Goal: Task Accomplishment & Management: Use online tool/utility

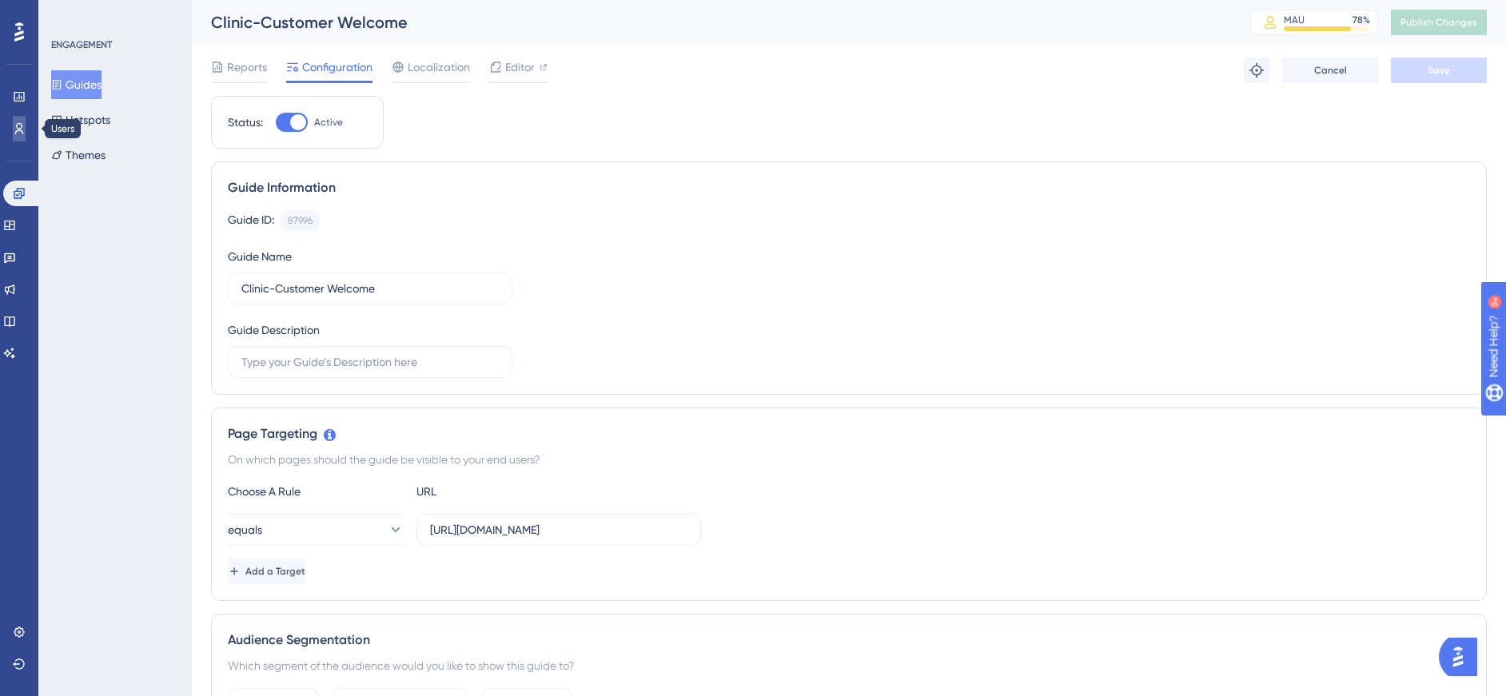
click at [17, 127] on icon at bounding box center [19, 128] width 9 height 11
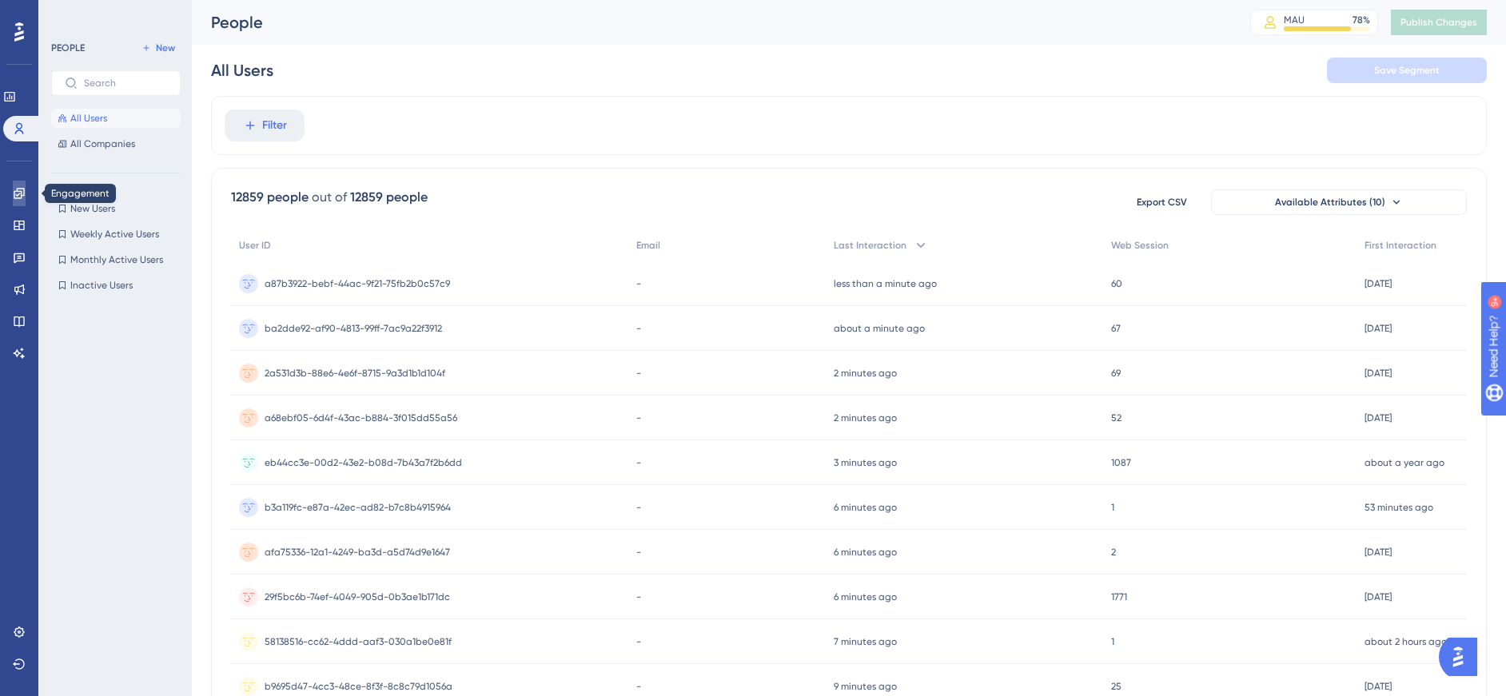
click at [19, 192] on icon at bounding box center [19, 193] width 10 height 10
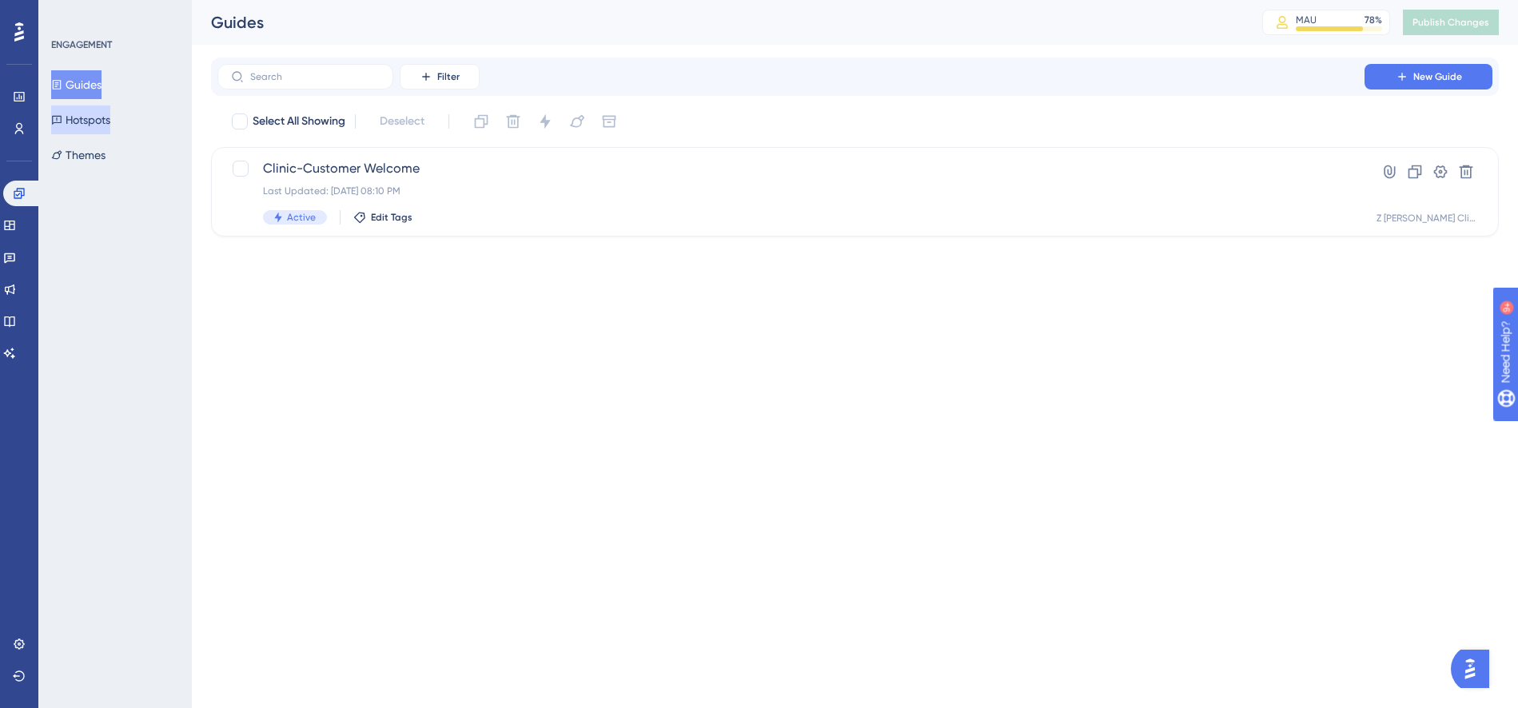
click at [98, 121] on button "Hotspots" at bounding box center [80, 120] width 59 height 29
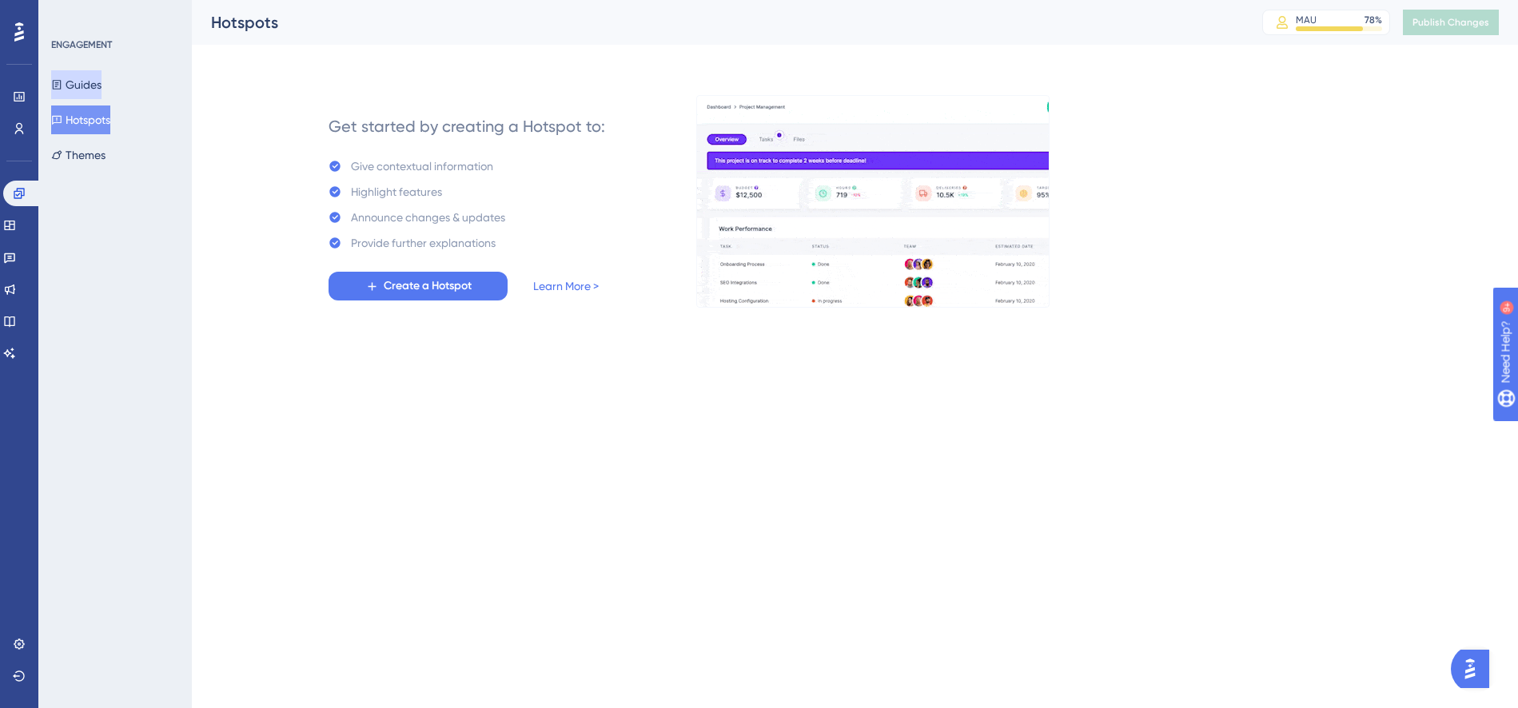
click at [100, 85] on button "Guides" at bounding box center [76, 84] width 50 height 29
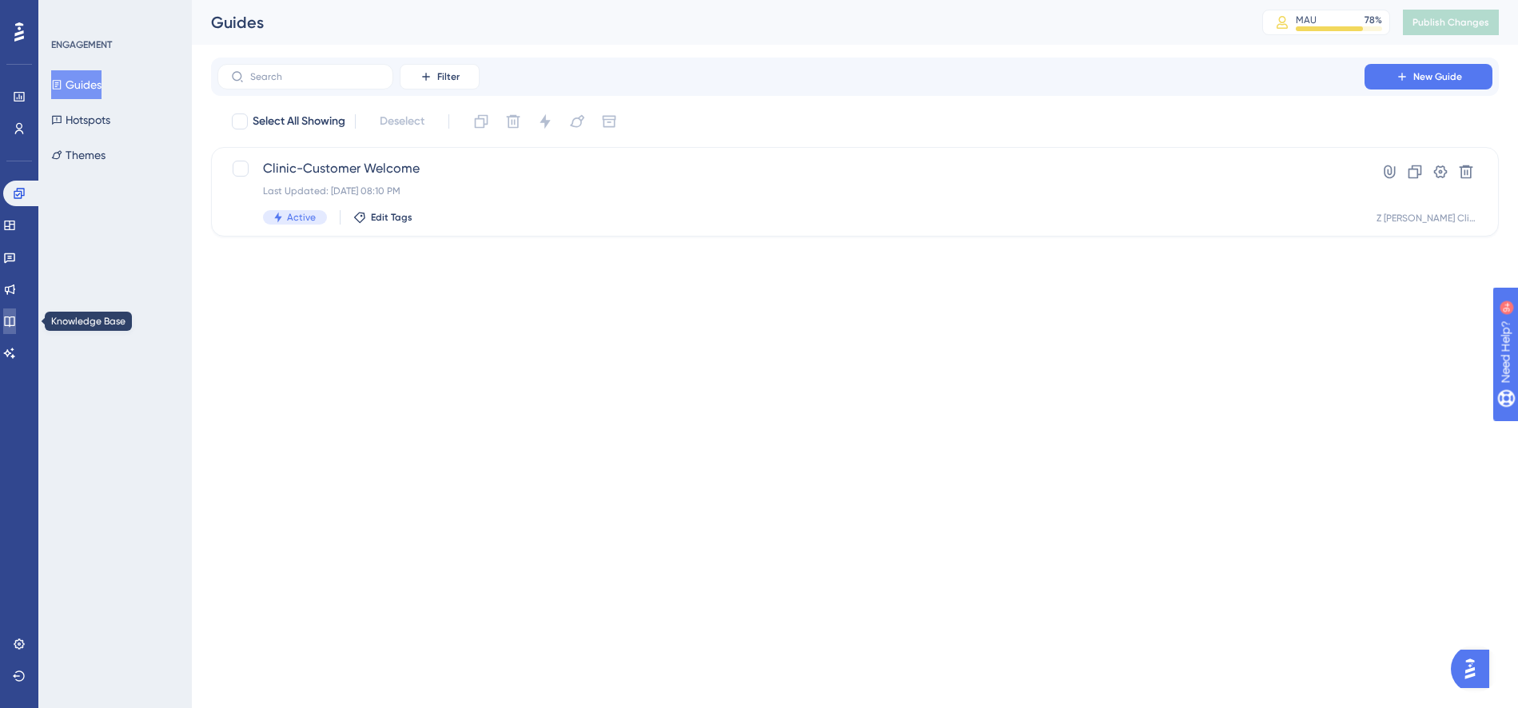
click at [16, 323] on icon at bounding box center [9, 321] width 13 height 13
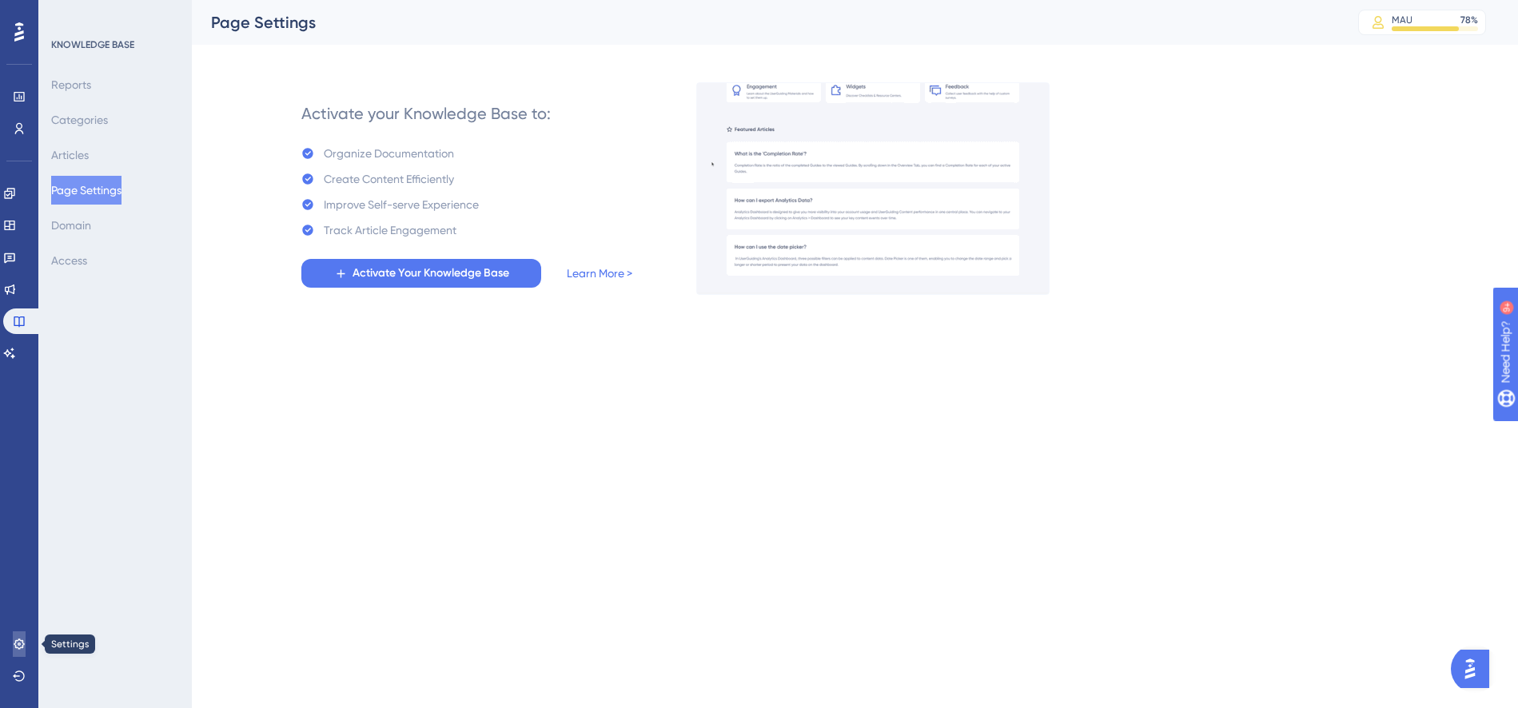
click at [20, 640] on icon at bounding box center [19, 644] width 10 height 10
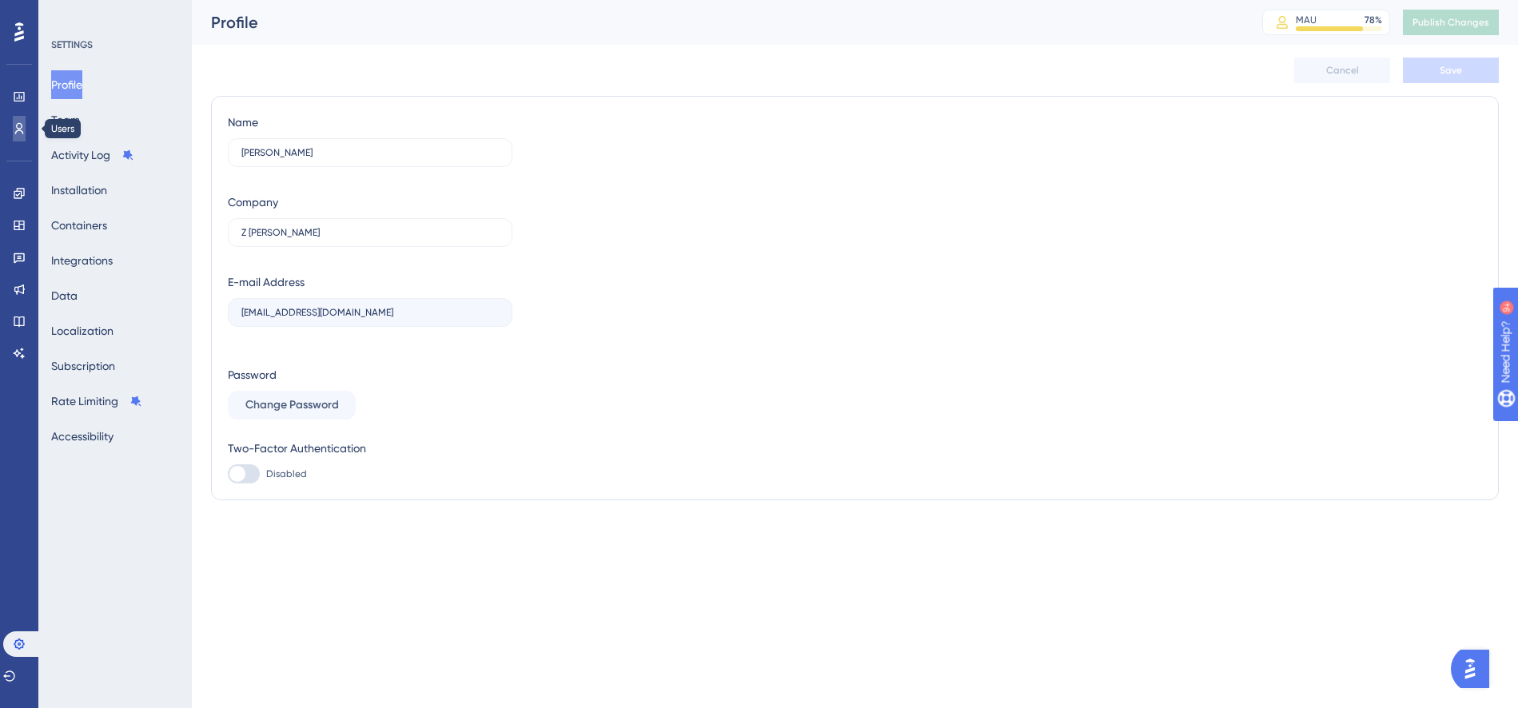
click at [20, 127] on icon at bounding box center [19, 128] width 13 height 13
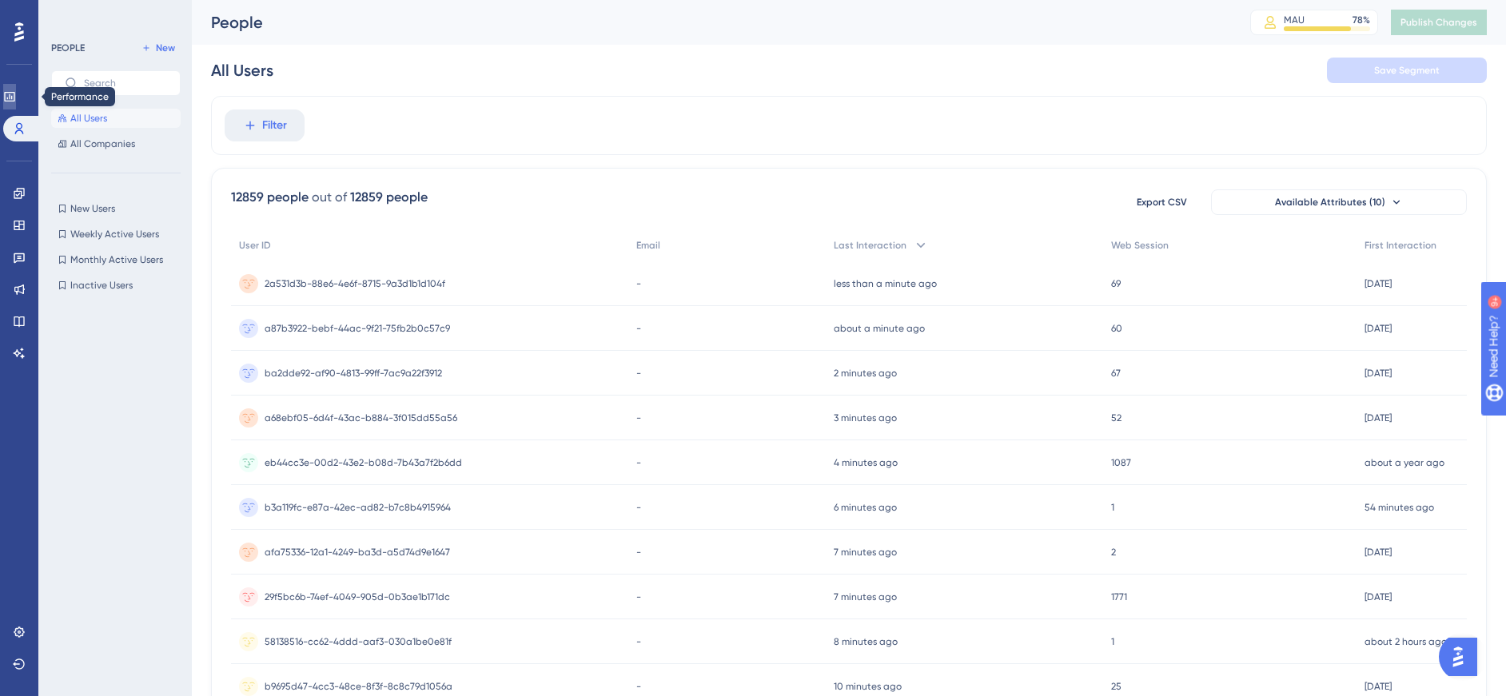
click at [14, 98] on icon at bounding box center [9, 97] width 10 height 10
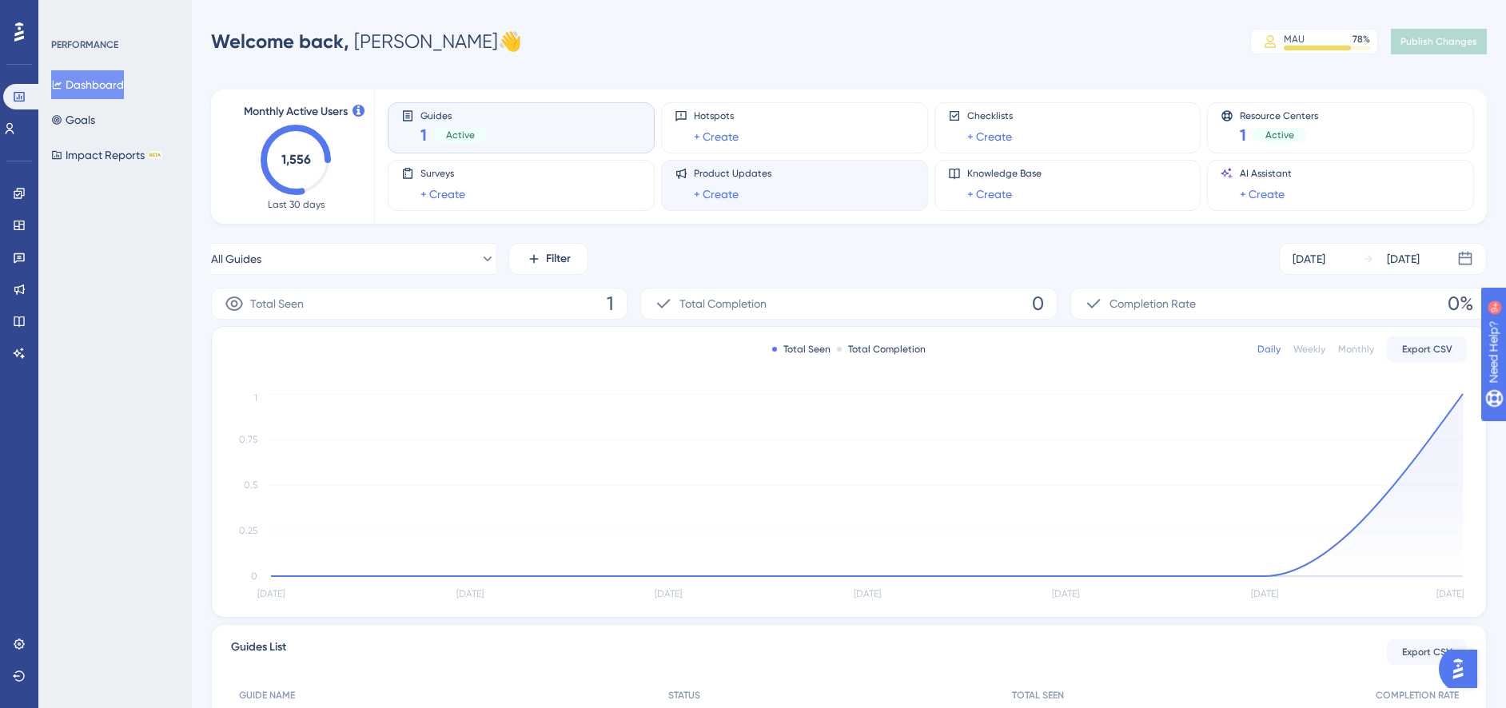
click at [760, 182] on div "Product Updates + Create" at bounding box center [733, 185] width 78 height 37
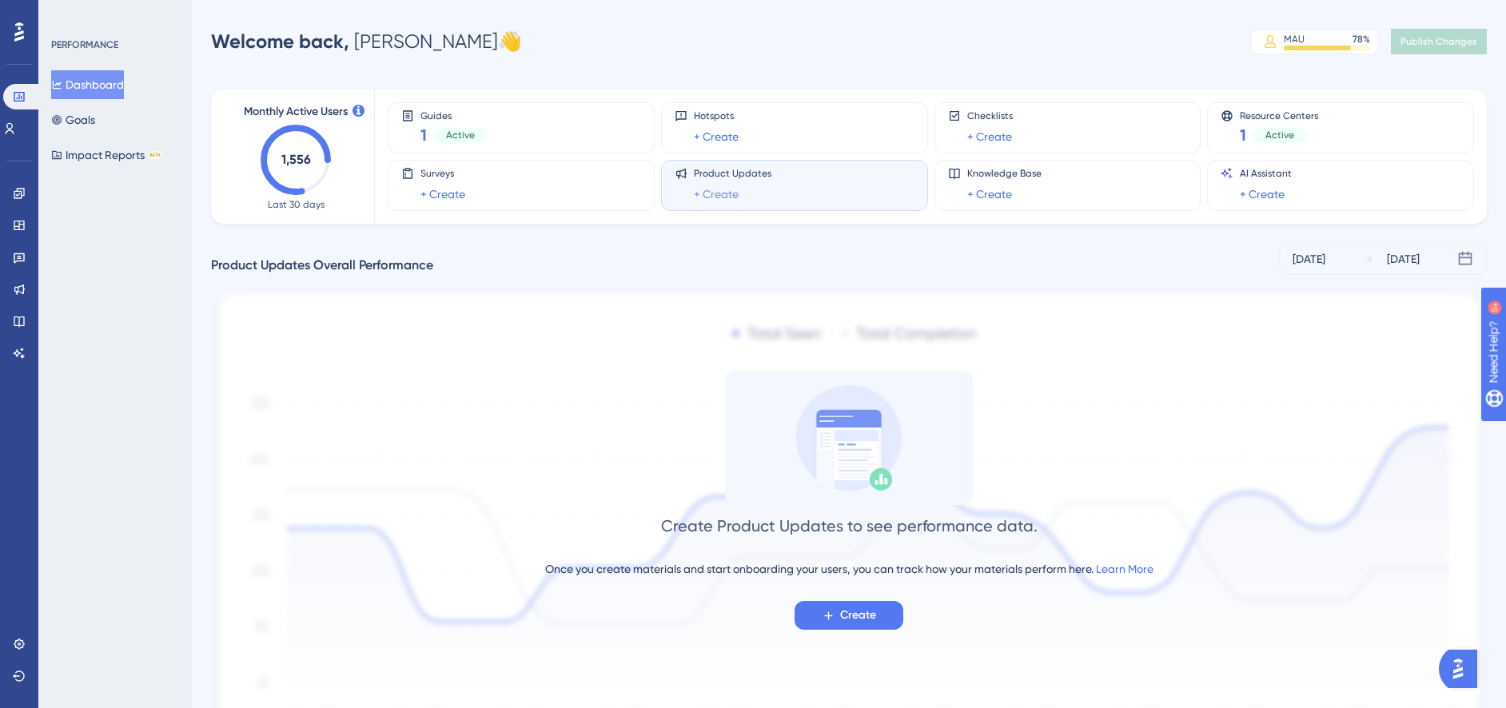
click at [714, 192] on link "+ Create" at bounding box center [716, 194] width 45 height 19
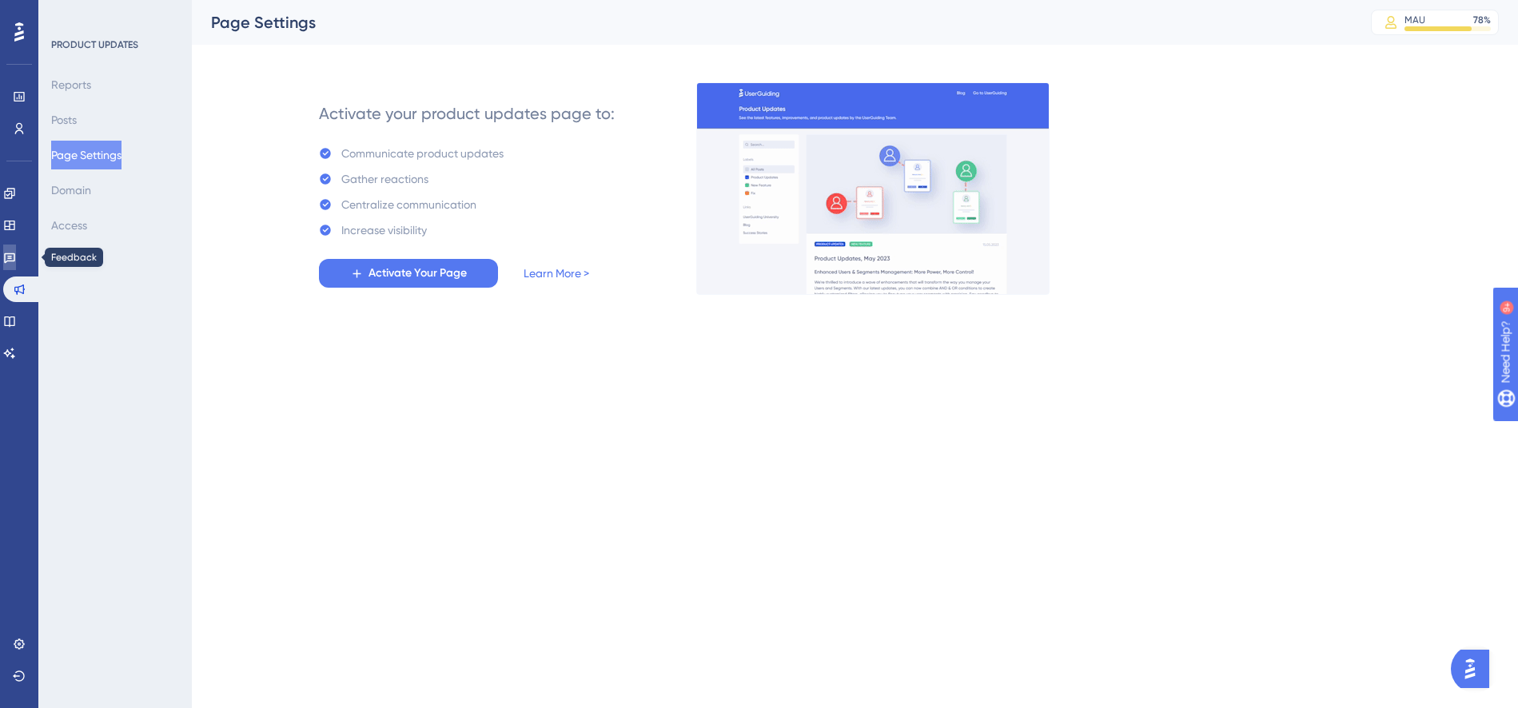
click at [15, 261] on icon at bounding box center [9, 258] width 11 height 10
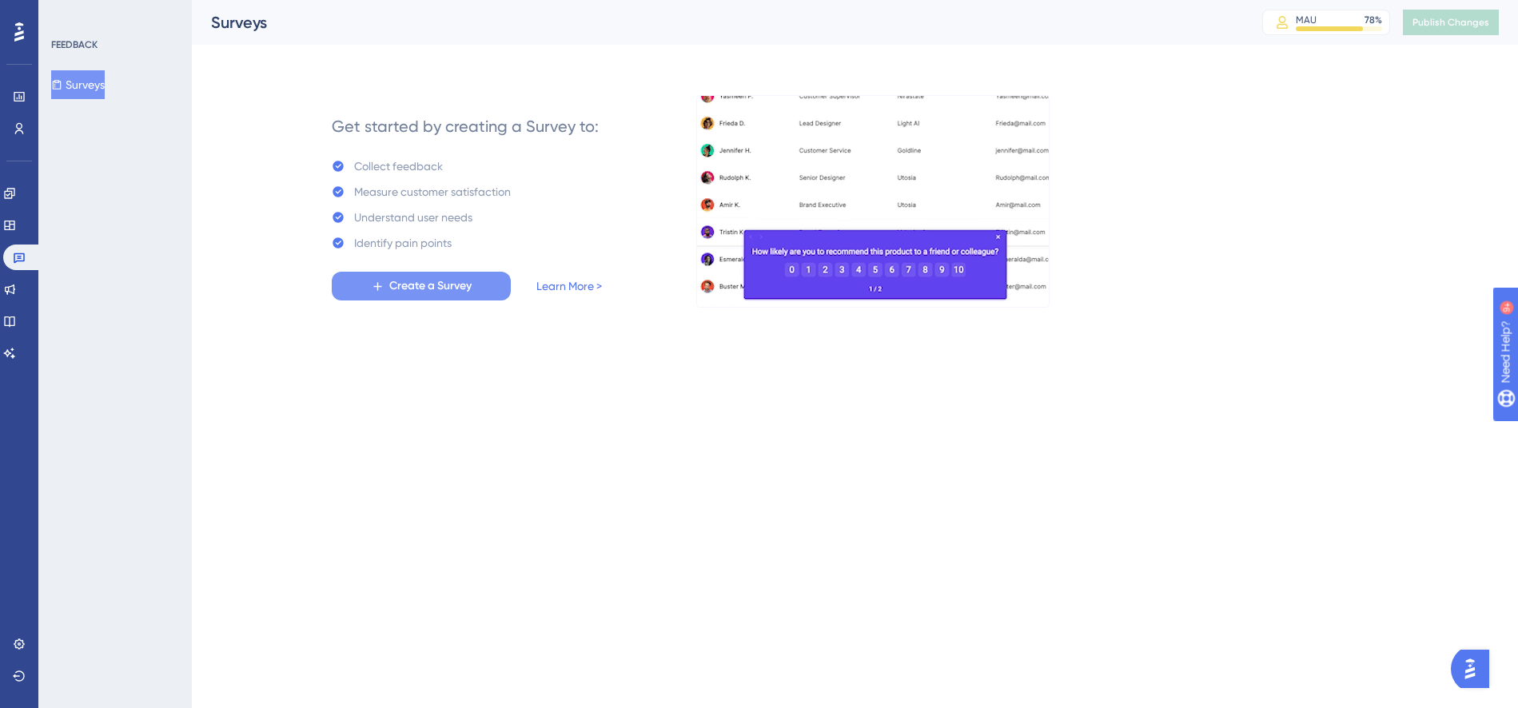
click at [465, 289] on span "Create a Survey" at bounding box center [430, 286] width 82 height 19
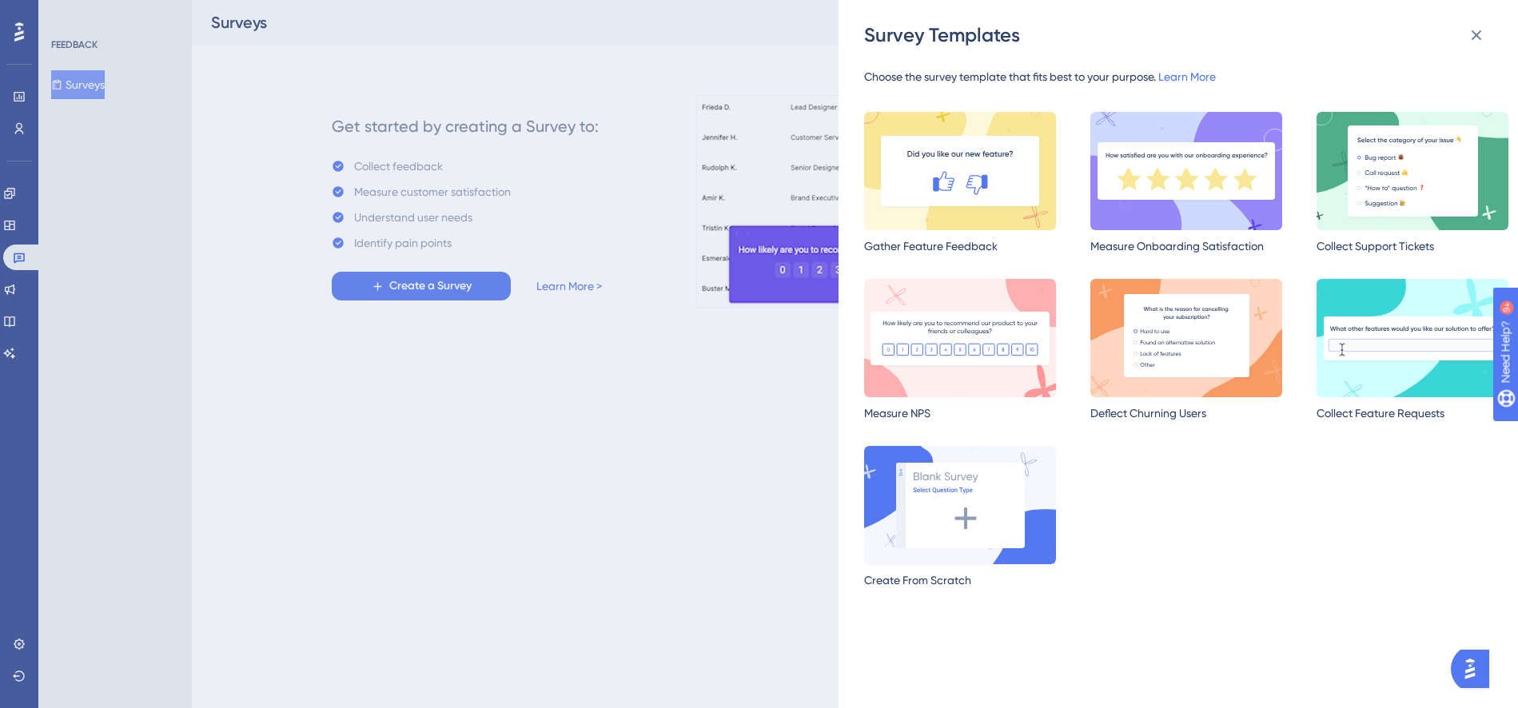
click at [968, 519] on img at bounding box center [960, 505] width 192 height 118
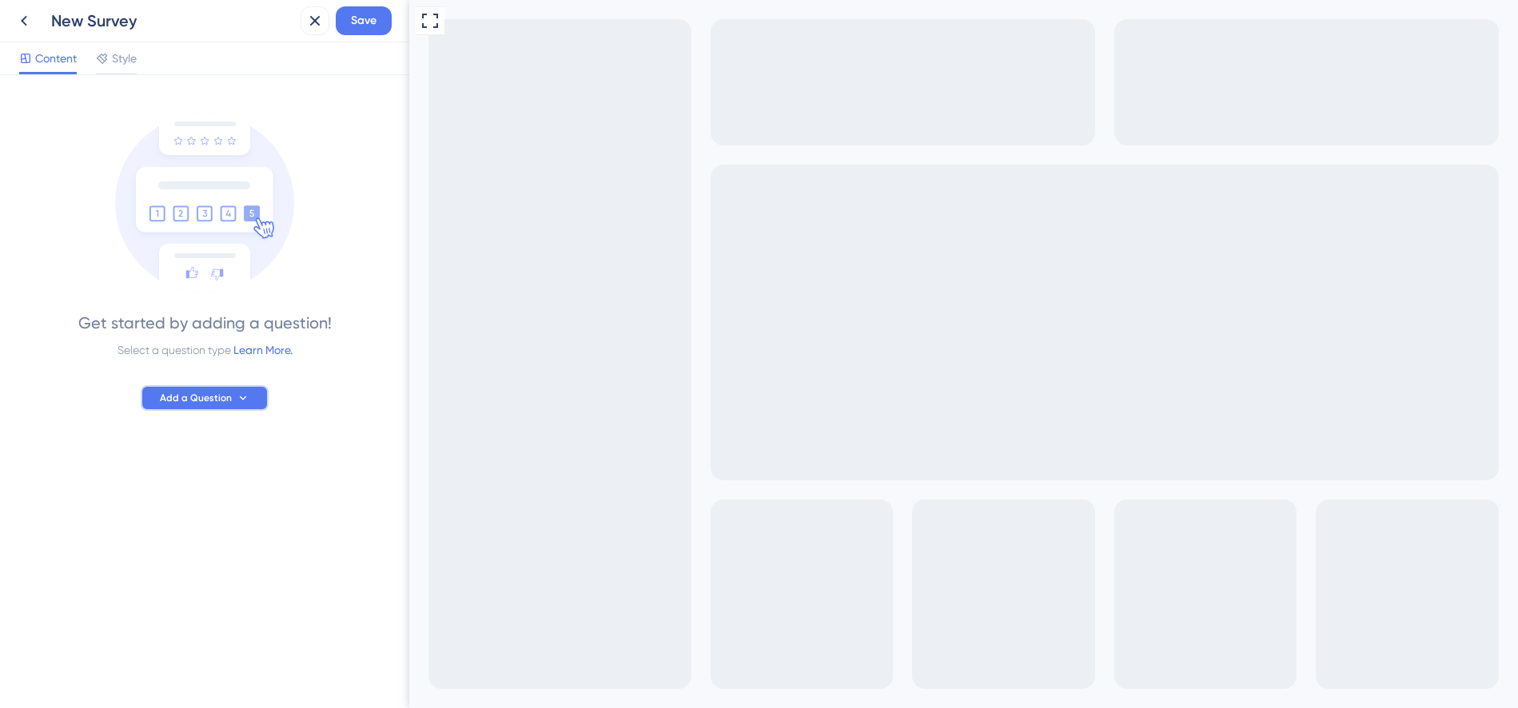
click at [237, 395] on icon at bounding box center [243, 398] width 13 height 13
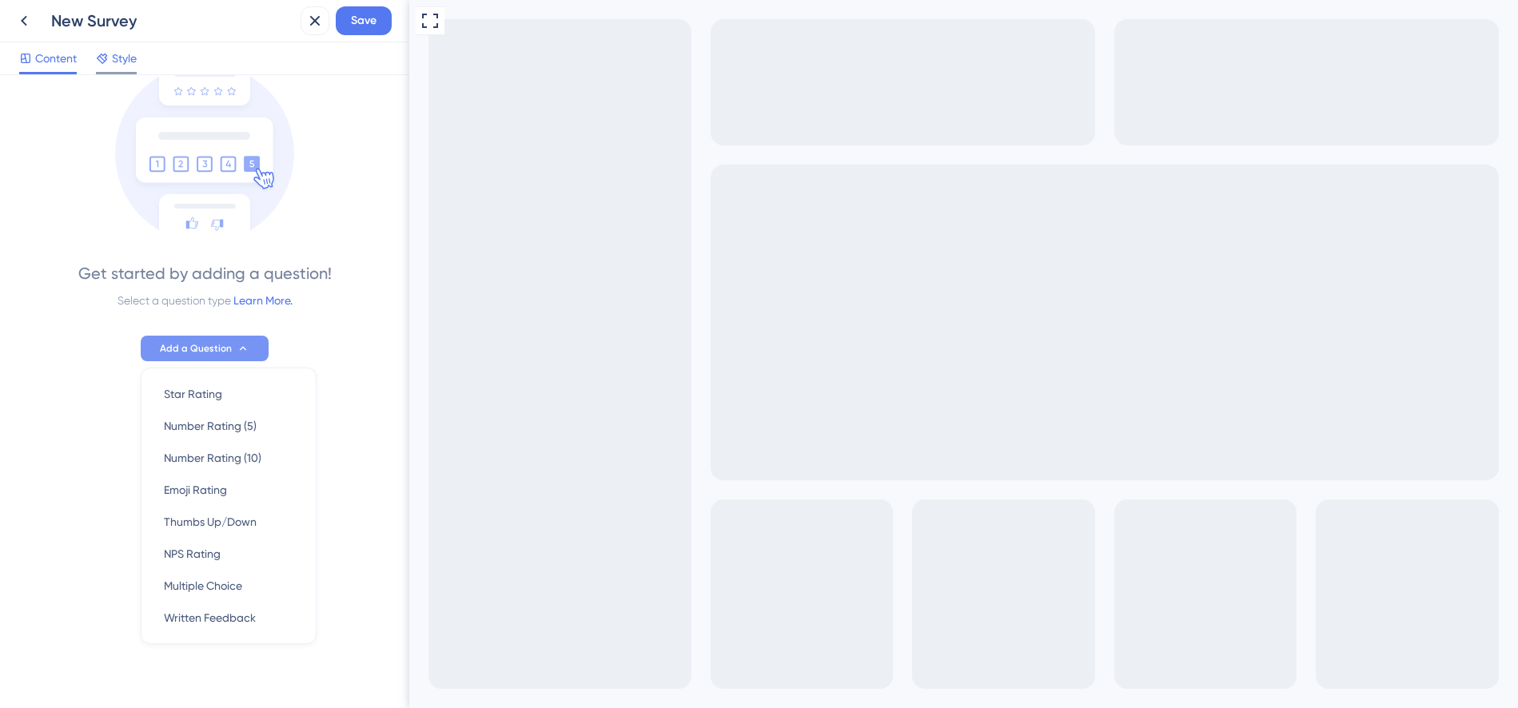
click at [124, 62] on span "Style" at bounding box center [124, 58] width 25 height 19
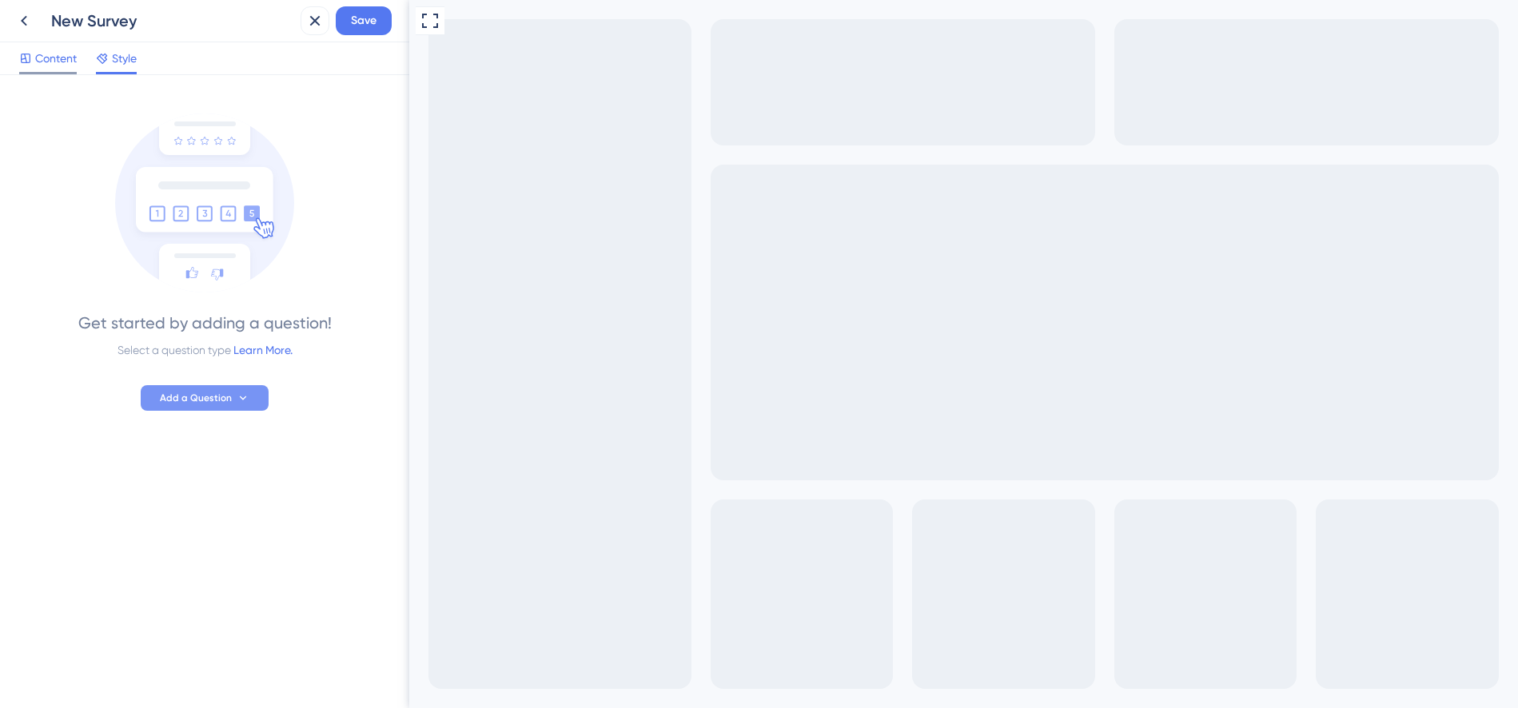
click at [62, 63] on span "Content" at bounding box center [56, 58] width 42 height 19
click at [310, 18] on icon at bounding box center [314, 20] width 19 height 19
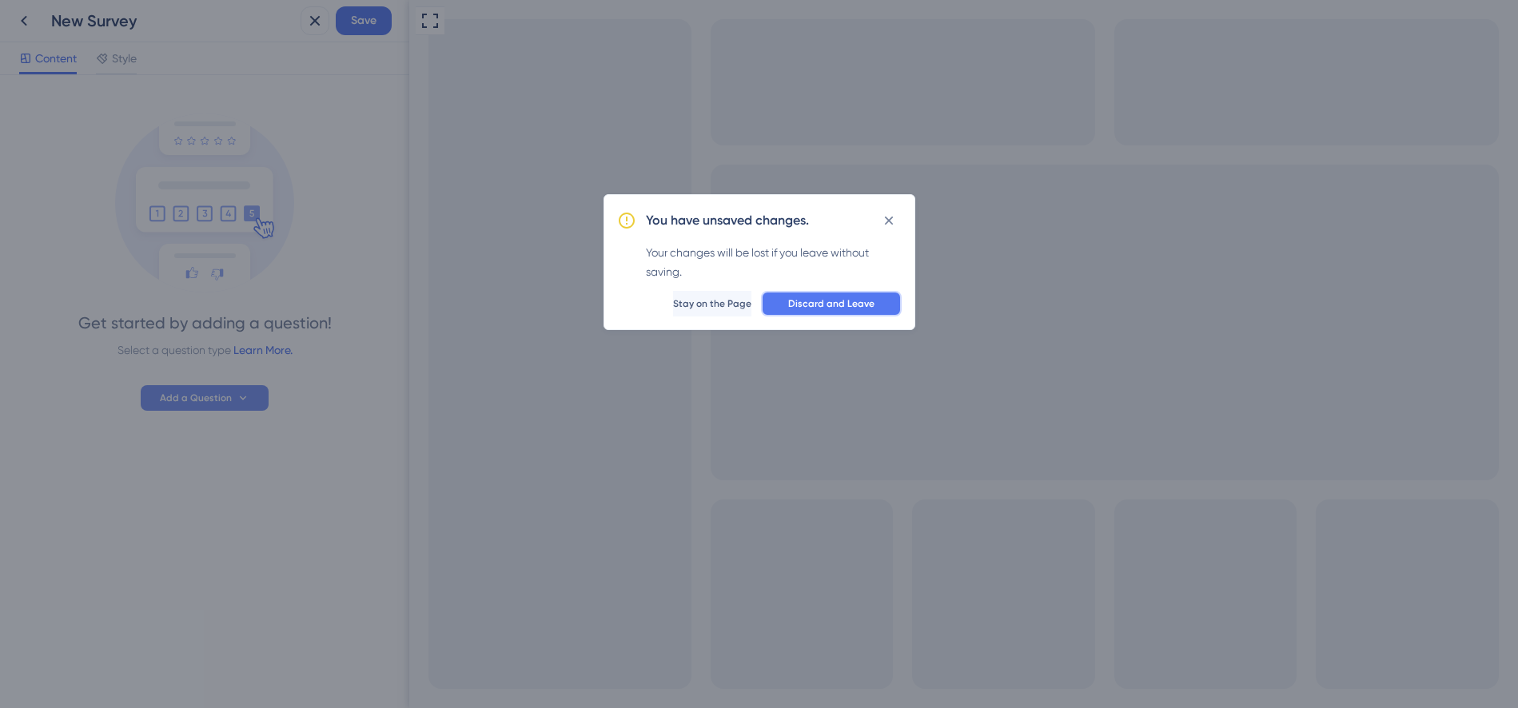
click at [839, 305] on span "Discard and Leave" at bounding box center [831, 303] width 86 height 13
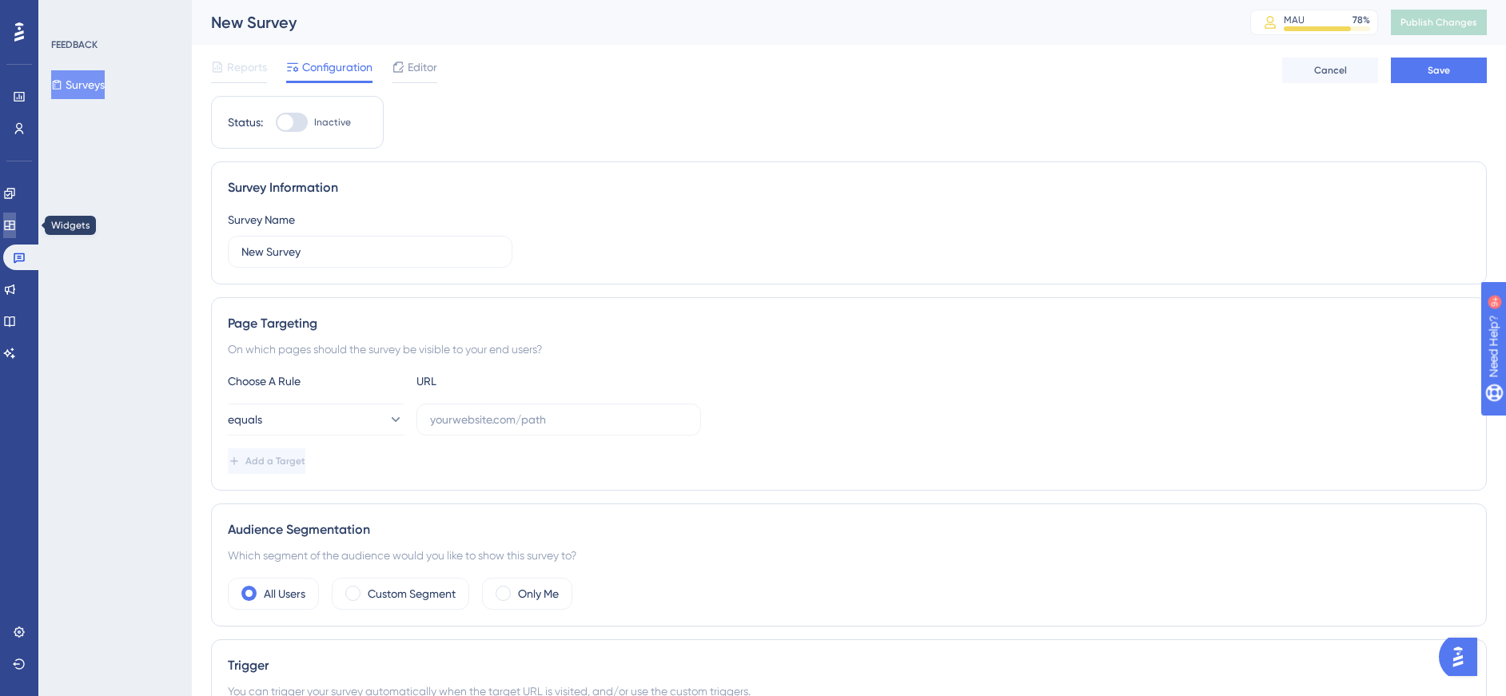
click at [14, 224] on icon at bounding box center [9, 226] width 10 height 10
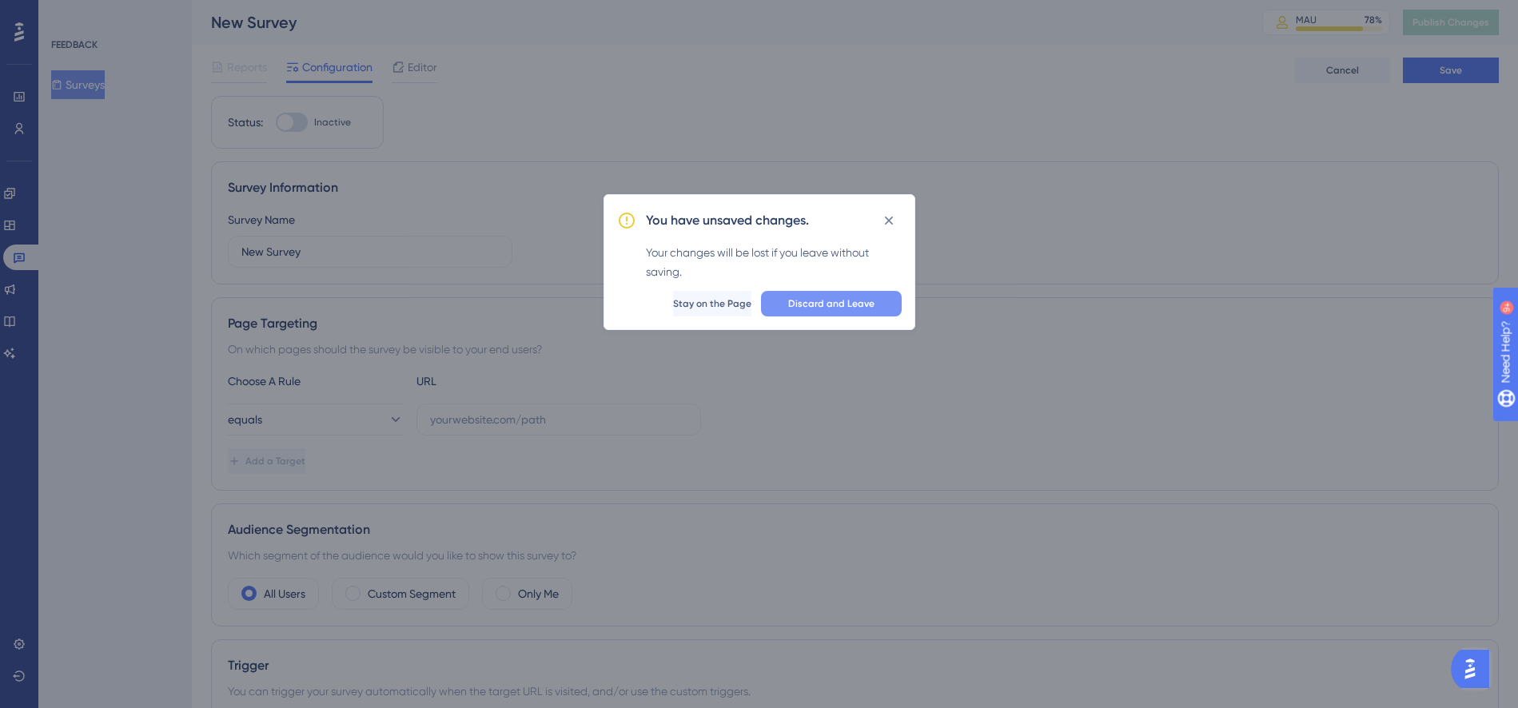
click at [815, 303] on span "Discard and Leave" at bounding box center [831, 303] width 86 height 13
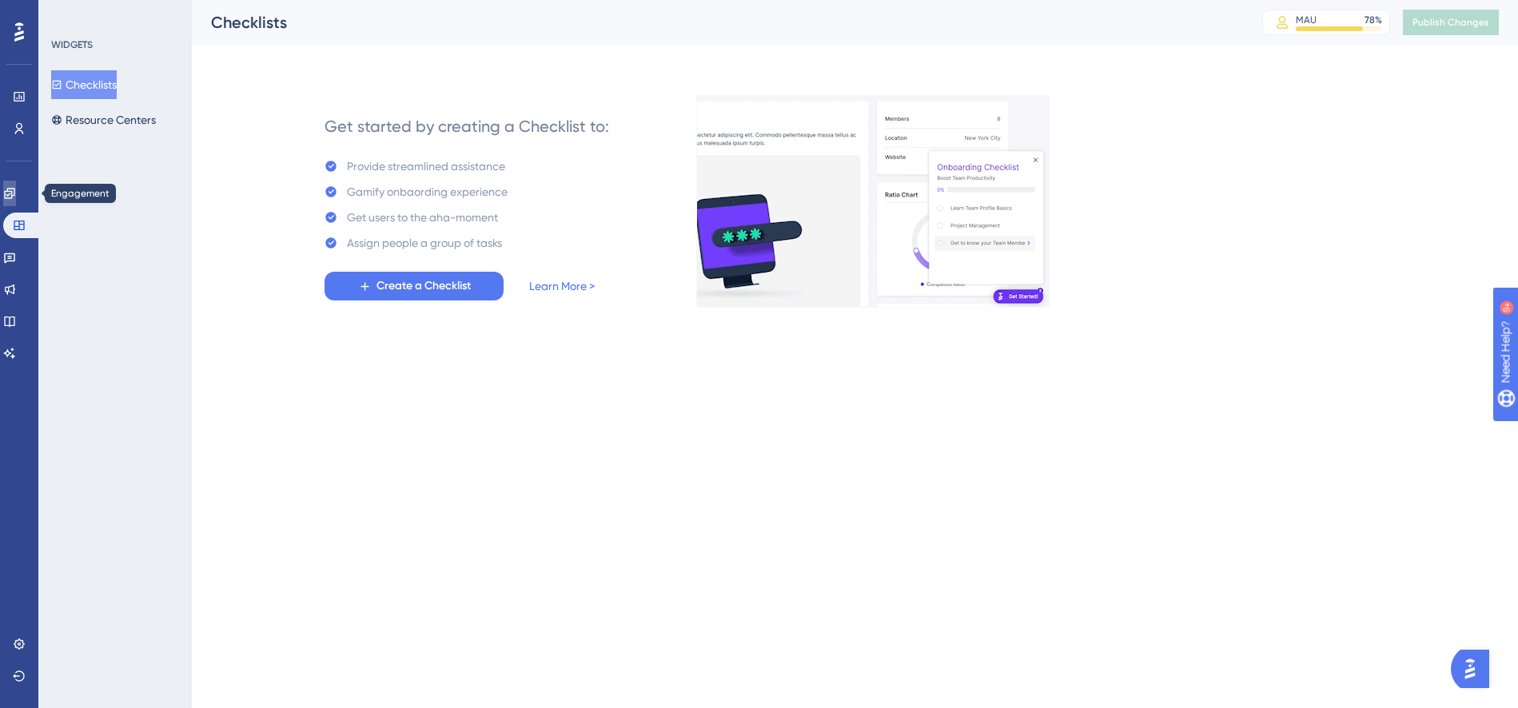
click at [14, 189] on icon at bounding box center [9, 193] width 10 height 10
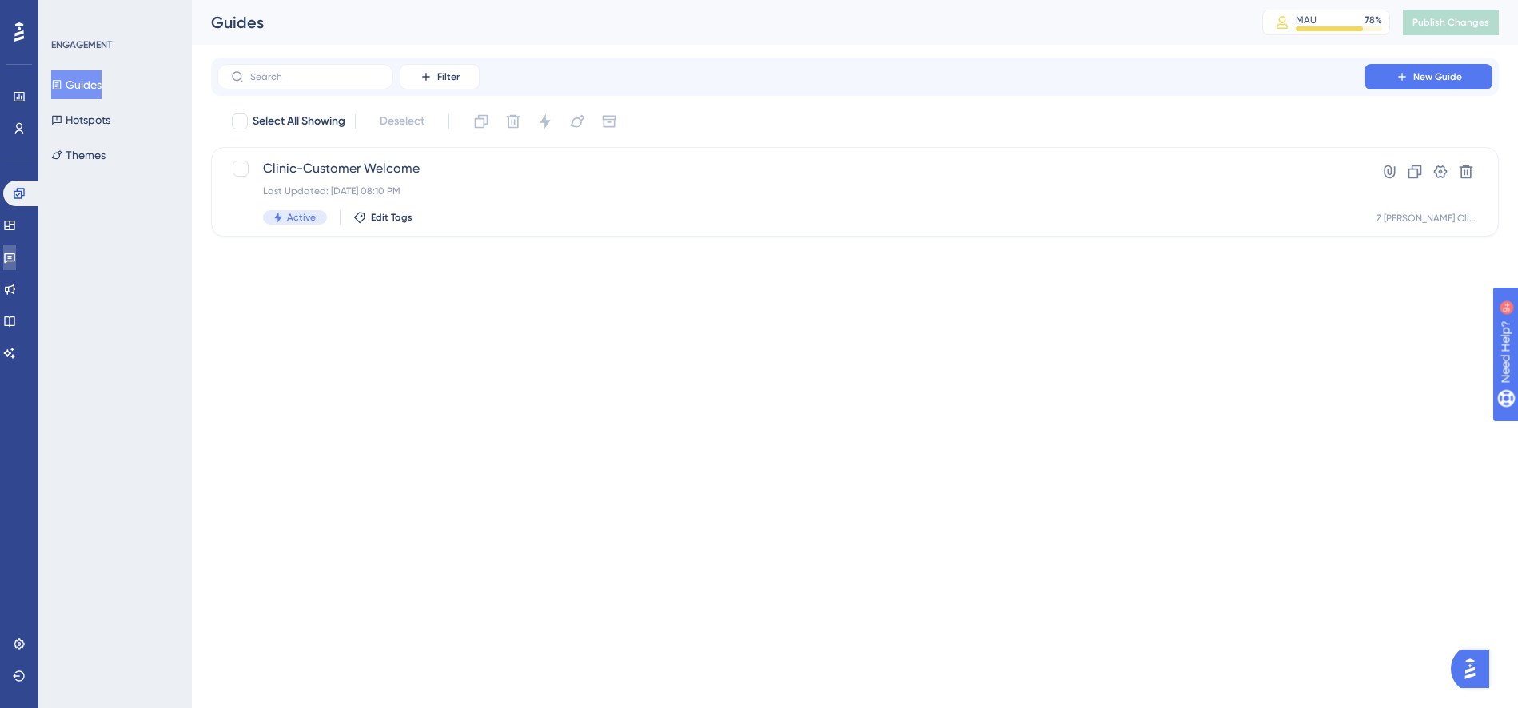
click at [15, 257] on icon at bounding box center [9, 258] width 11 height 10
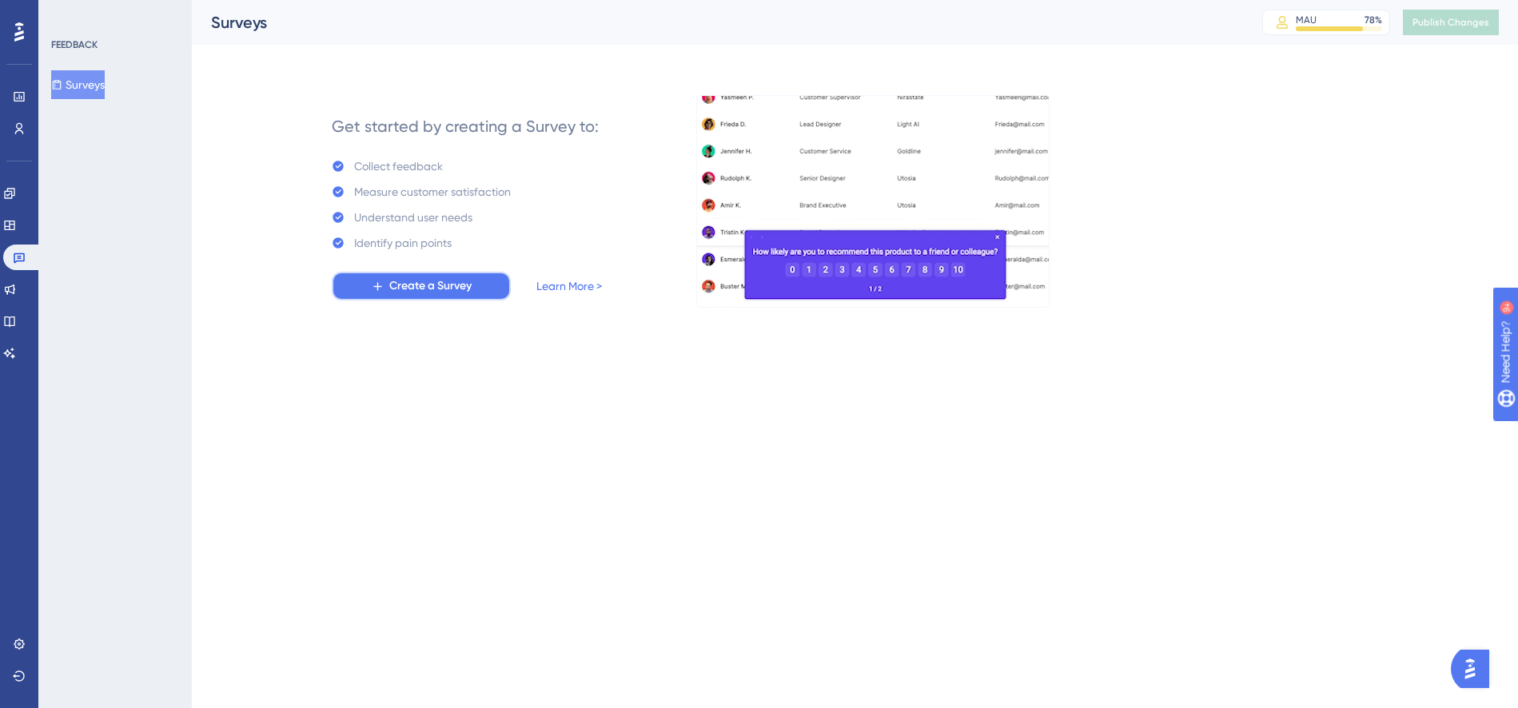
click at [452, 287] on span "Create a Survey" at bounding box center [430, 286] width 82 height 19
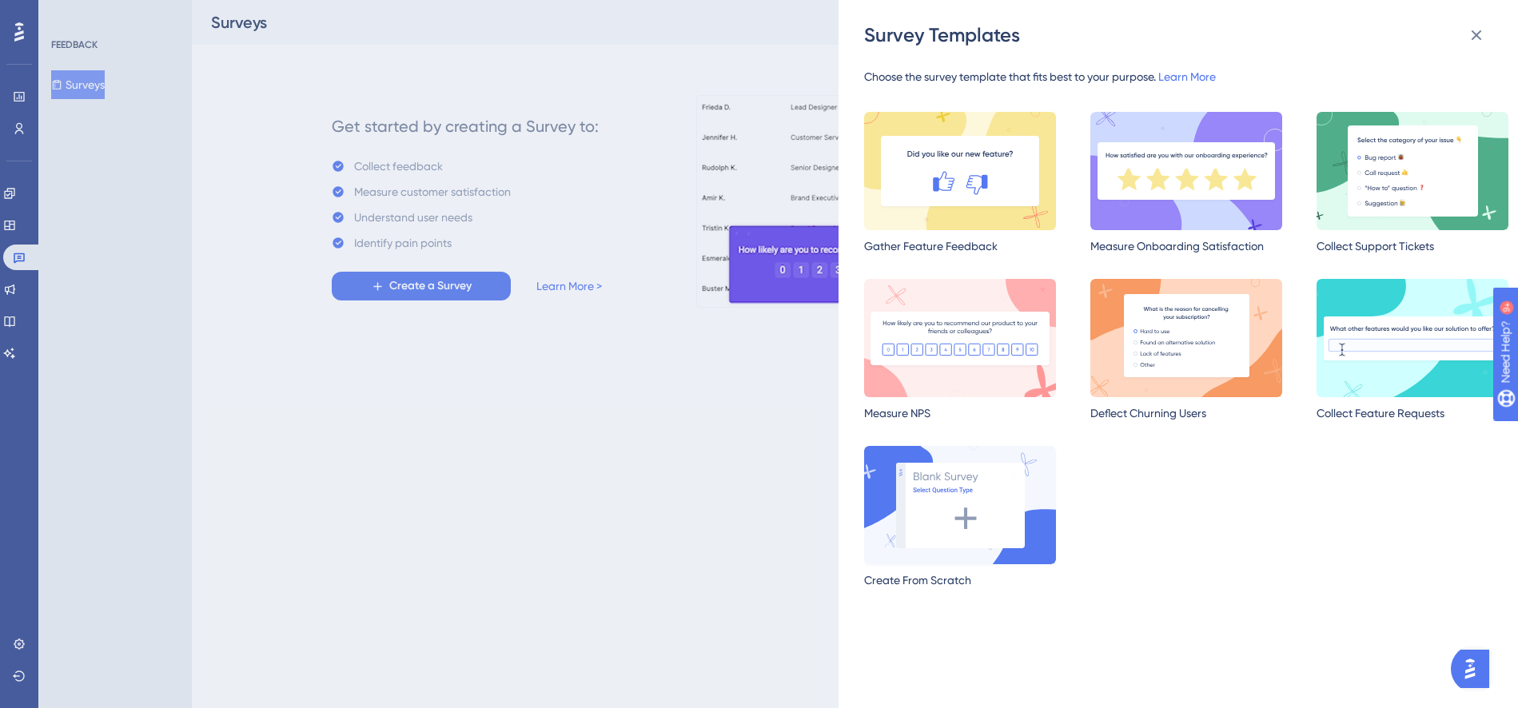
click at [966, 512] on img at bounding box center [960, 505] width 192 height 118
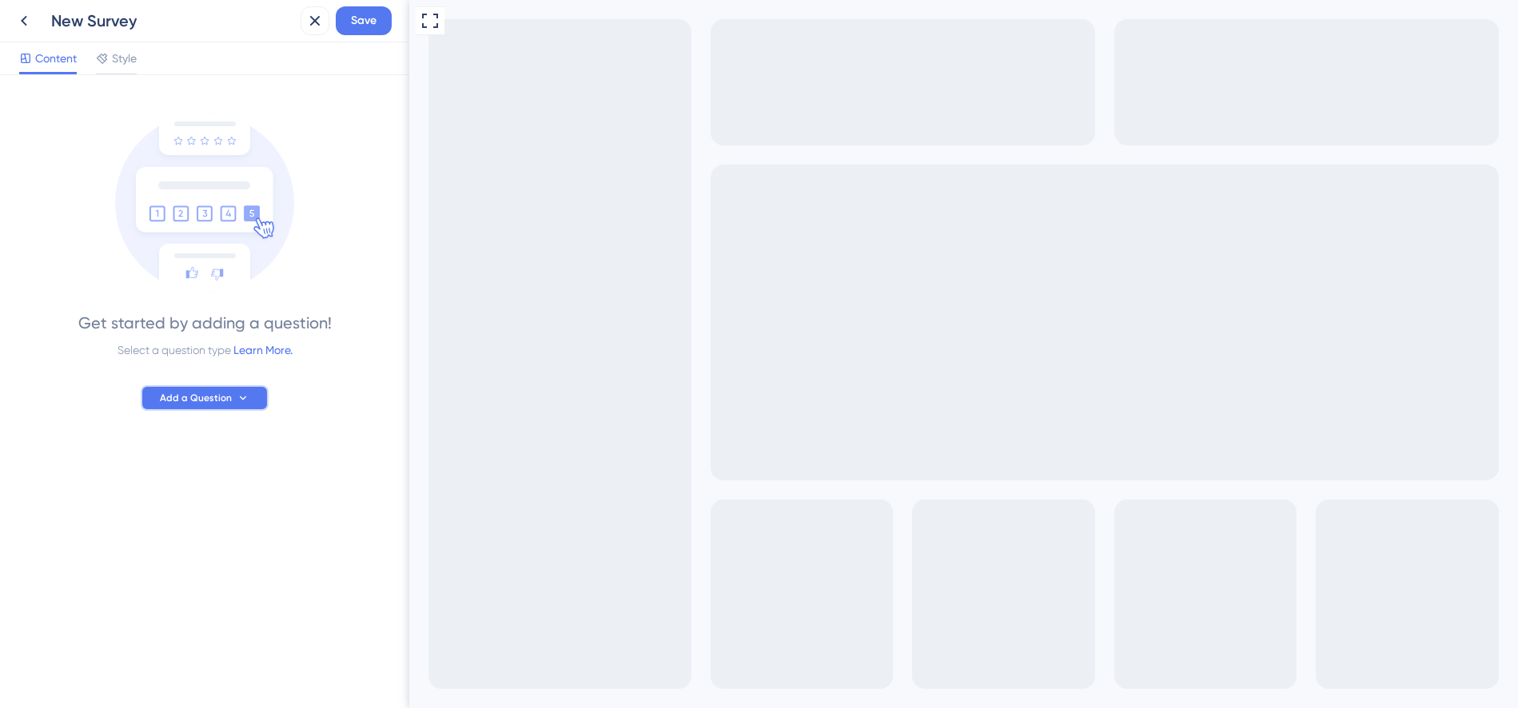
click at [221, 394] on span "Add a Question" at bounding box center [196, 398] width 72 height 13
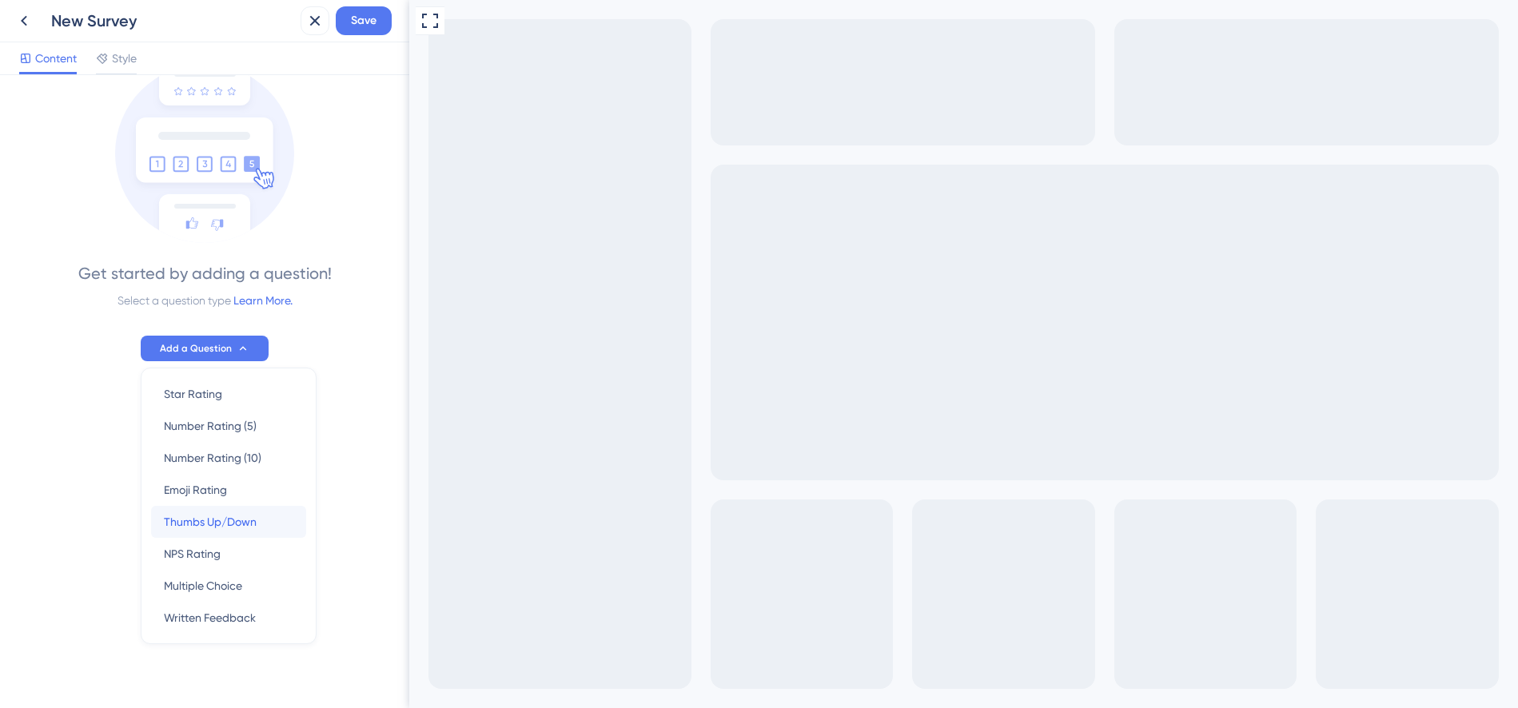
click at [197, 520] on span "Thumbs Up/Down" at bounding box center [210, 521] width 93 height 19
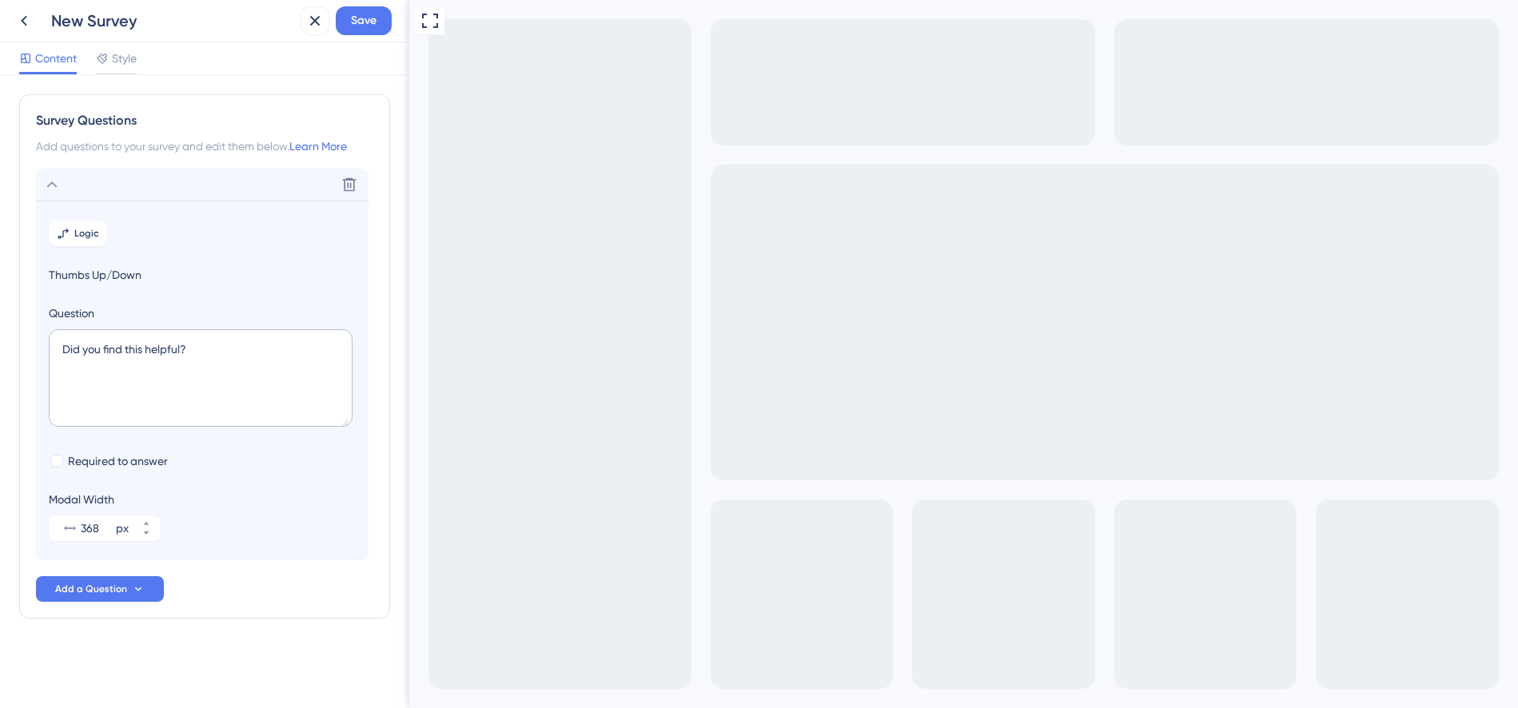
scroll to position [0, 0]
click at [205, 358] on textarea "Did you find this helpful?" at bounding box center [201, 378] width 304 height 98
type textarea "I"
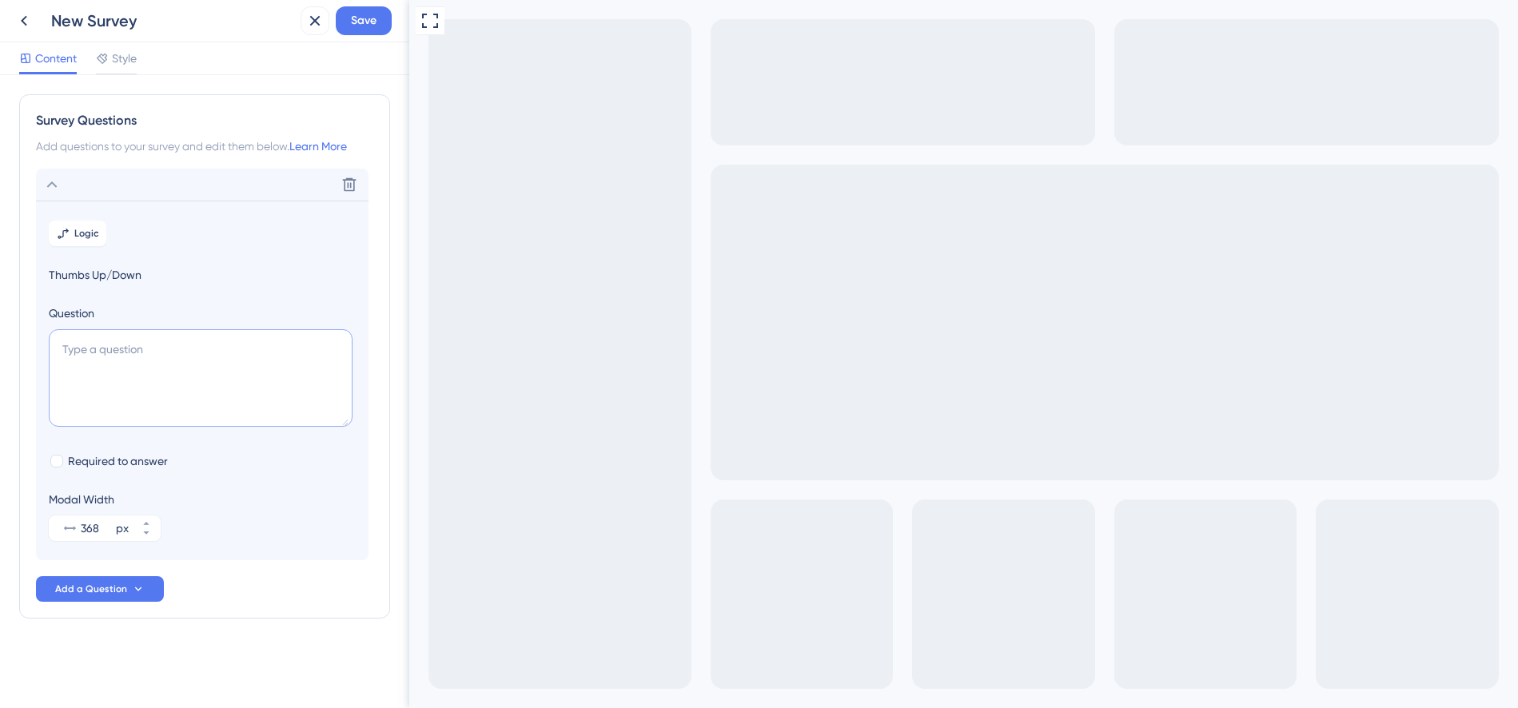
type textarea "Y"
click at [308, 365] on textarea "If you have any errors or issues with creating a shipment and generating a labe…" at bounding box center [201, 378] width 304 height 98
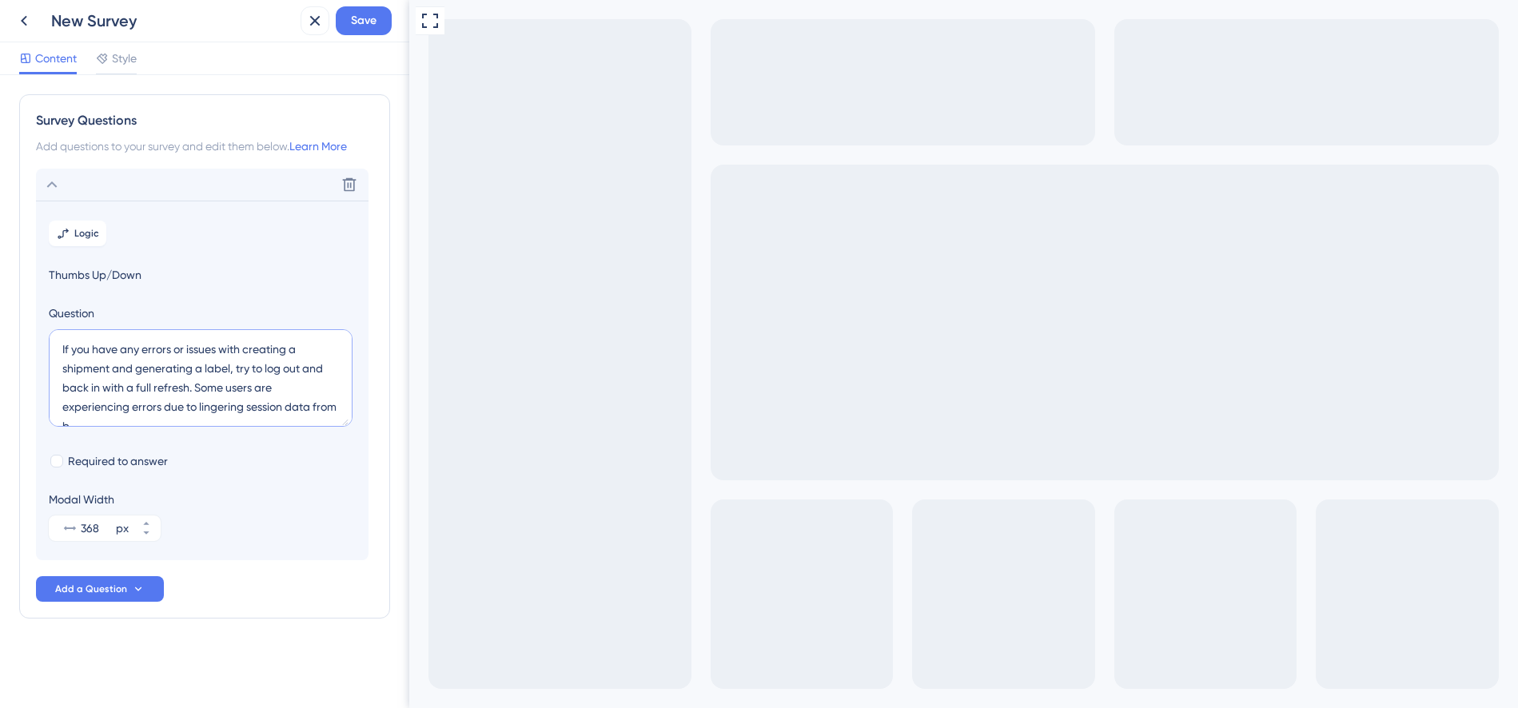
scroll to position [6, 0]
click at [126, 409] on textarea "If you have any errors or issues with creating a shipment and generating a labe…" at bounding box center [201, 378] width 304 height 98
click at [121, 417] on textarea "If you have any errors or issues with creating a shipment and generating a labe…" at bounding box center [201, 378] width 304 height 98
click at [129, 418] on textarea "If you have any errors or issues with creating a shipment and generating a labe…" at bounding box center [201, 378] width 304 height 98
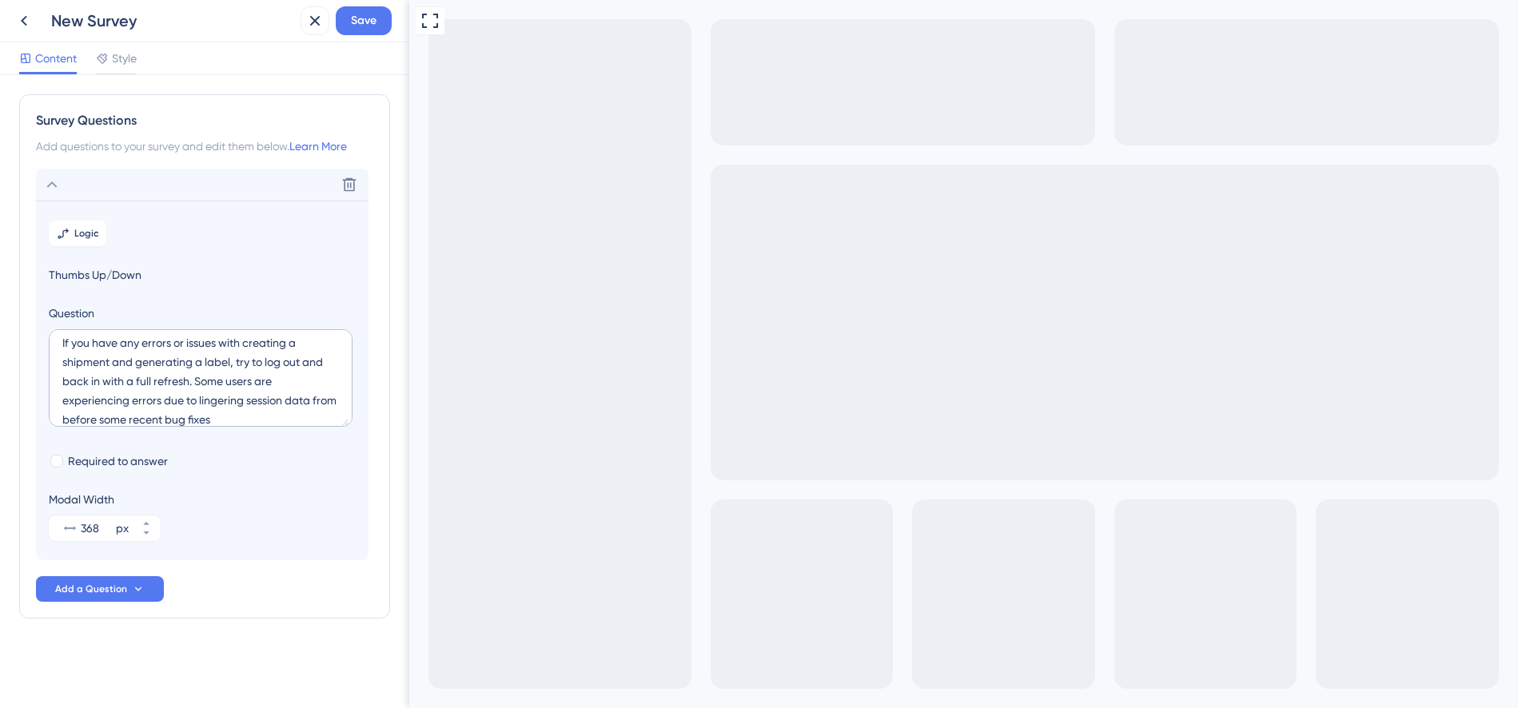
click at [258, 428] on div "If you have any errors or issues with creating a shipment and generating a labe…" at bounding box center [201, 380] width 304 height 103
click at [261, 417] on textarea "If you have any errors or issues with creating a shipment and generating a labe…" at bounding box center [201, 378] width 304 height 98
type textarea "If you have any errors or issues with creating a shipment and generating a labe…"
click at [355, 12] on span "Save" at bounding box center [364, 20] width 26 height 19
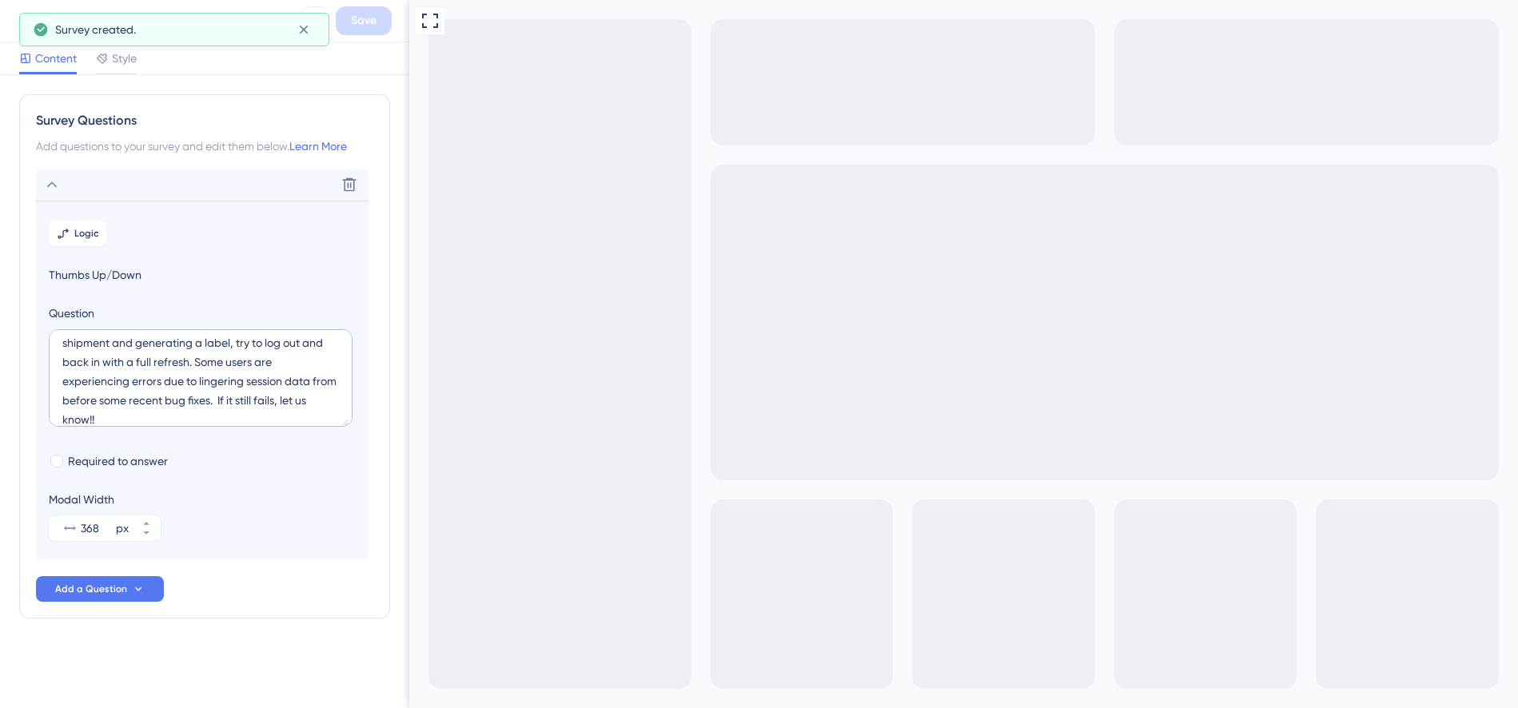
click at [125, 58] on span "Style" at bounding box center [124, 58] width 25 height 19
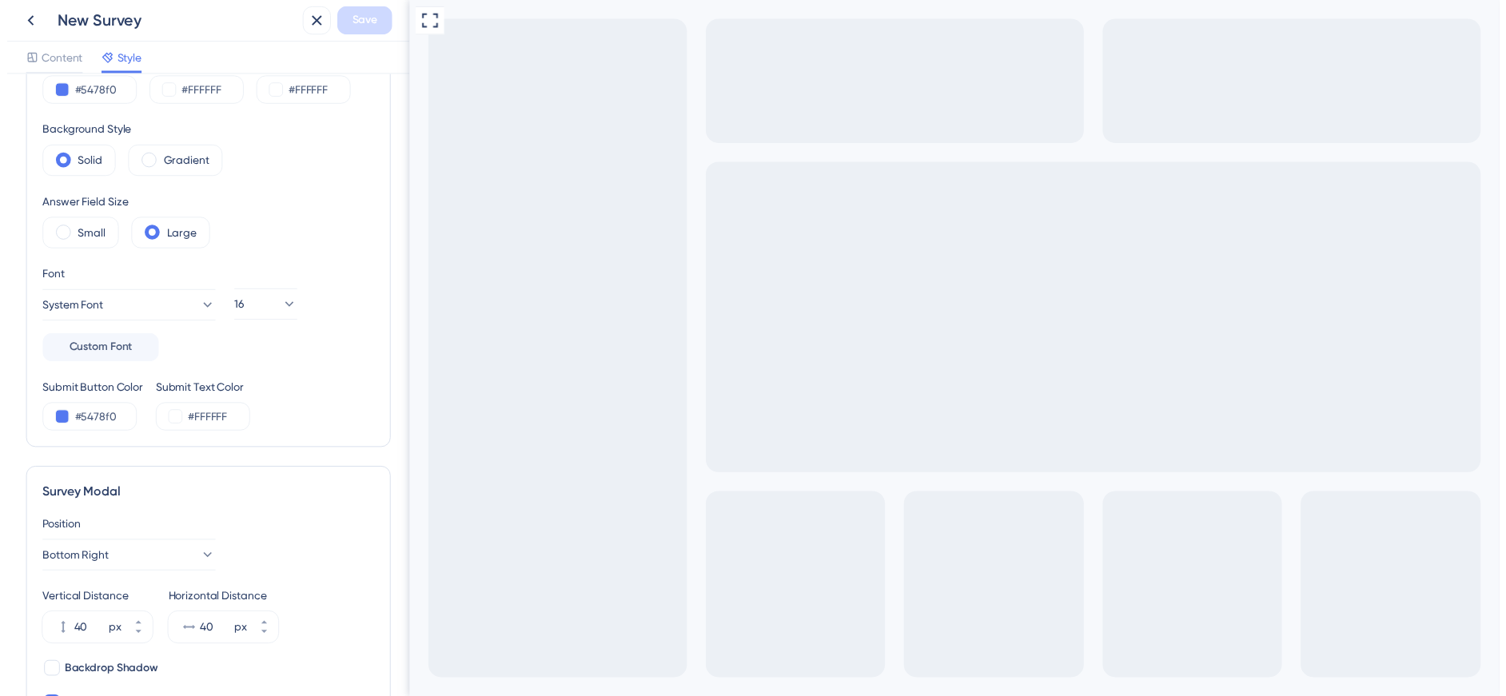
scroll to position [80, 0]
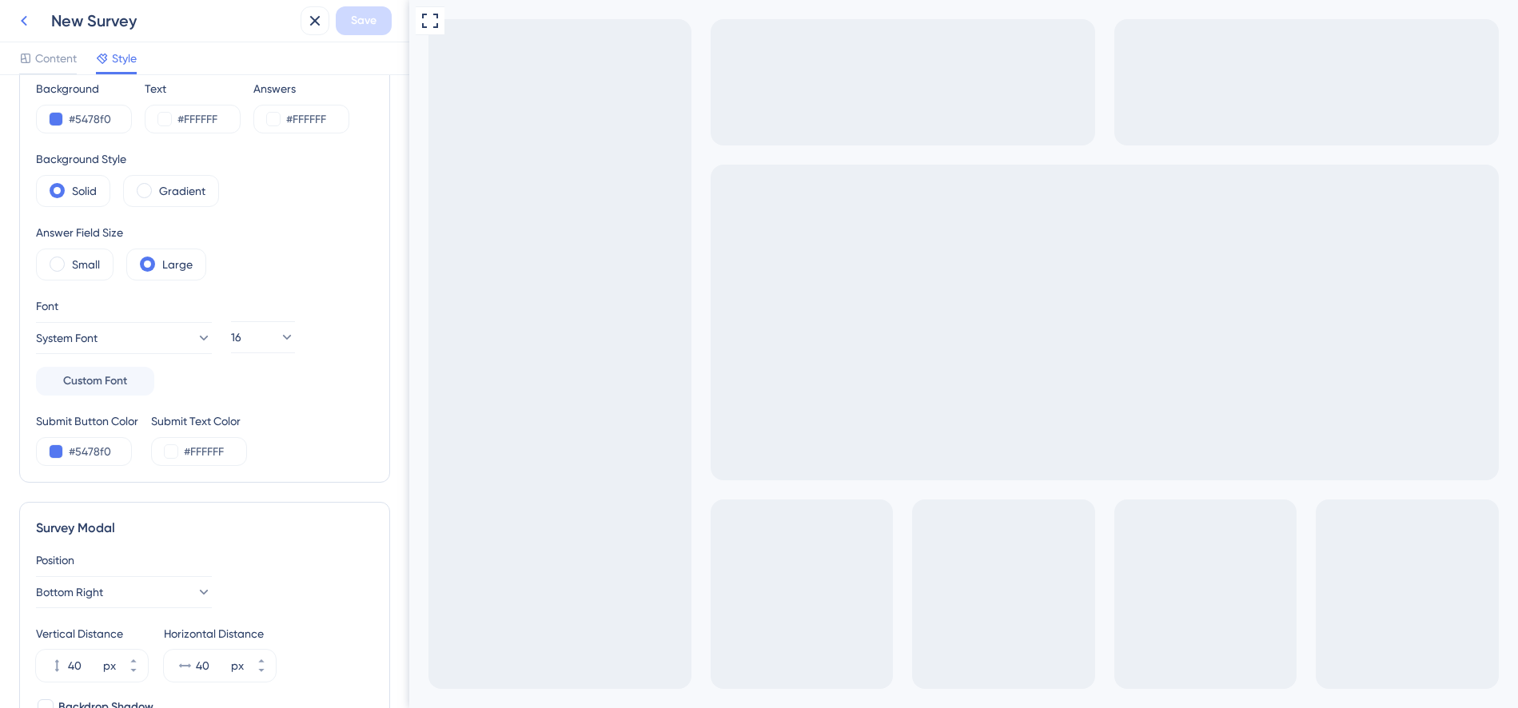
click at [22, 18] on icon at bounding box center [23, 20] width 19 height 19
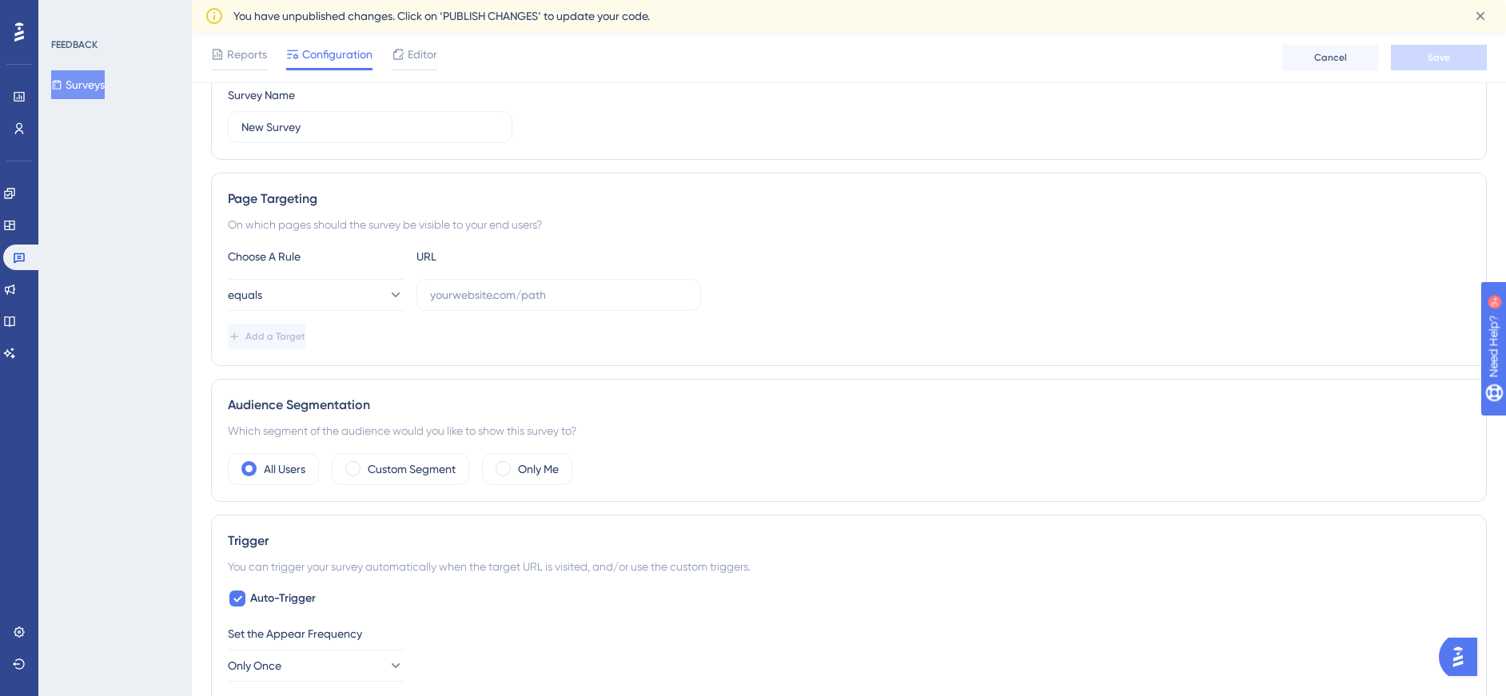
scroll to position [240, 0]
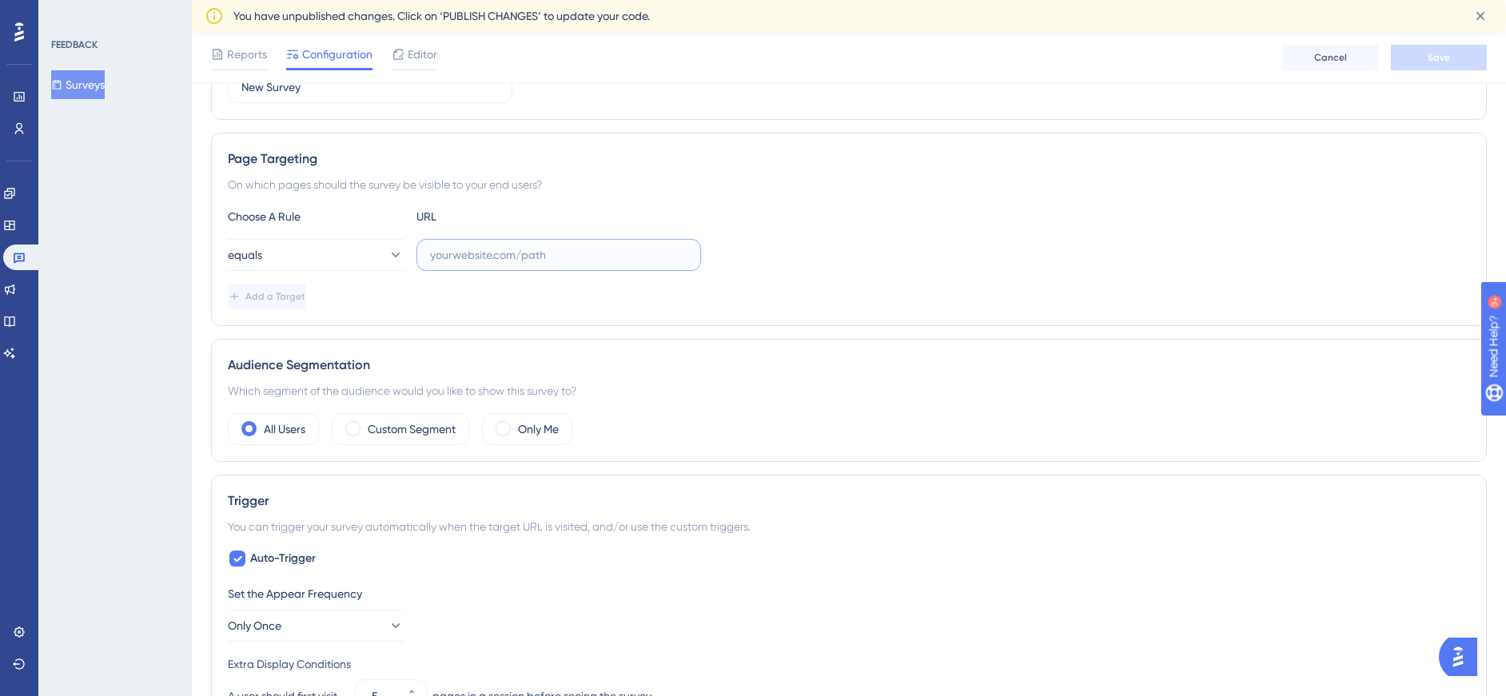
click at [476, 254] on input "text" at bounding box center [558, 255] width 257 height 18
paste input "[URL][DOMAIN_NAME]"
click at [840, 240] on div "equals [URL][DOMAIN_NAME]" at bounding box center [849, 255] width 1242 height 32
drag, startPoint x: 509, startPoint y: 253, endPoint x: 472, endPoint y: 255, distance: 36.8
click at [472, 255] on input "[URL][DOMAIN_NAME]" at bounding box center [558, 255] width 257 height 18
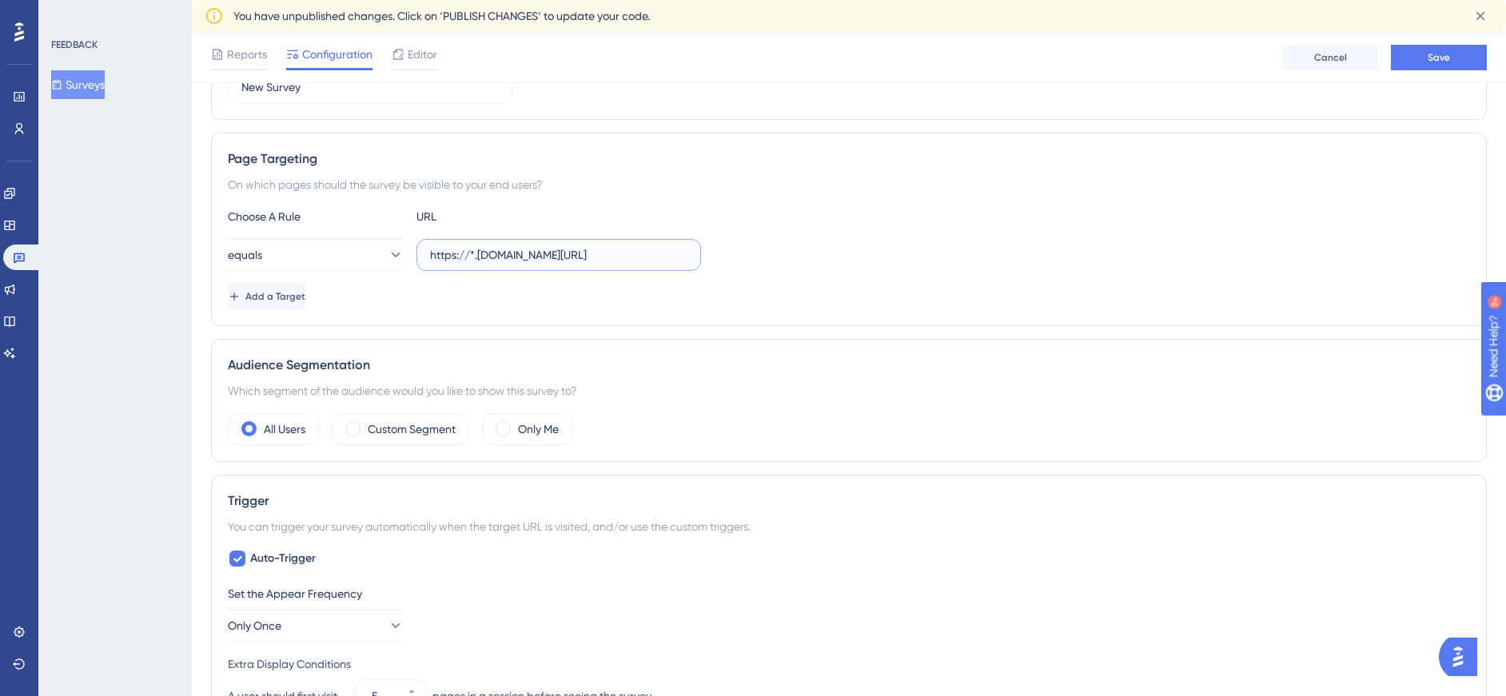
type input "https://*.[DOMAIN_NAME][URL]"
click at [846, 256] on div "equals https://*.[DOMAIN_NAME][URL]" at bounding box center [849, 255] width 1242 height 32
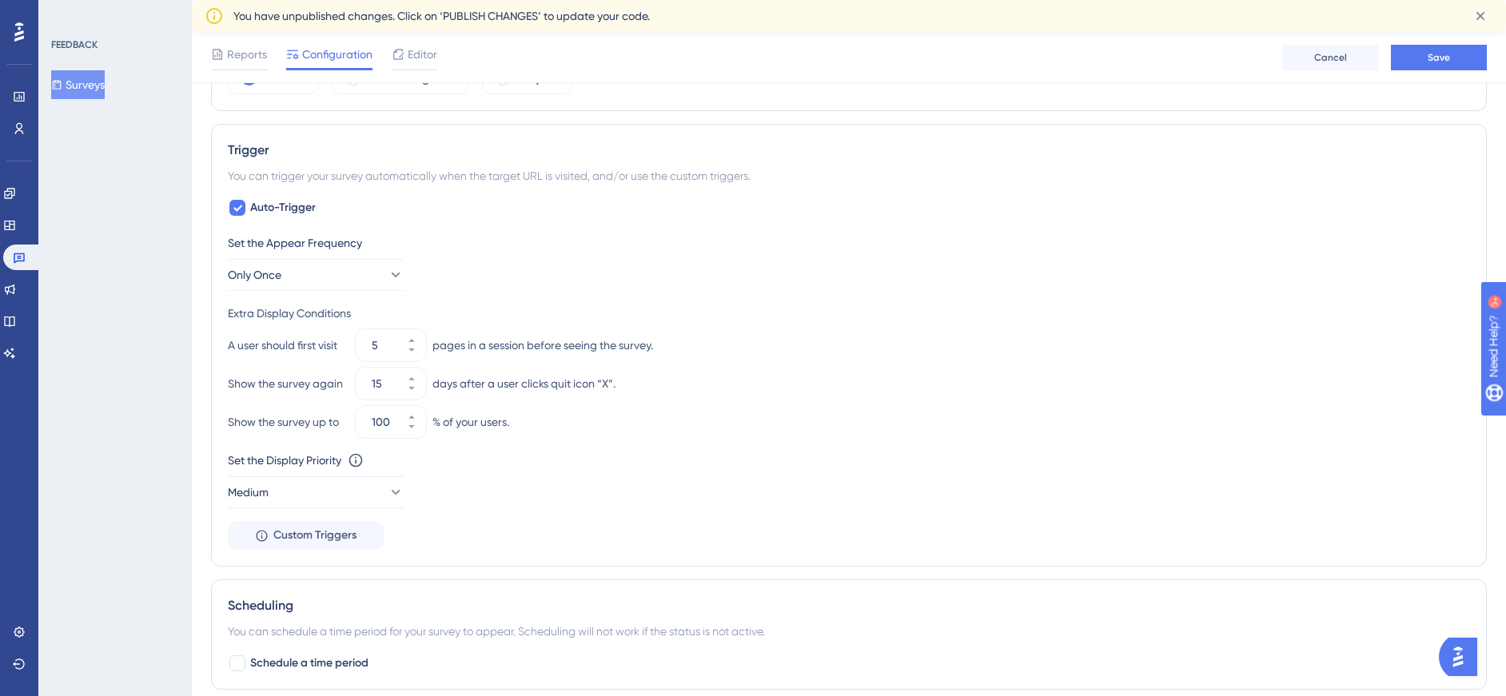
scroll to position [640, 0]
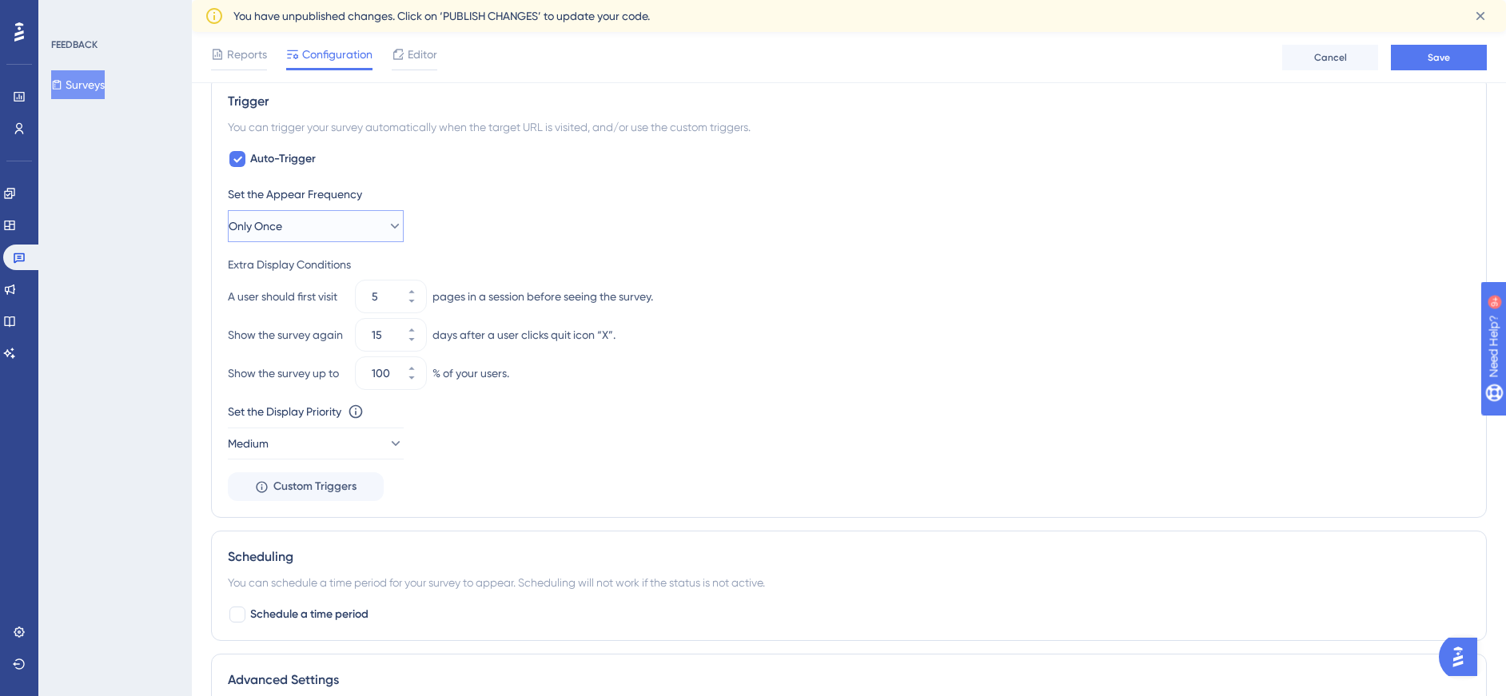
click at [370, 229] on button "Only Once" at bounding box center [316, 226] width 176 height 32
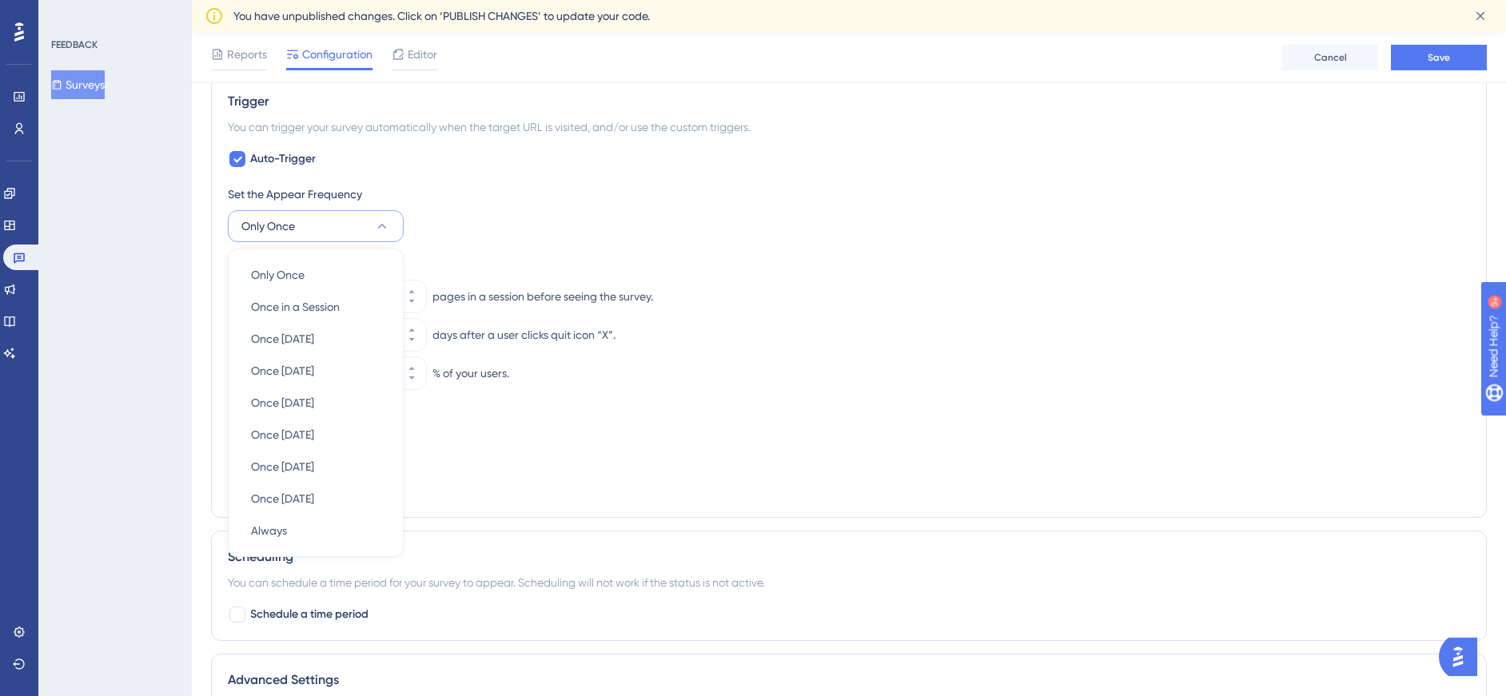
scroll to position [695, 0]
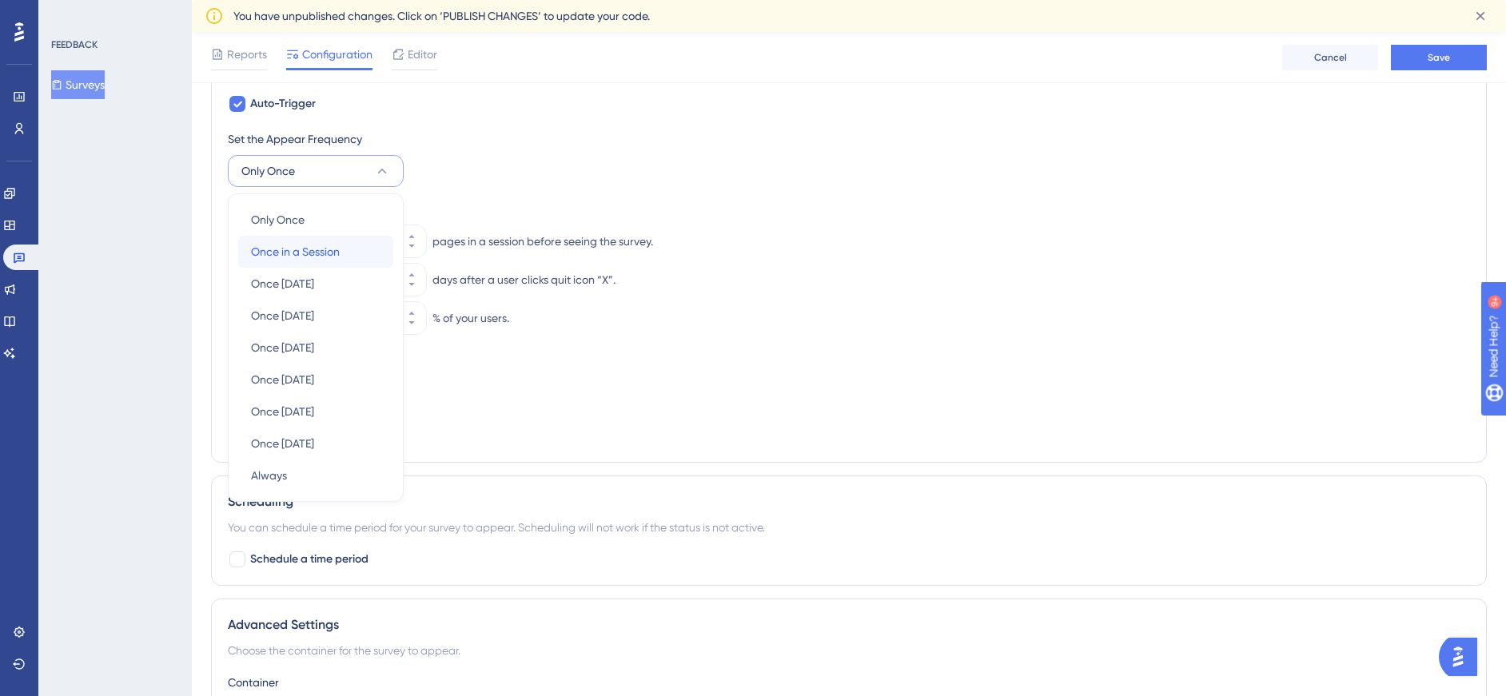
click at [321, 250] on span "Once in a Session" at bounding box center [295, 251] width 89 height 19
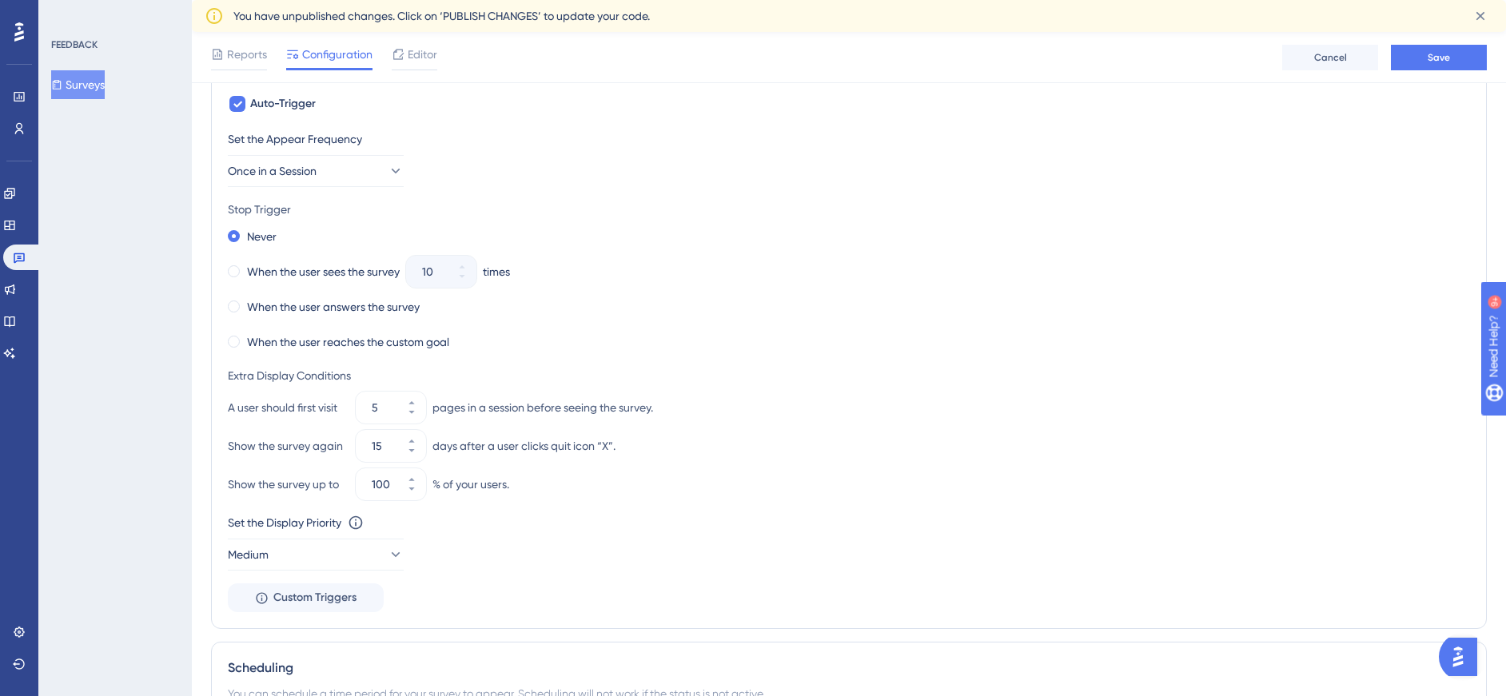
click at [536, 167] on div "Set the Appear Frequency Once in a Session" at bounding box center [849, 159] width 1242 height 58
click at [229, 305] on span at bounding box center [234, 307] width 12 height 12
click at [245, 303] on input "radio" at bounding box center [245, 303] width 0 height 0
click at [233, 268] on span at bounding box center [234, 271] width 12 height 12
click at [245, 268] on input "radio" at bounding box center [245, 268] width 0 height 0
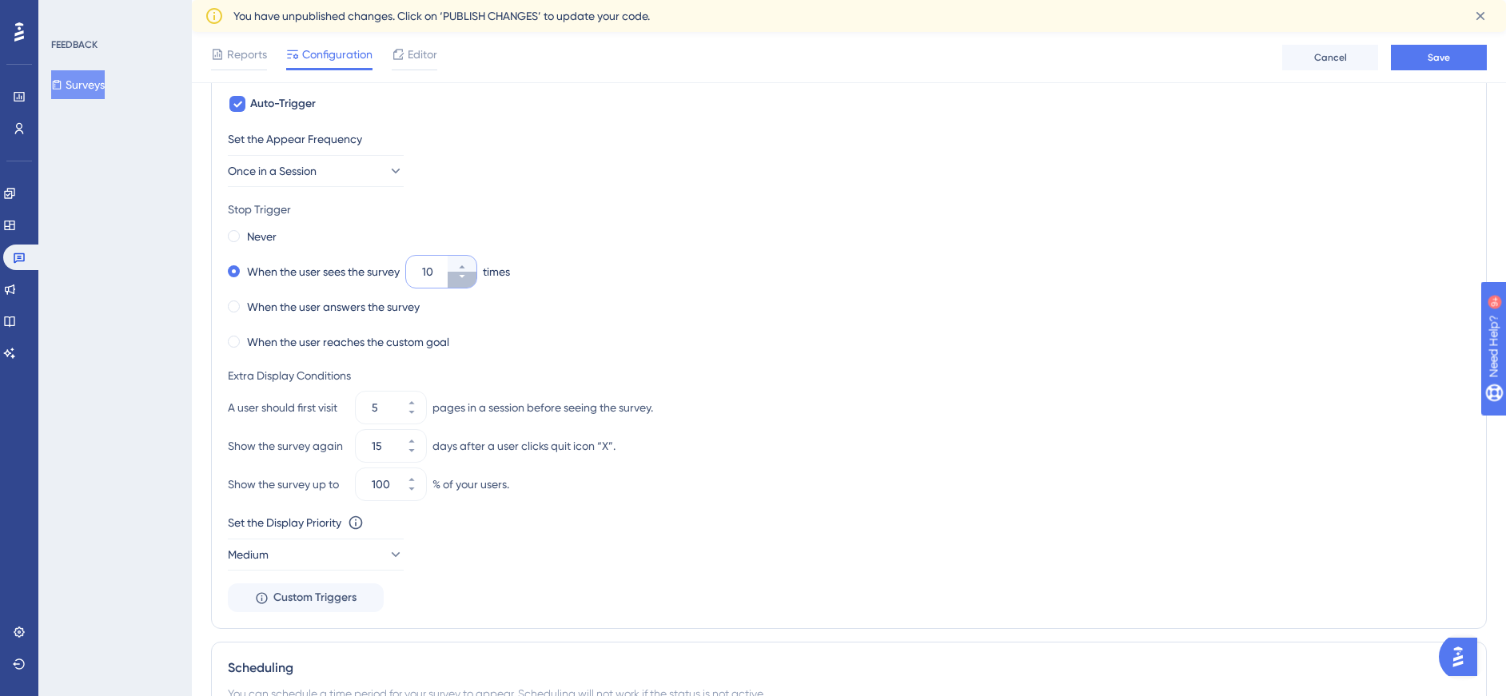
click at [463, 277] on icon at bounding box center [462, 277] width 10 height 10
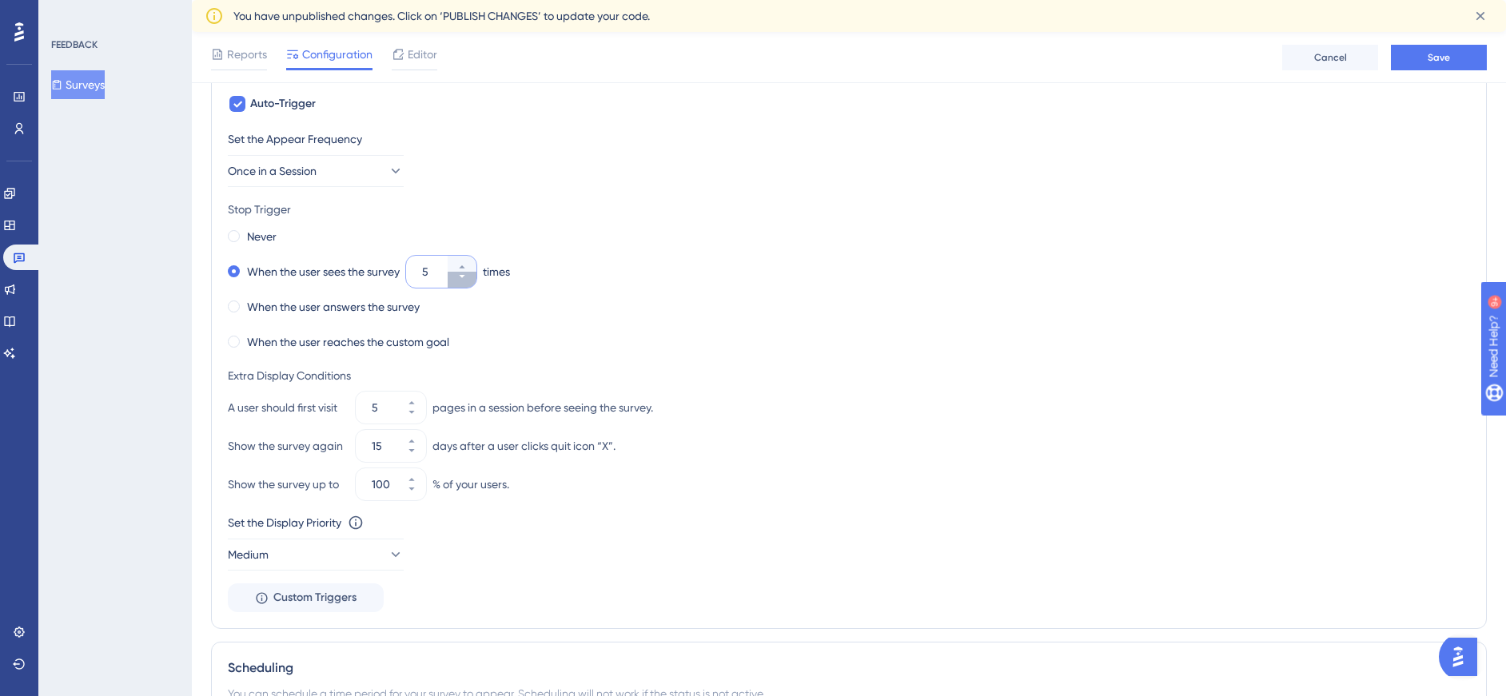
click at [463, 277] on icon at bounding box center [462, 277] width 10 height 10
type input "3"
click at [786, 314] on div "When the user answers the survey" at bounding box center [849, 307] width 1242 height 22
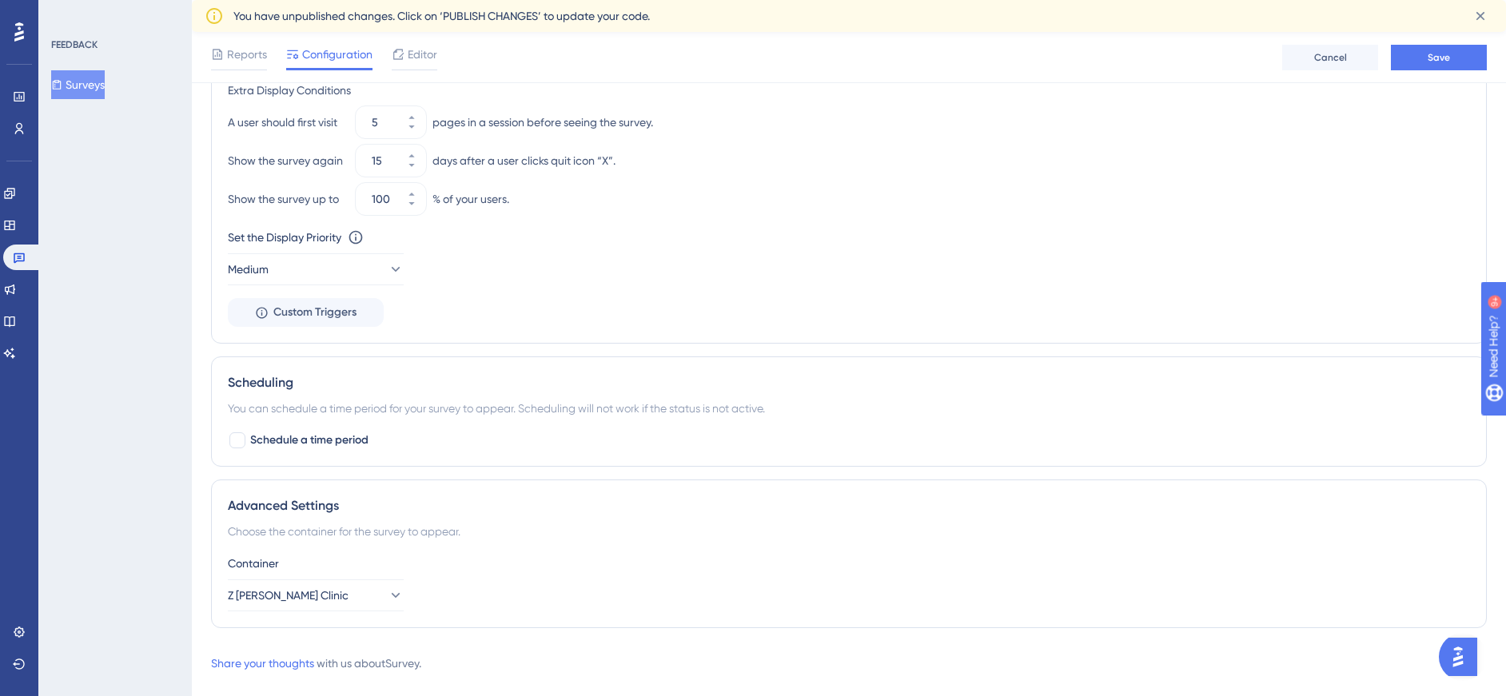
scroll to position [1008, 0]
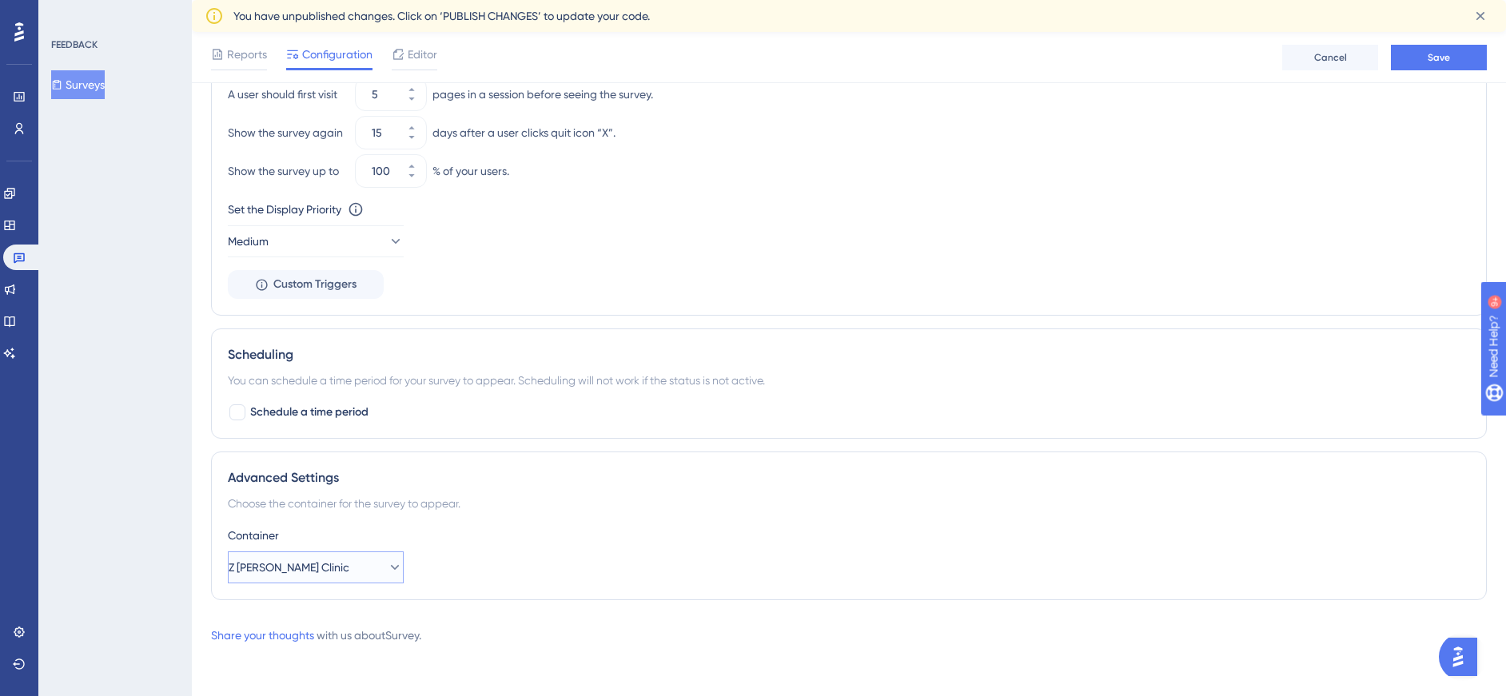
click at [368, 571] on button "Z [PERSON_NAME] Clinic" at bounding box center [316, 568] width 176 height 32
click at [368, 566] on button "Z [PERSON_NAME] Clinic" at bounding box center [316, 568] width 176 height 32
click at [576, 517] on div "Advanced Settings Choose the container for the survey to appear. Container Z [P…" at bounding box center [849, 526] width 1276 height 149
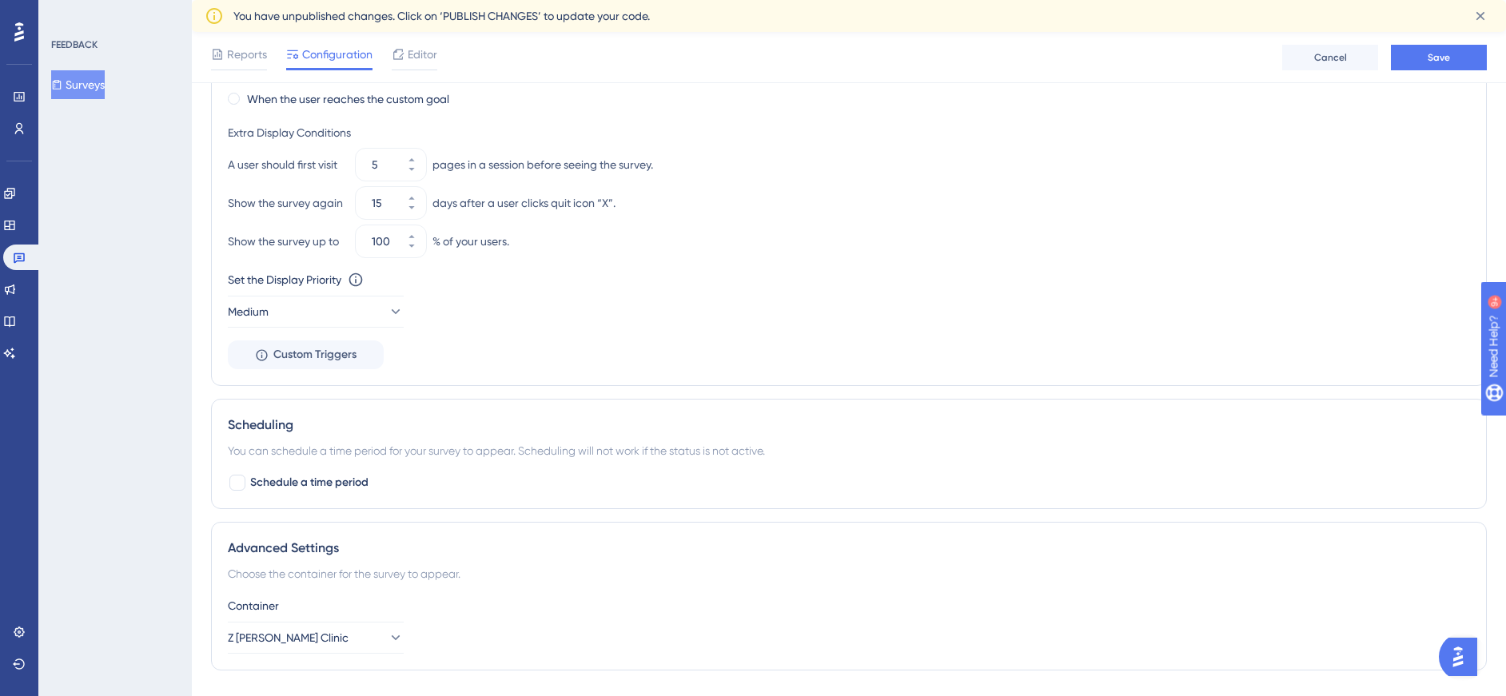
scroll to position [848, 0]
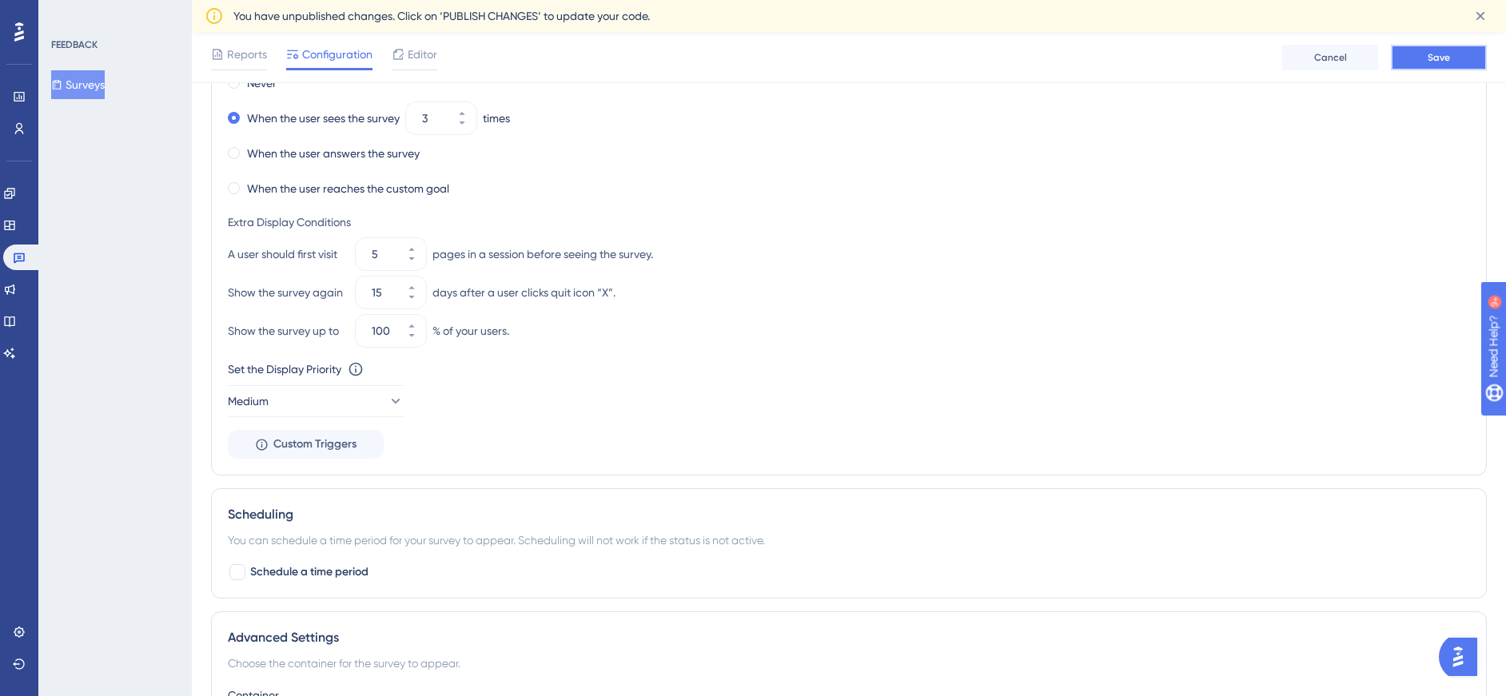
click at [1433, 59] on span "Save" at bounding box center [1439, 57] width 22 height 13
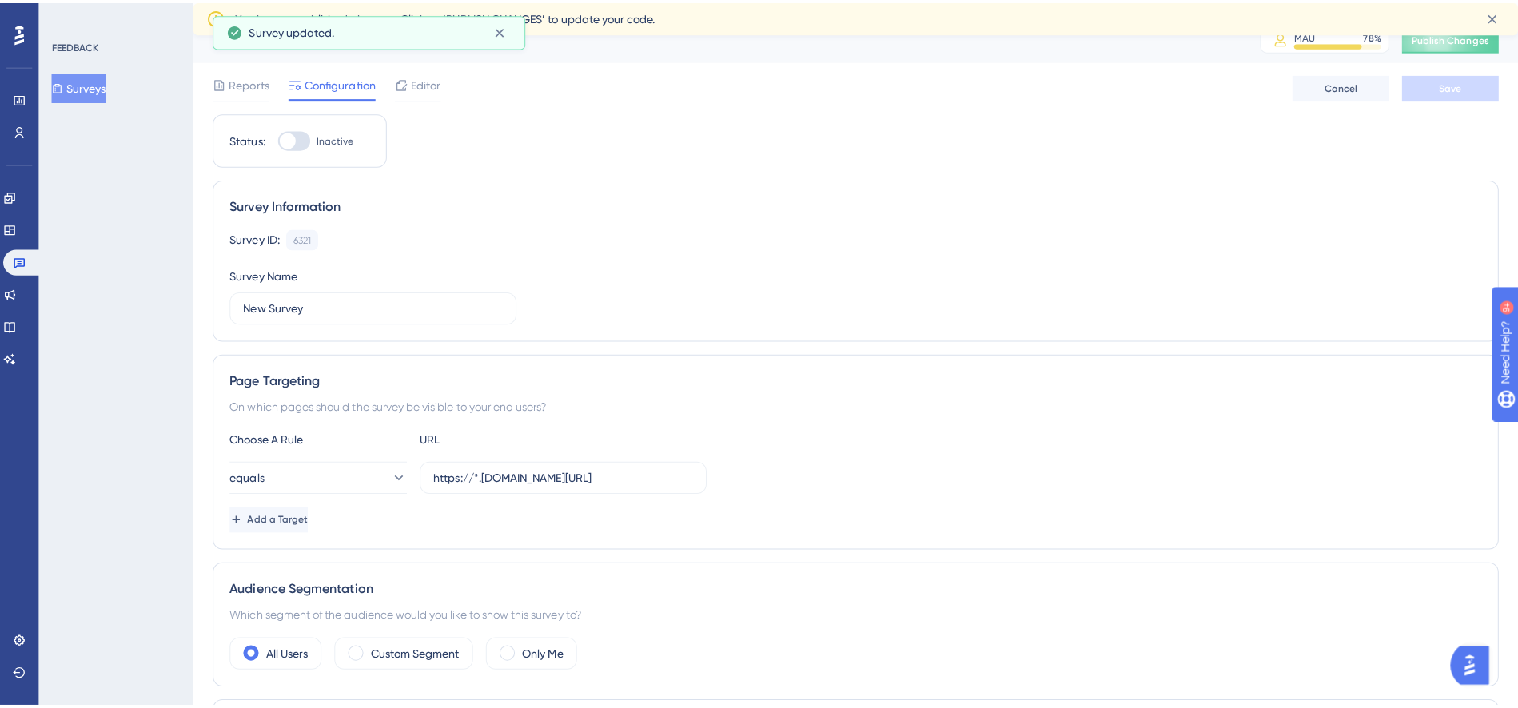
scroll to position [0, 0]
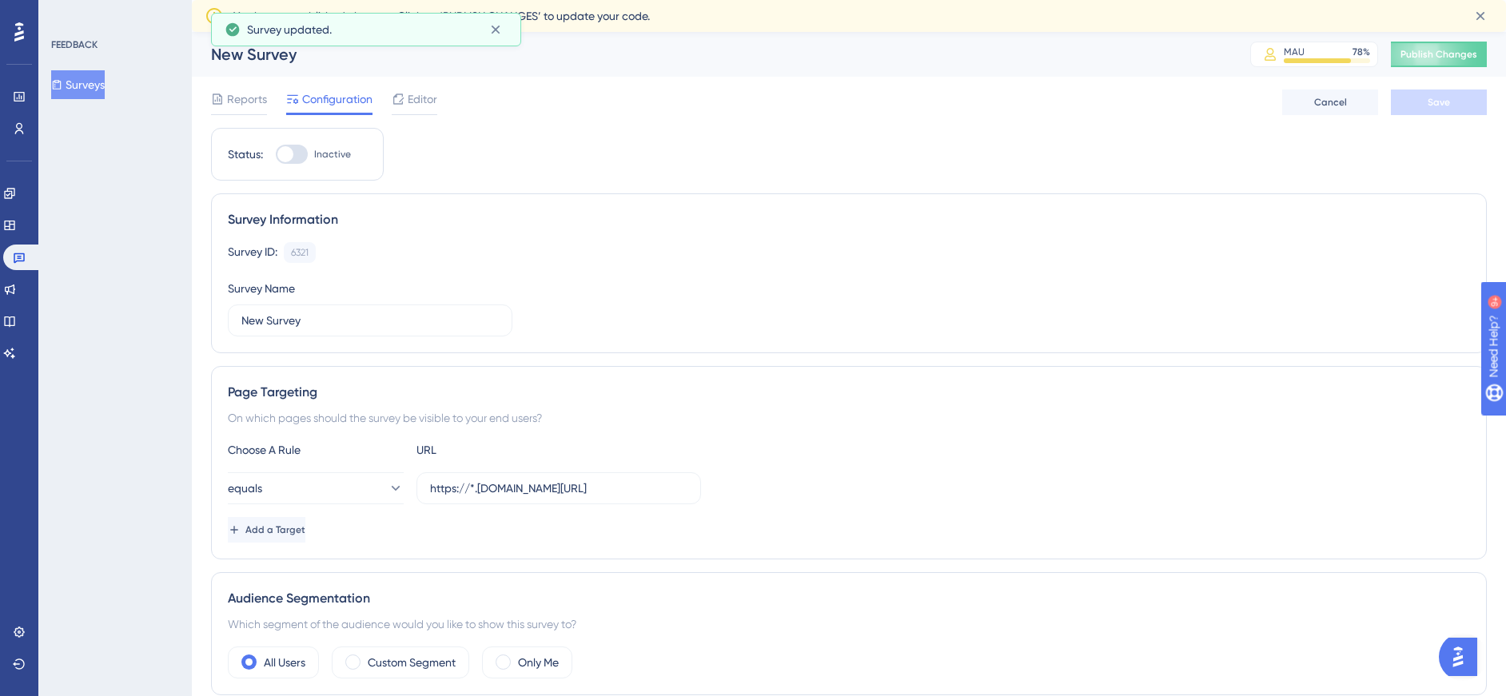
click at [290, 150] on div at bounding box center [285, 154] width 16 height 16
click at [276, 154] on input "Inactive" at bounding box center [275, 154] width 1 height 1
checkbox input "true"
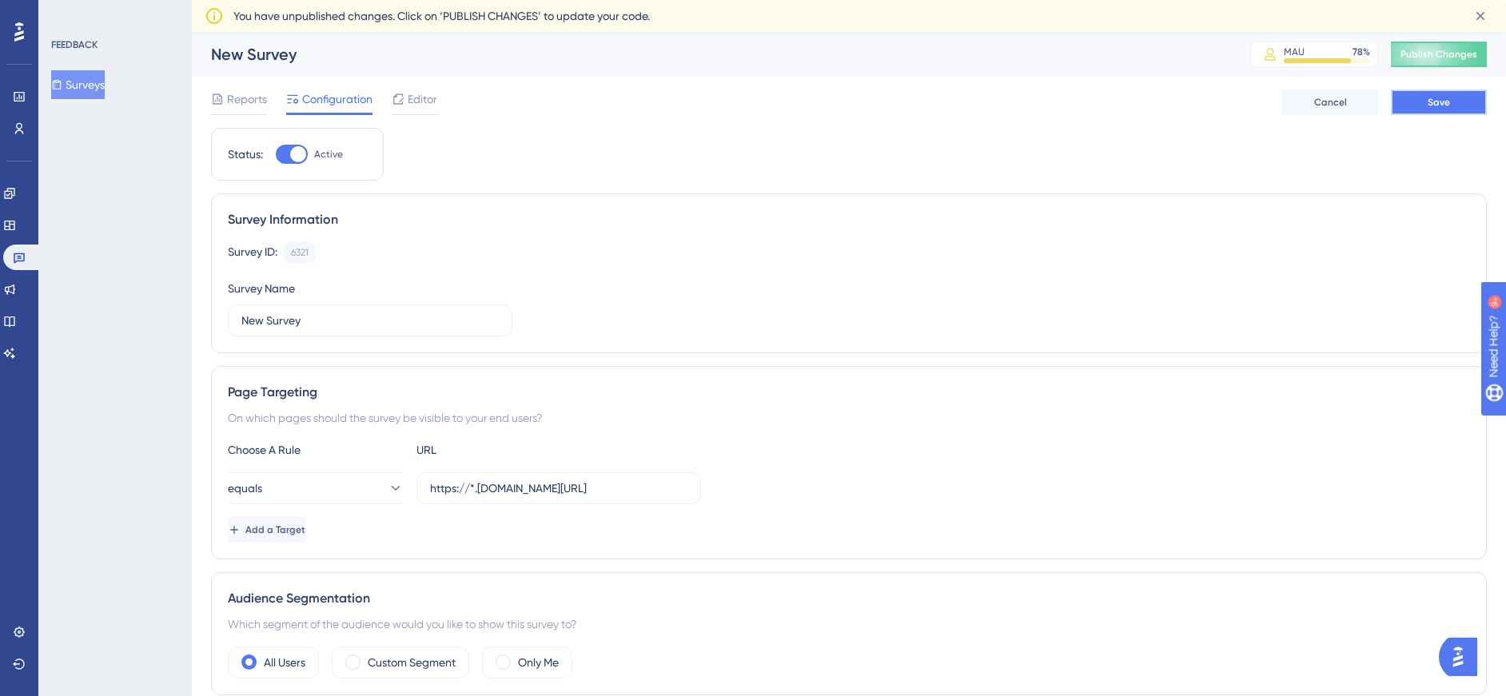
click at [1451, 105] on button "Save" at bounding box center [1439, 103] width 96 height 26
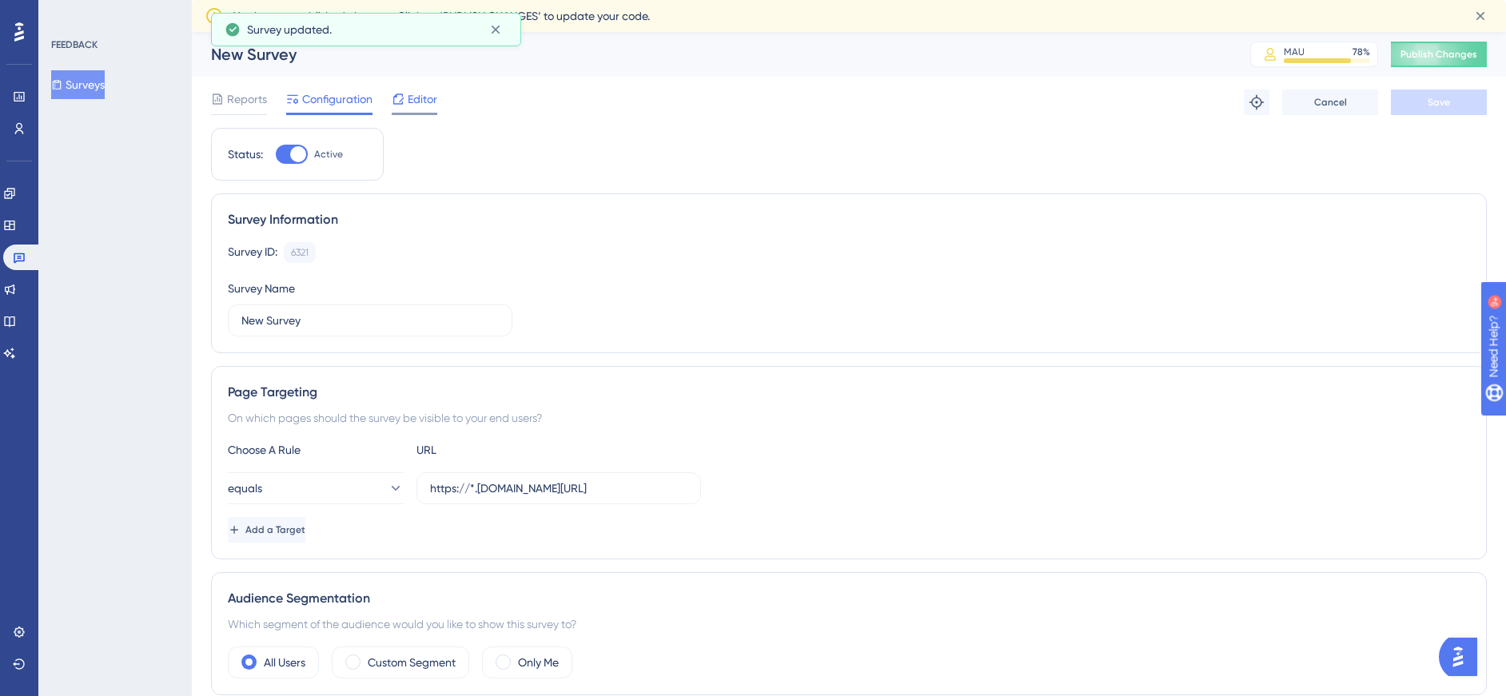
click at [424, 95] on span "Editor" at bounding box center [423, 99] width 30 height 19
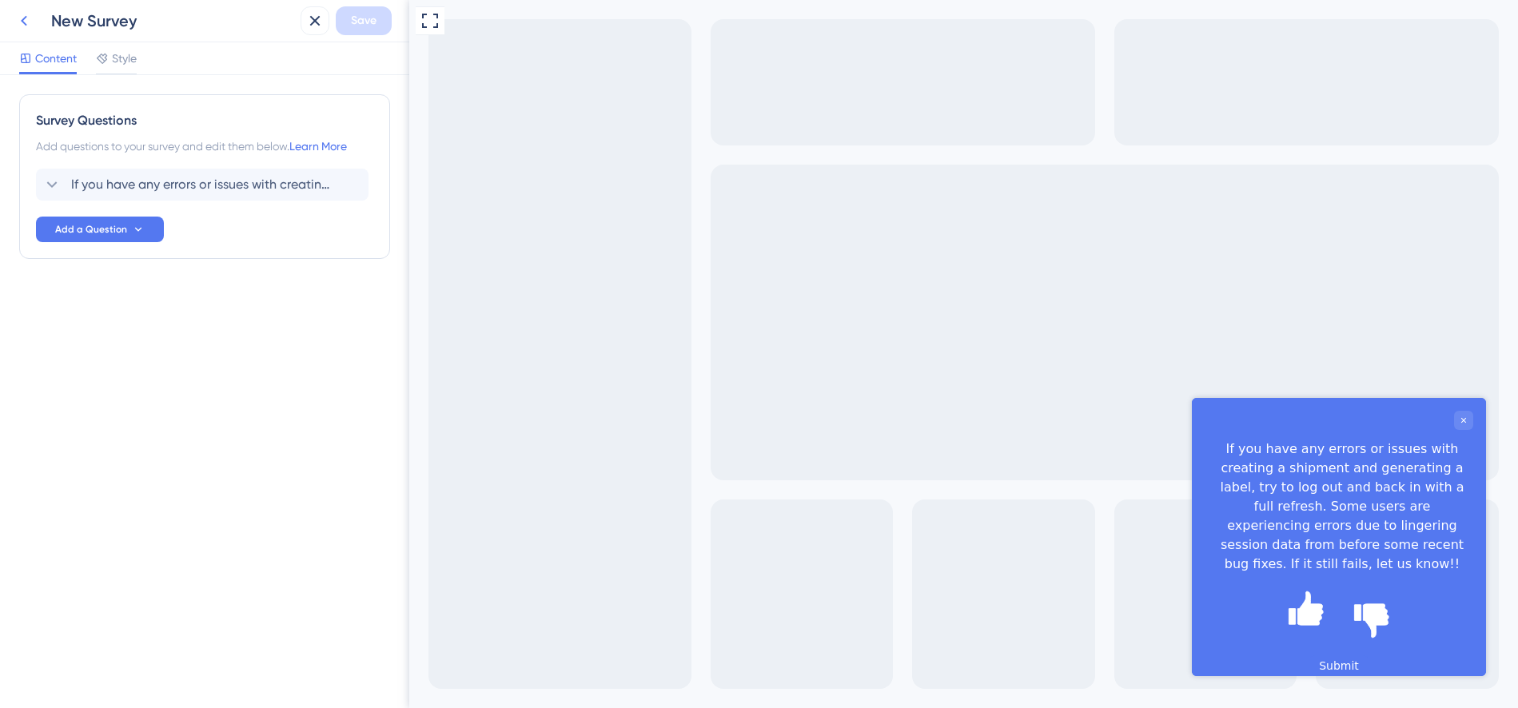
click at [31, 21] on icon at bounding box center [23, 20] width 19 height 19
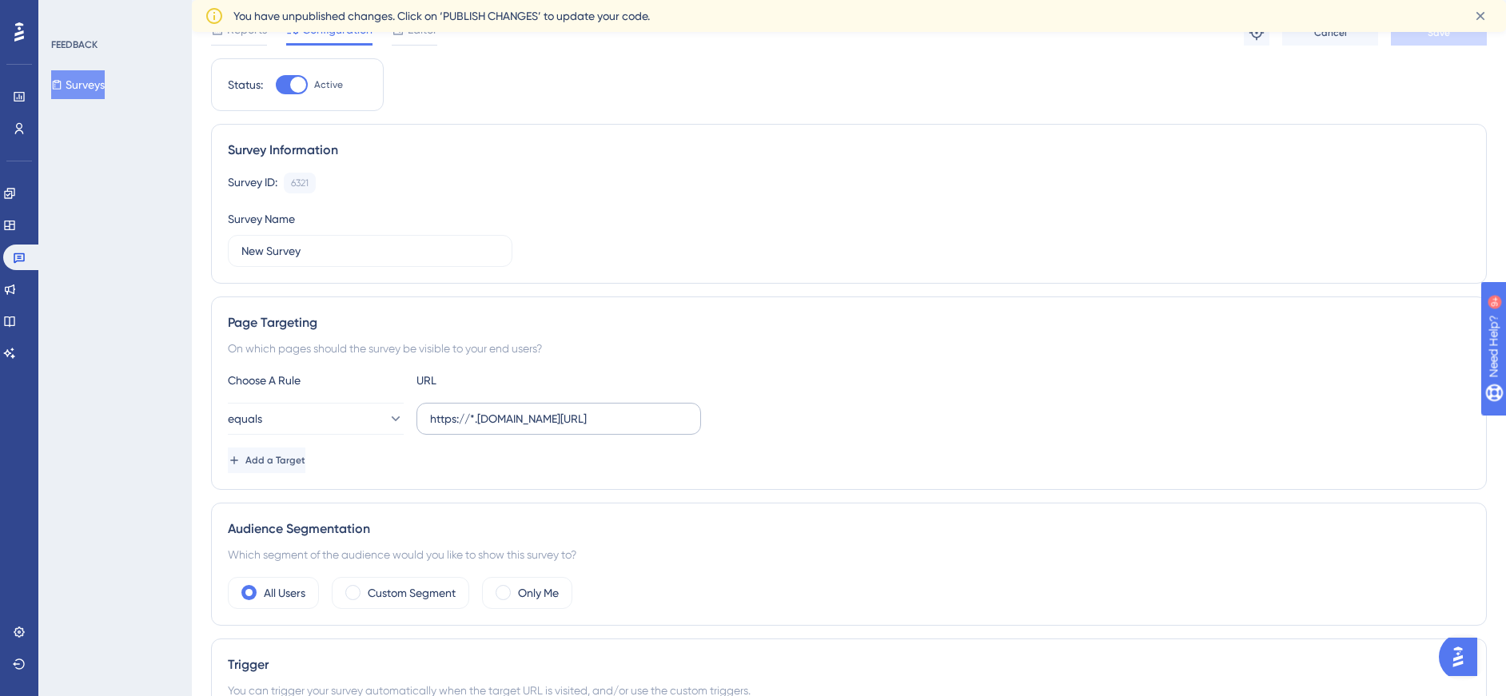
scroll to position [80, 0]
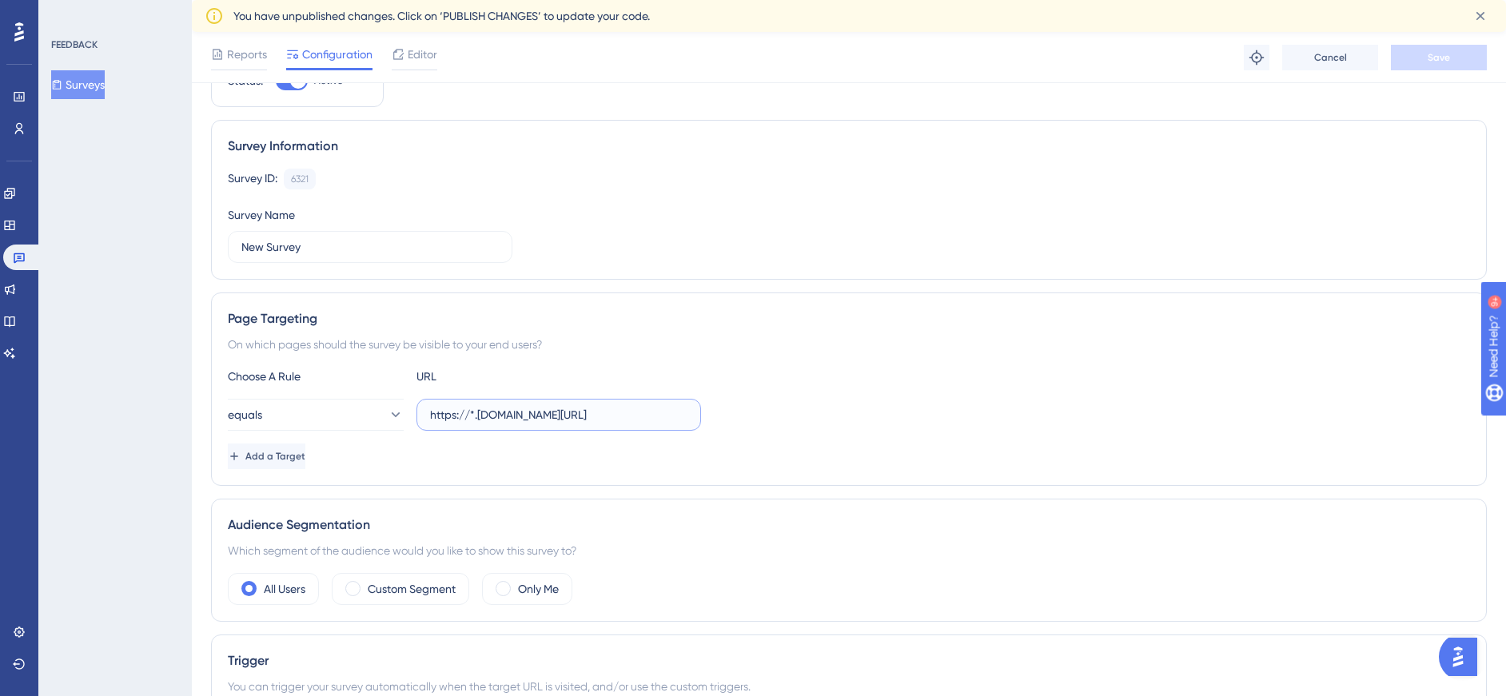
click at [483, 417] on input "https://*.[DOMAIN_NAME][URL]" at bounding box center [558, 415] width 257 height 18
paste input "[DOMAIN_NAME][URL]"
click at [471, 416] on input "[URL][DOMAIN_NAME]" at bounding box center [558, 415] width 257 height 18
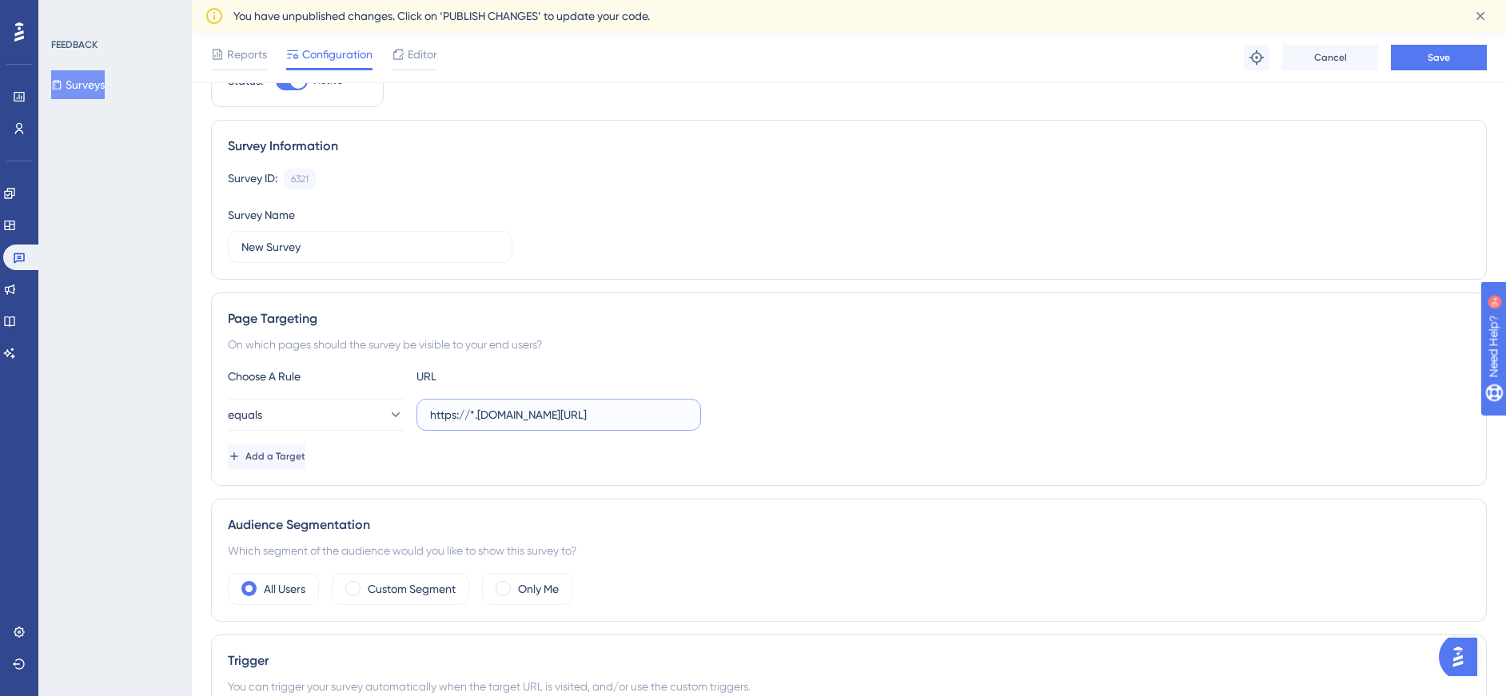
click at [608, 420] on input "https://*.[DOMAIN_NAME][URL]" at bounding box center [558, 415] width 257 height 18
click at [782, 399] on div "equals https://*.[DOMAIN_NAME][URL]" at bounding box center [849, 415] width 1242 height 32
click at [323, 416] on button "equals" at bounding box center [316, 415] width 176 height 32
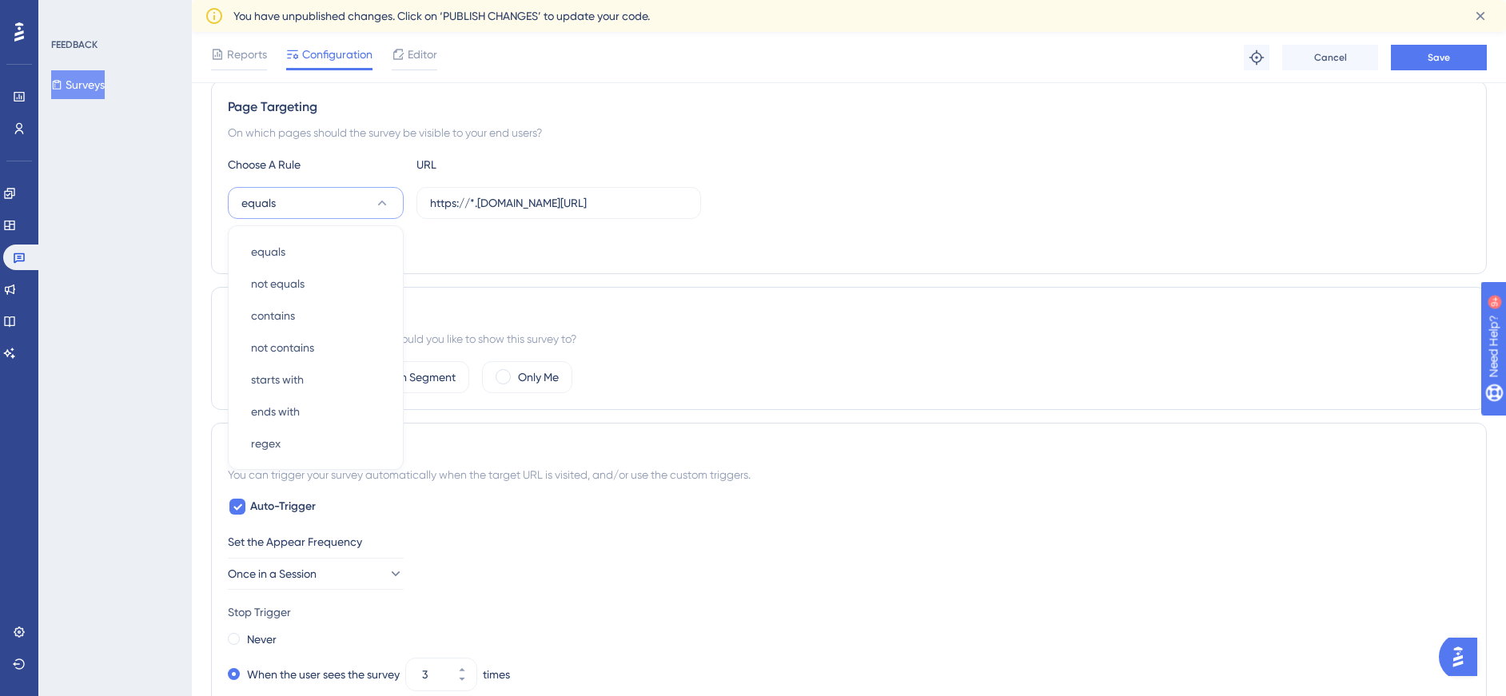
click at [792, 373] on div "All Users Custom Segment Only Me" at bounding box center [849, 377] width 1242 height 32
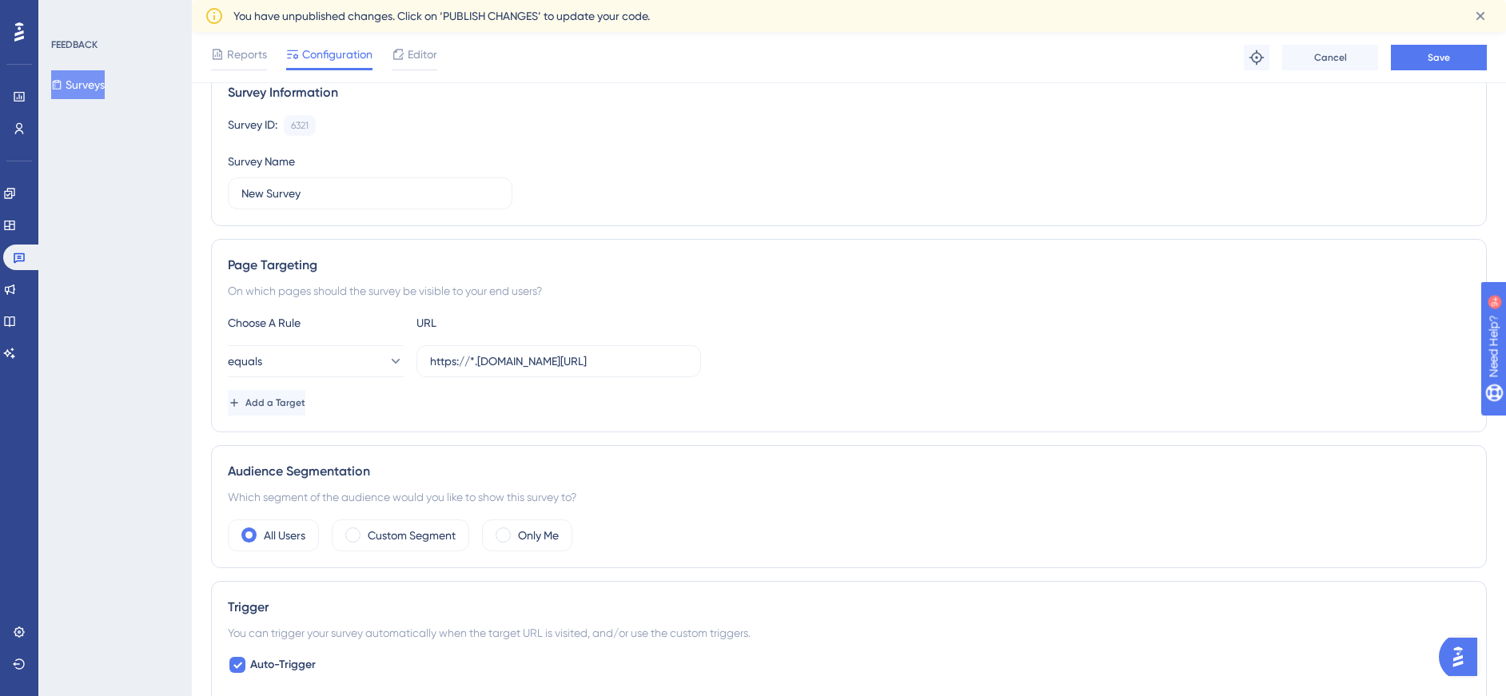
scroll to position [132, 0]
click at [1422, 60] on button "Save" at bounding box center [1439, 58] width 96 height 26
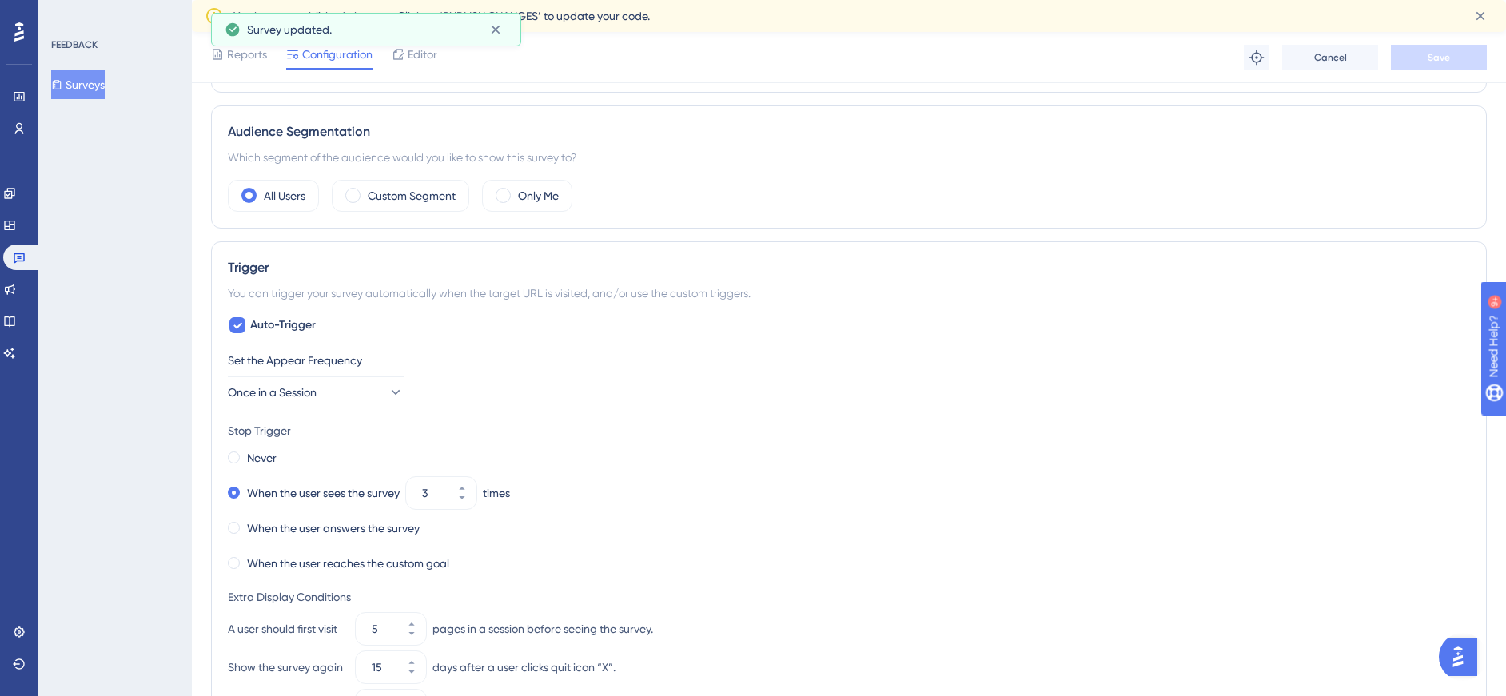
scroll to position [292, 0]
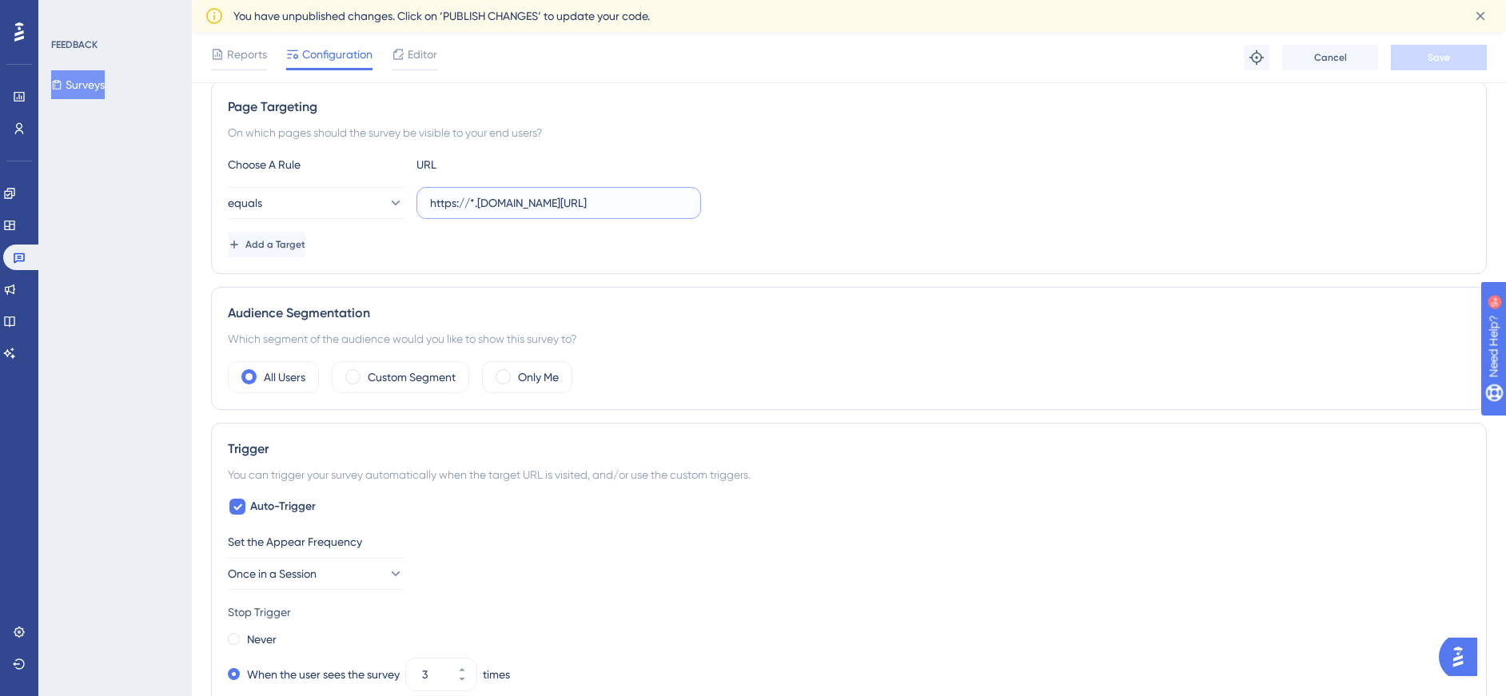
click at [478, 202] on input "https://*.[DOMAIN_NAME][URL]" at bounding box center [558, 203] width 257 height 18
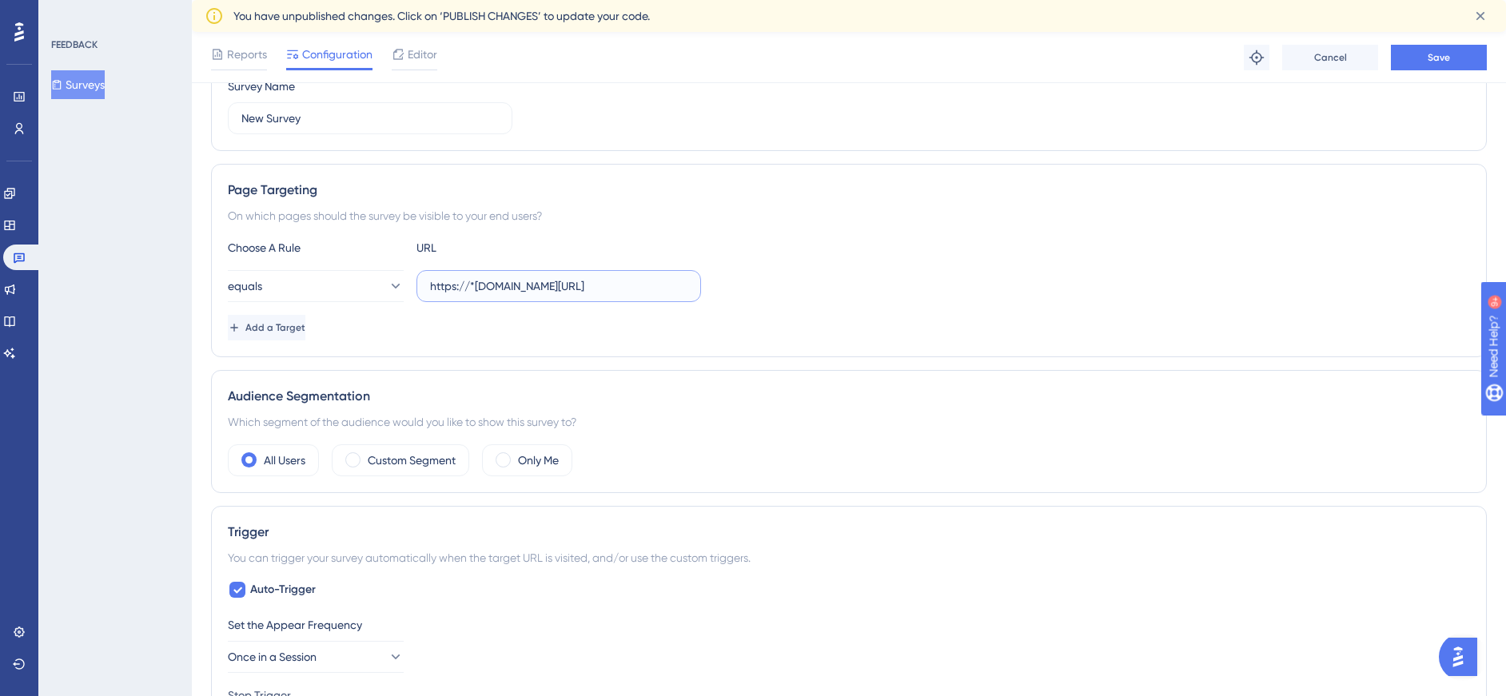
scroll to position [132, 0]
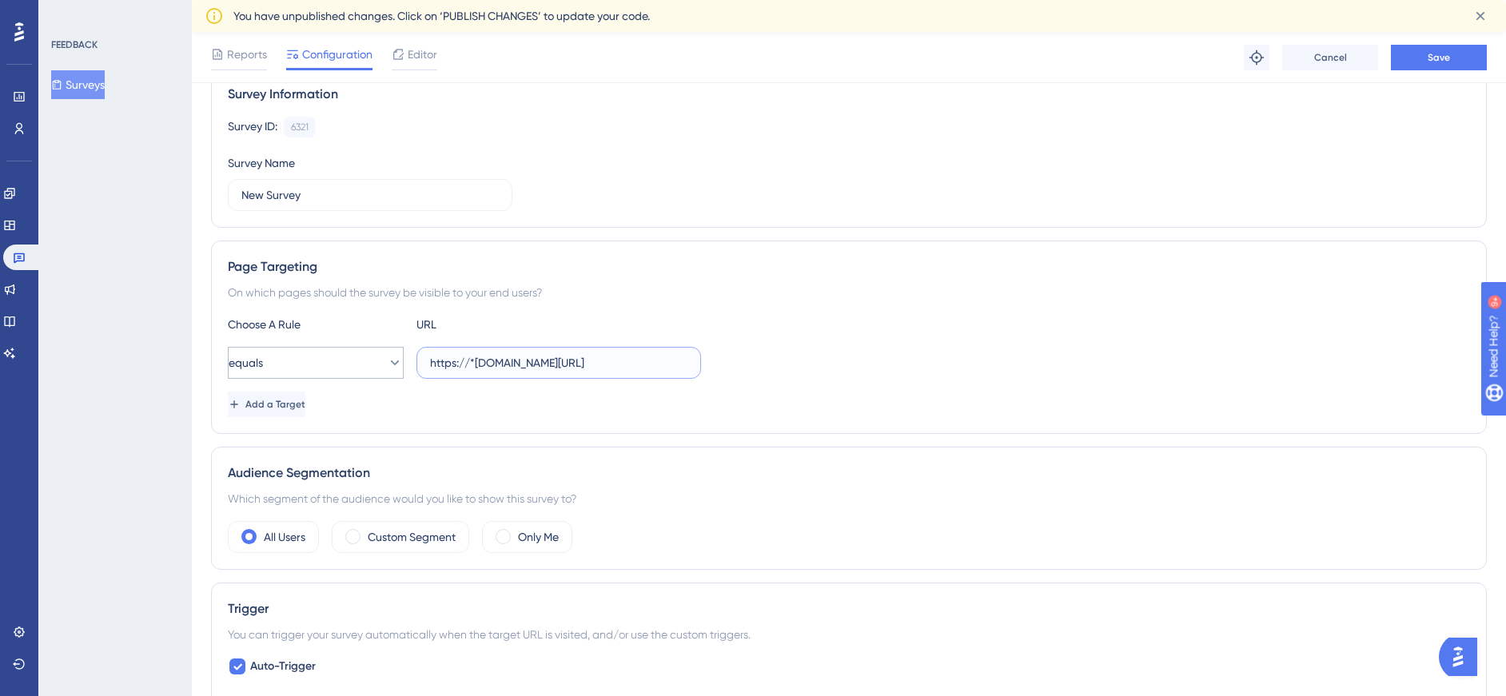
type input "https://*[DOMAIN_NAME][URL]"
click at [297, 364] on button "equals" at bounding box center [316, 363] width 176 height 32
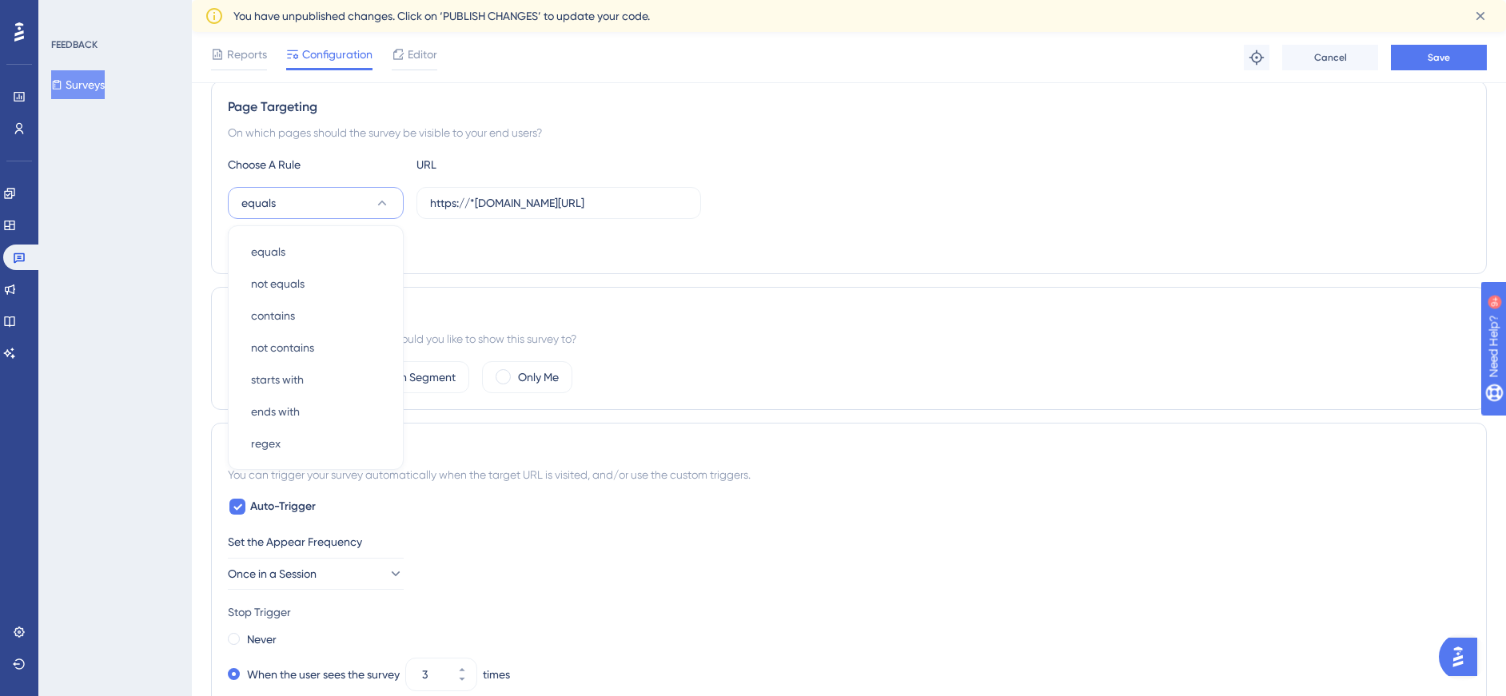
click at [920, 231] on div "Choose A Rule URL equals equals equals not equals not equals contains contains …" at bounding box center [849, 206] width 1242 height 102
click at [289, 250] on span "Add a Target" at bounding box center [277, 244] width 60 height 13
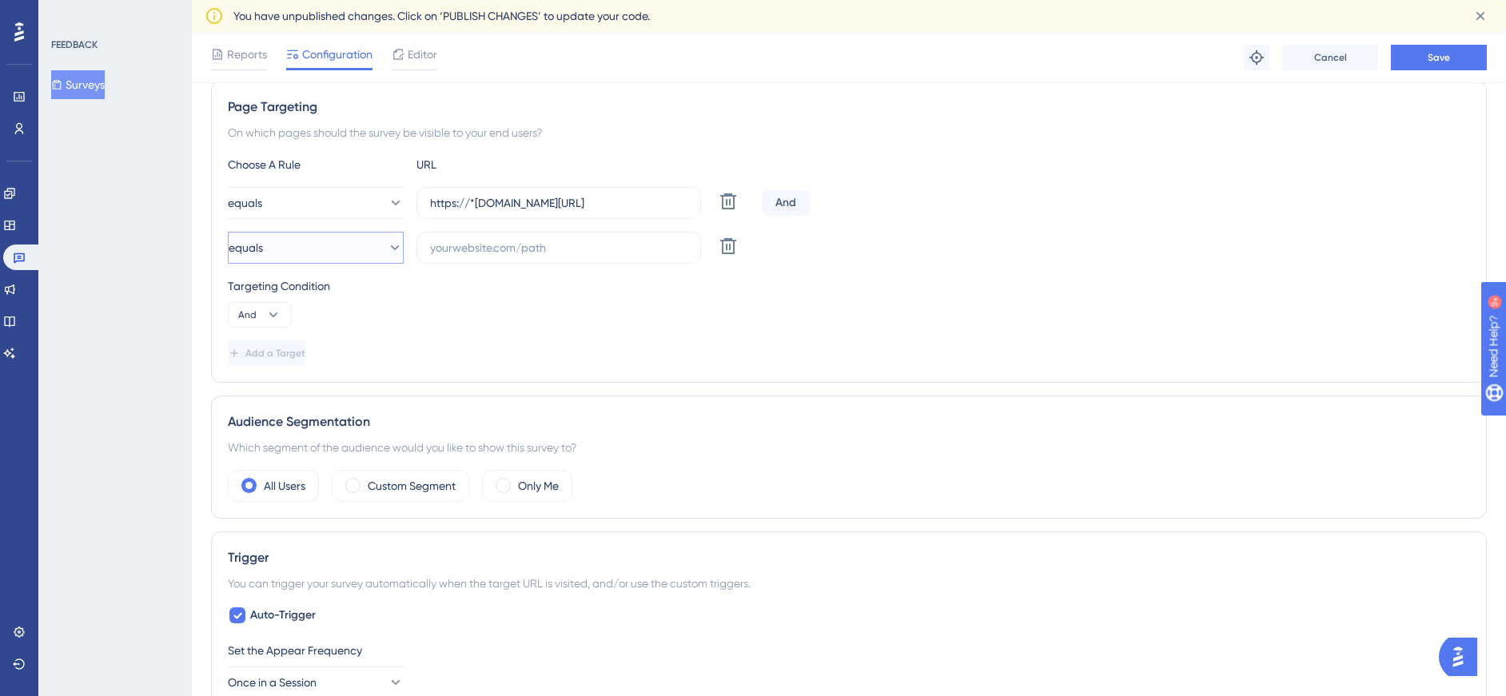
click at [306, 253] on button "equals" at bounding box center [316, 248] width 176 height 32
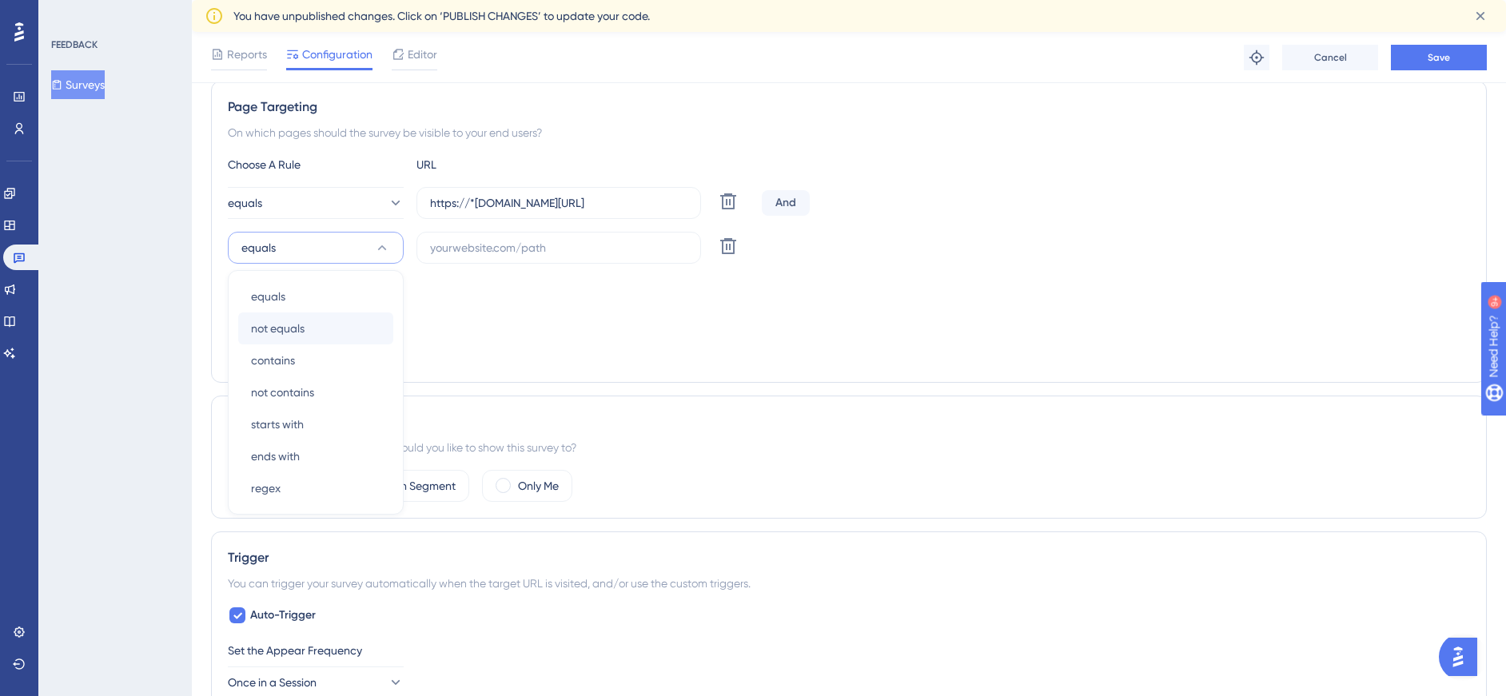
scroll to position [337, 0]
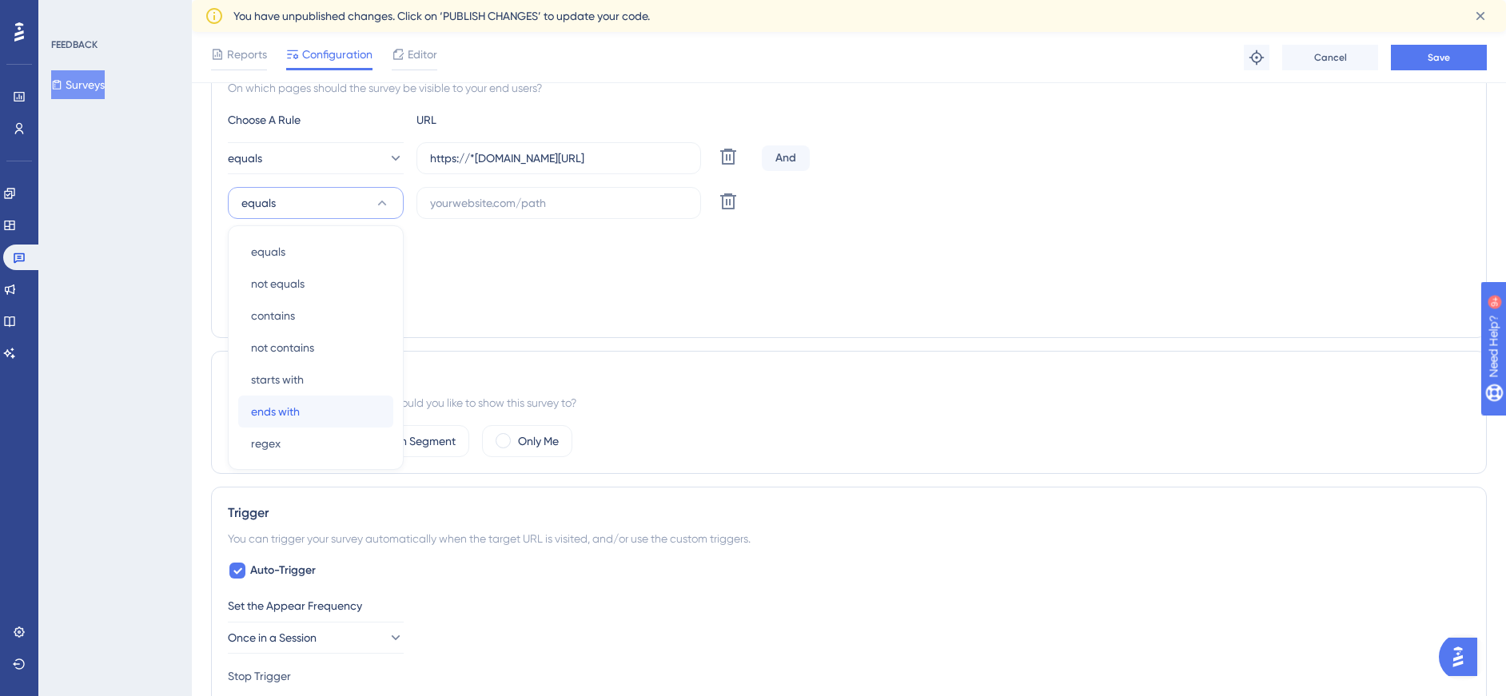
click at [289, 409] on span "ends with" at bounding box center [275, 411] width 49 height 19
click at [462, 193] on label at bounding box center [558, 203] width 285 height 32
click at [462, 194] on input "text" at bounding box center [558, 203] width 257 height 18
click at [431, 199] on input "/shipping" at bounding box center [558, 203] width 257 height 18
type input "*/shipping"
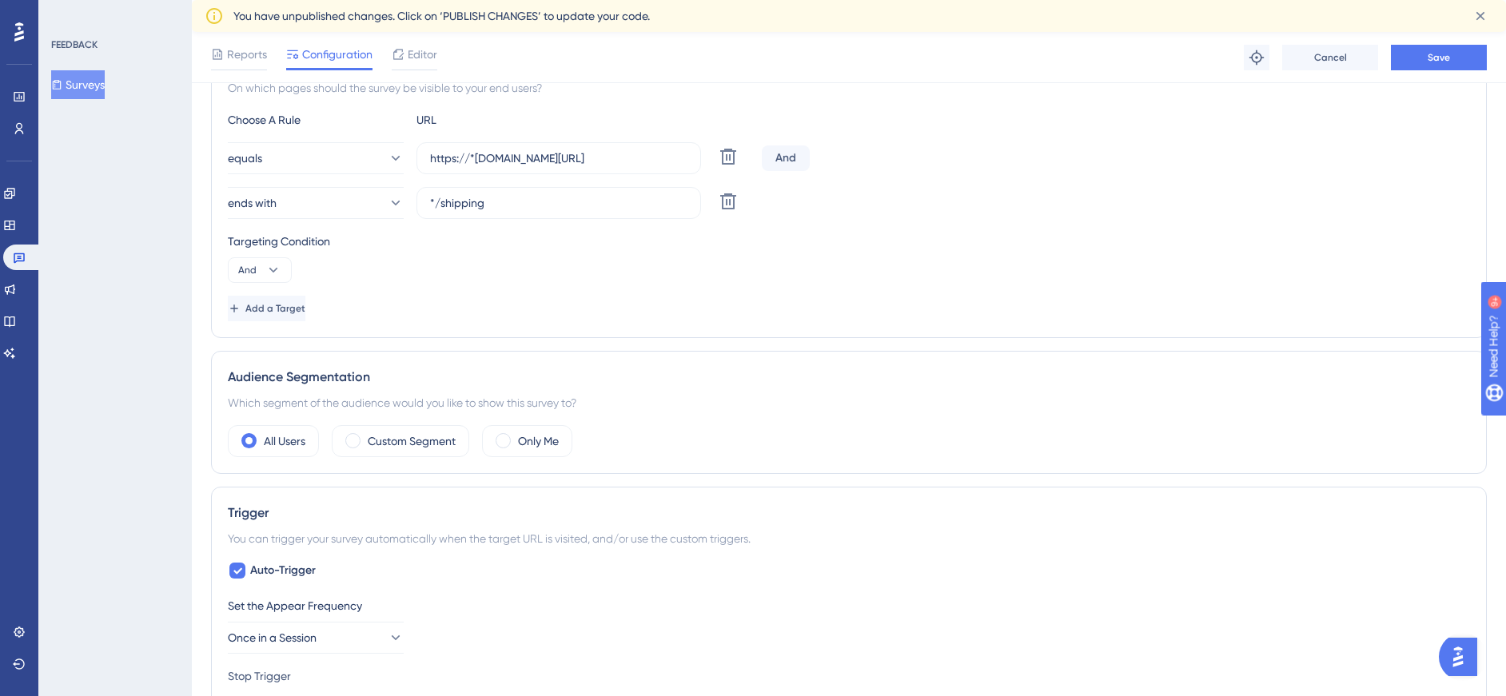
click at [946, 263] on div "Targeting Condition And" at bounding box center [849, 257] width 1242 height 51
click at [1426, 57] on button "Save" at bounding box center [1439, 58] width 96 height 26
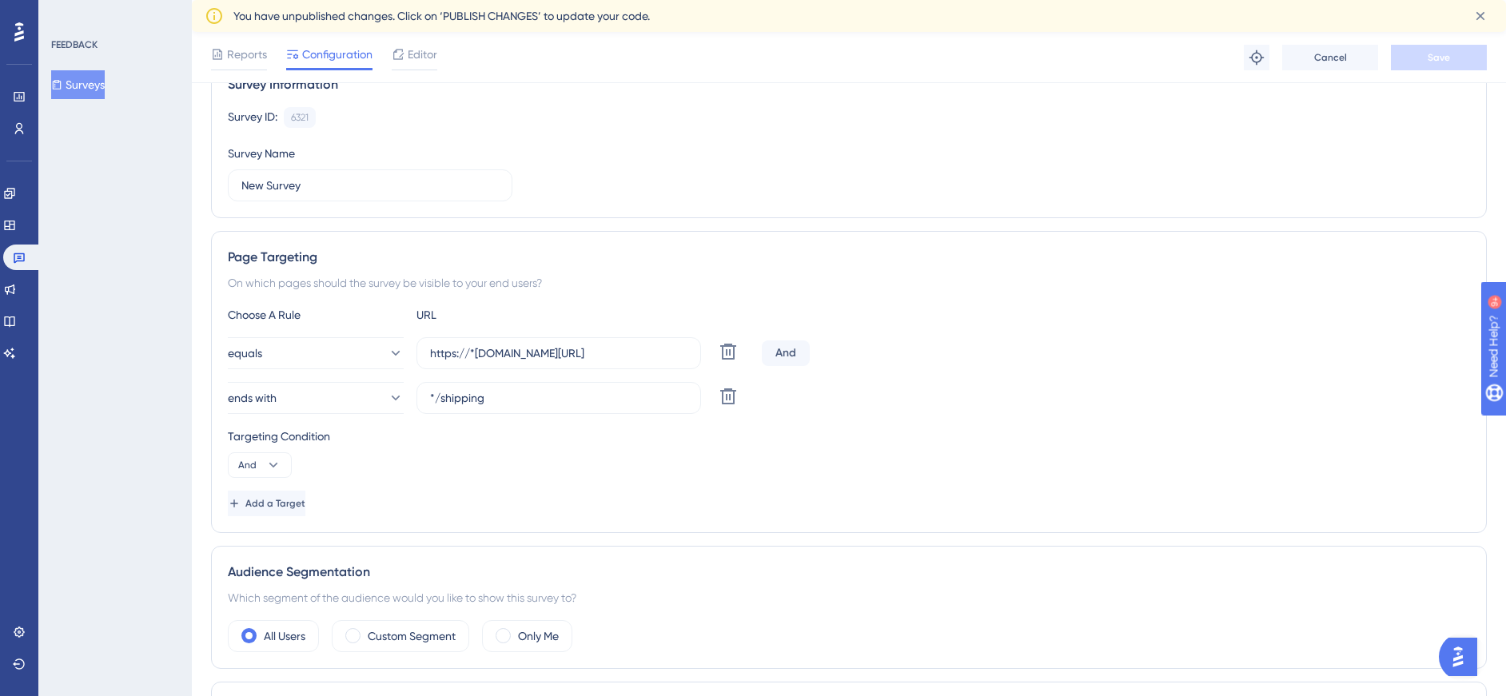
scroll to position [160, 0]
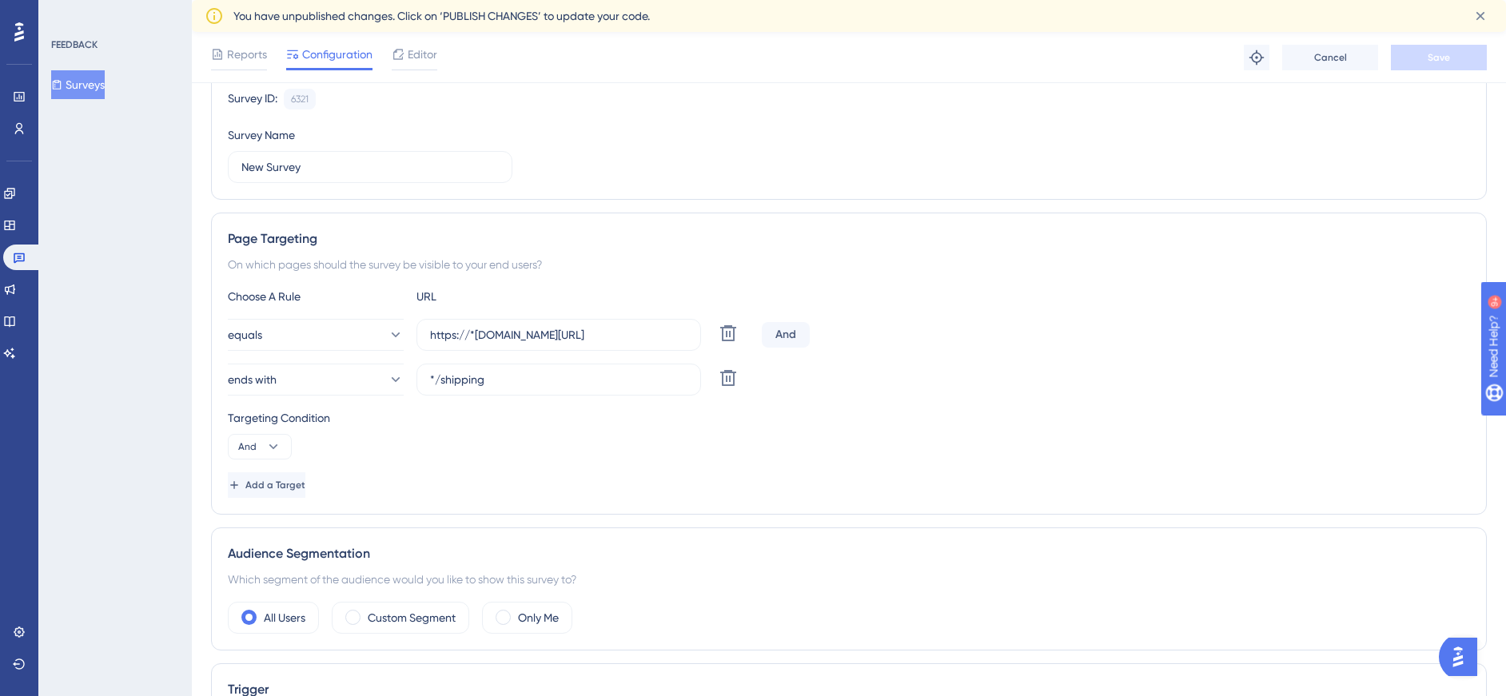
click at [796, 333] on div "And" at bounding box center [786, 335] width 48 height 26
click at [790, 337] on div "And" at bounding box center [786, 335] width 48 height 26
click at [257, 447] on button "And" at bounding box center [260, 447] width 64 height 26
click at [256, 523] on span "Or" at bounding box center [251, 524] width 13 height 19
click at [727, 381] on icon at bounding box center [728, 378] width 16 height 16
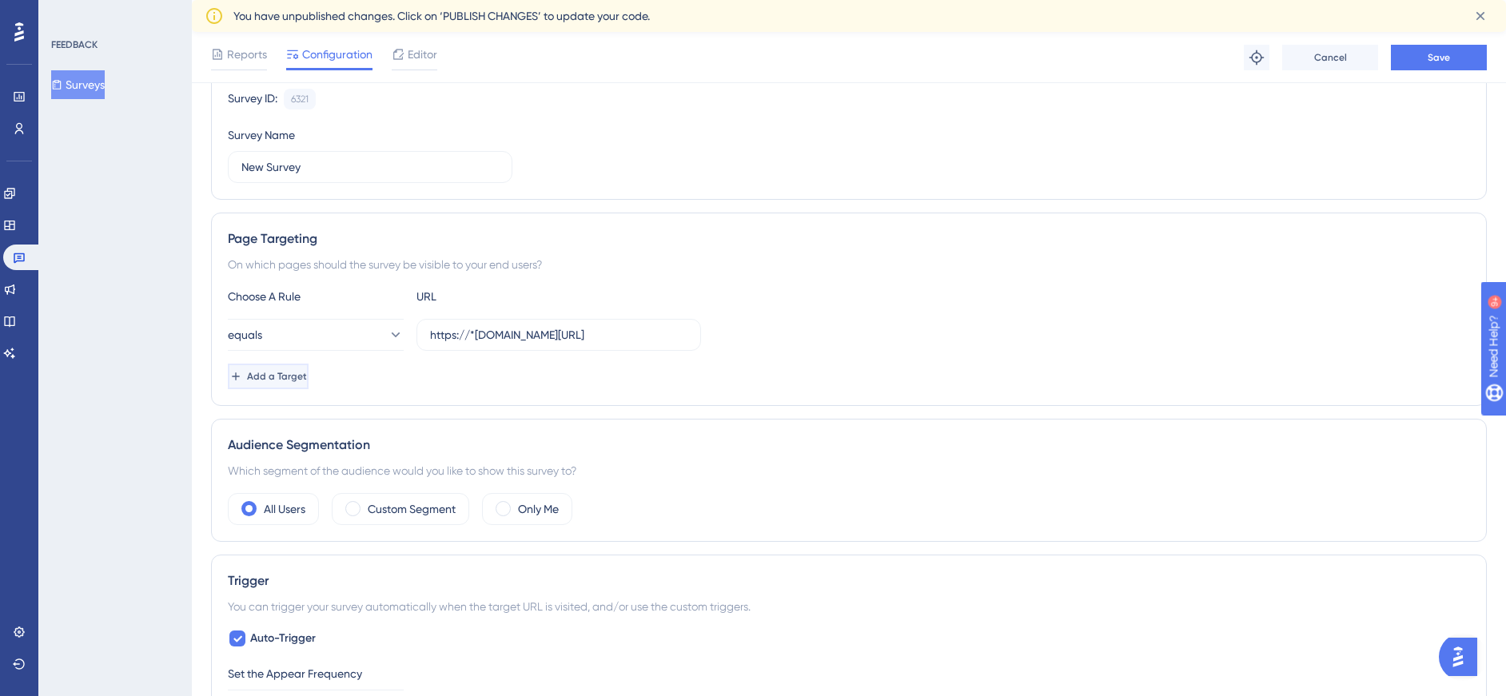
click at [292, 379] on span "Add a Target" at bounding box center [277, 376] width 60 height 13
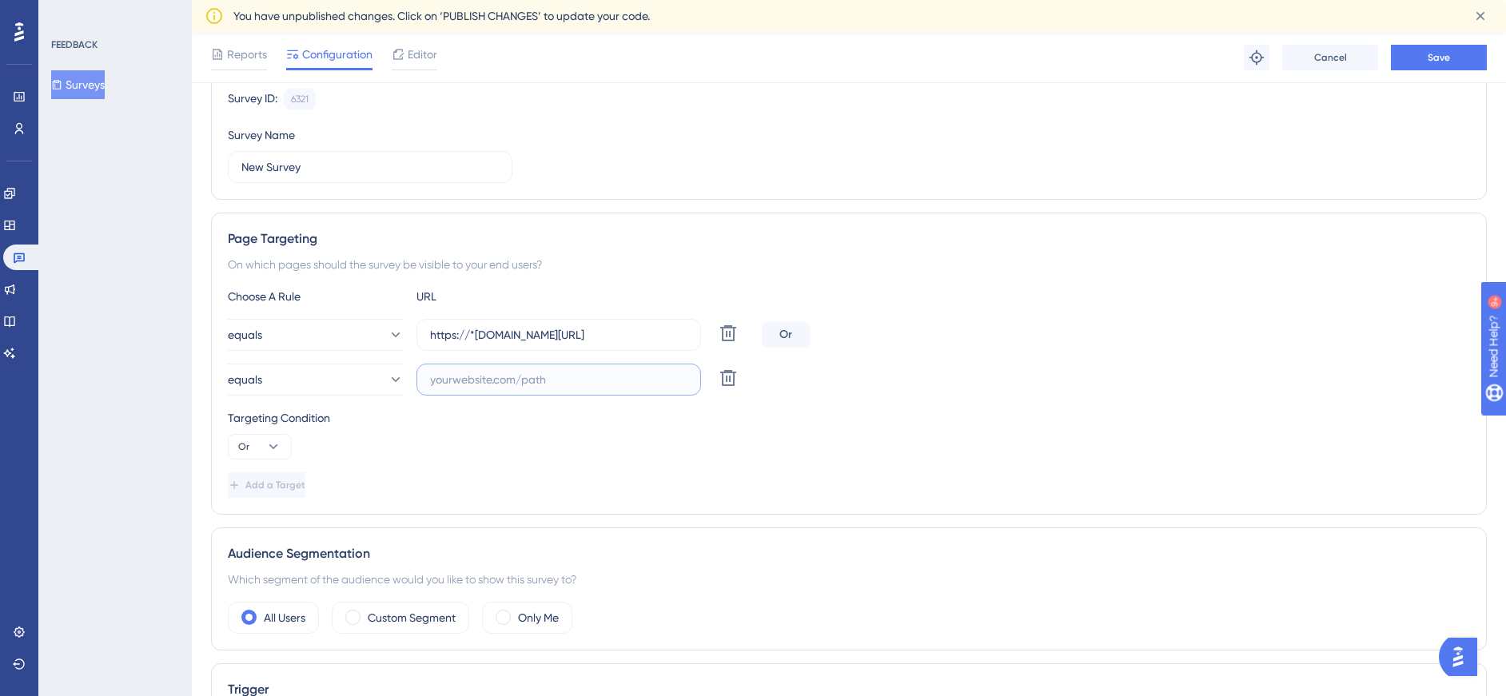
click at [472, 384] on input "text" at bounding box center [558, 380] width 257 height 18
click at [302, 385] on button "equals" at bounding box center [316, 380] width 176 height 32
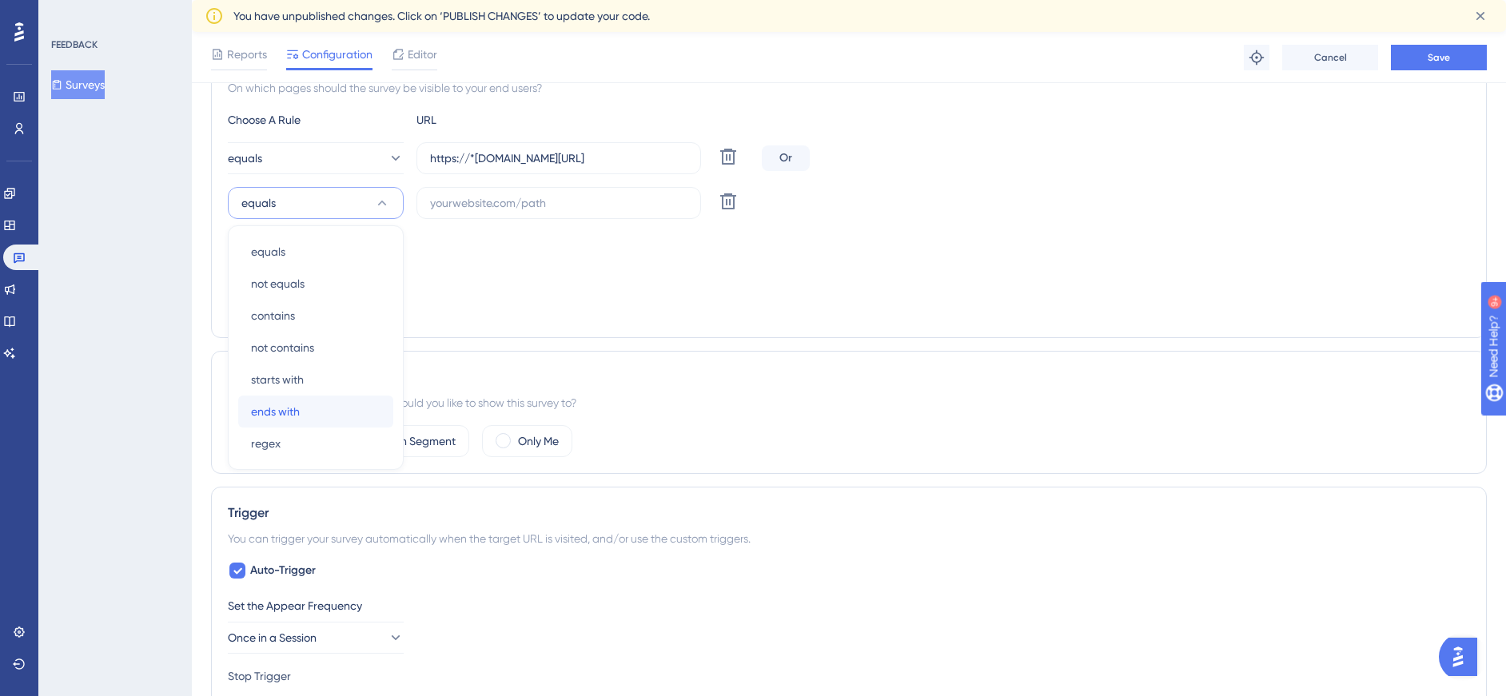
click at [285, 416] on span "ends with" at bounding box center [275, 411] width 49 height 19
click at [460, 199] on input "text" at bounding box center [558, 203] width 257 height 18
type input "/"
type input "*/shipping"
click at [298, 312] on span "Add a Target" at bounding box center [277, 308] width 60 height 13
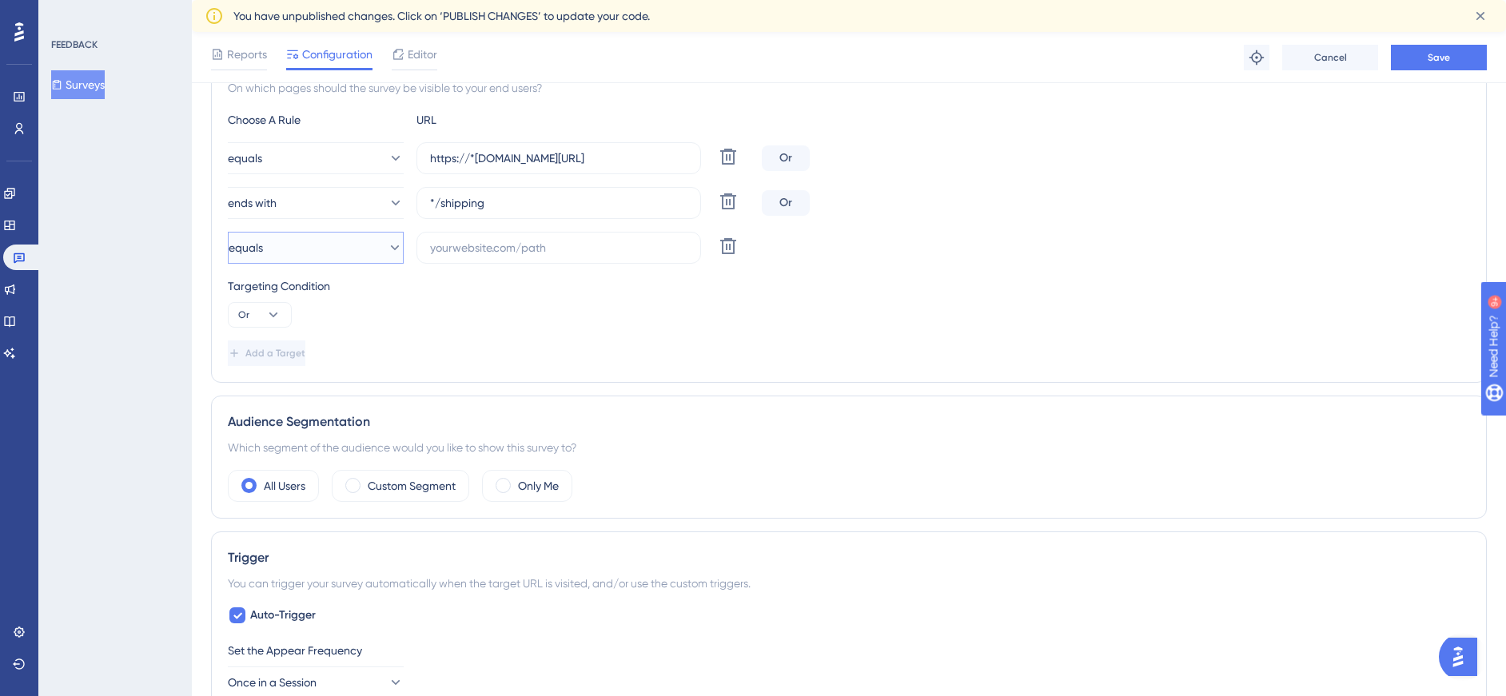
click at [329, 249] on button "equals" at bounding box center [316, 248] width 176 height 32
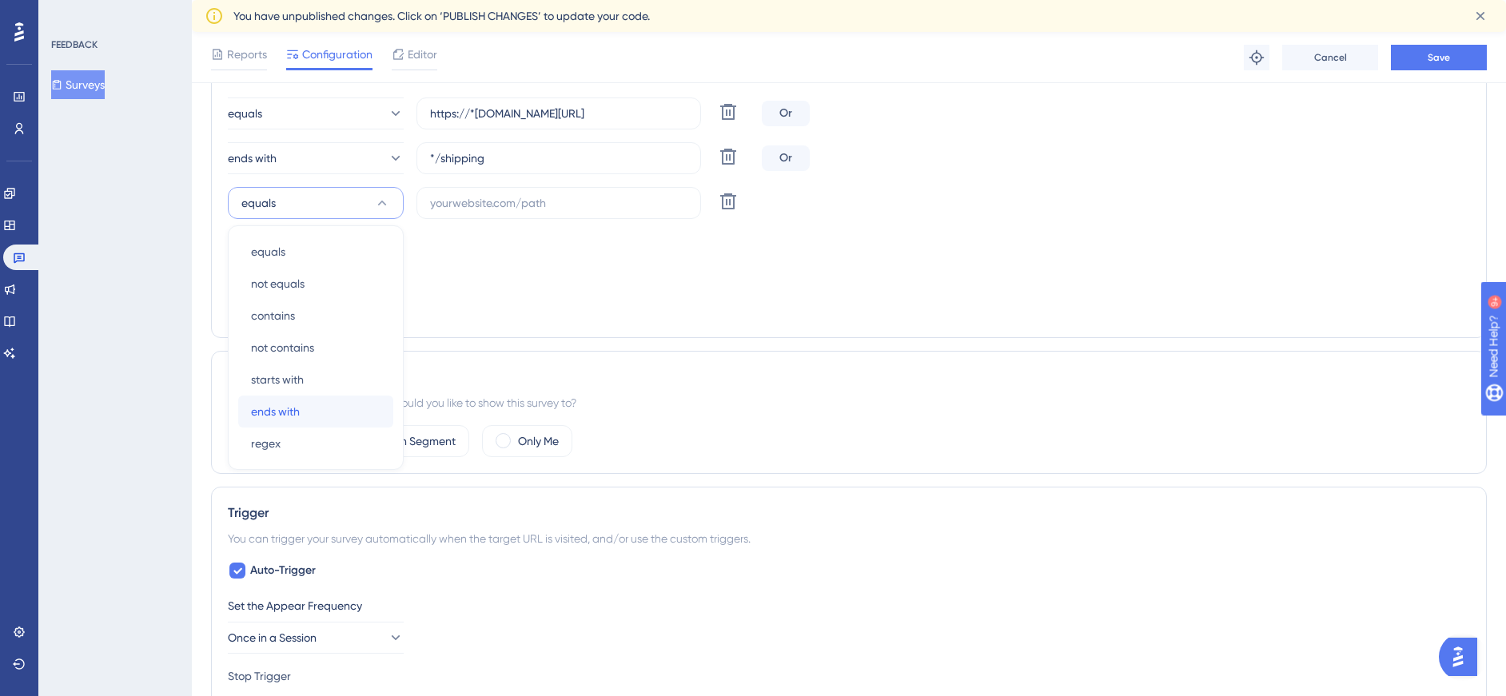
click at [294, 410] on span "ends with" at bounding box center [275, 411] width 49 height 19
click at [465, 197] on label at bounding box center [558, 203] width 285 height 32
click at [465, 197] on input "text" at bounding box center [558, 203] width 257 height 18
click at [607, 273] on div "Targeting Condition Or" at bounding box center [849, 257] width 1242 height 51
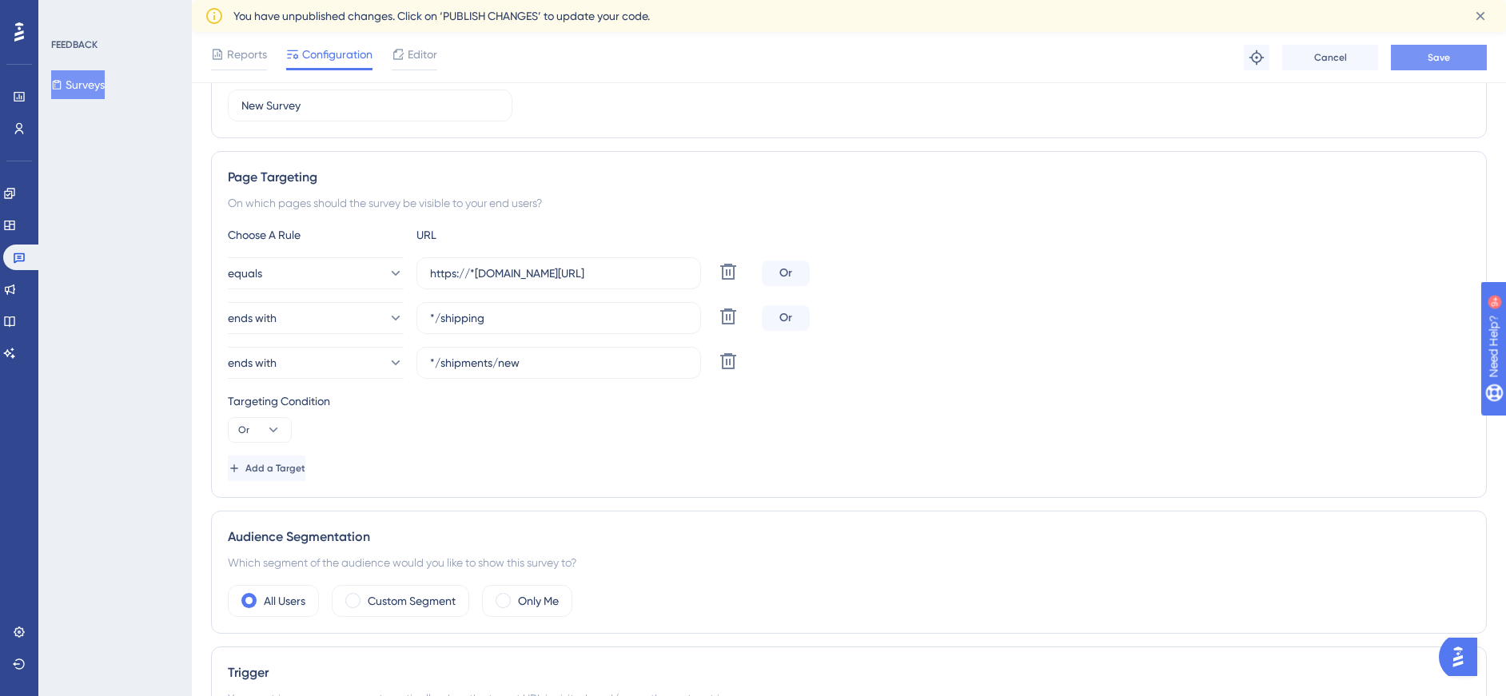
click at [1425, 63] on button "Save" at bounding box center [1439, 58] width 96 height 26
click at [433, 358] on input "*/shipments/new" at bounding box center [558, 363] width 257 height 18
type input "/shipments/new"
click at [436, 317] on input "*/shipping" at bounding box center [558, 318] width 257 height 18
type input "/shipping"
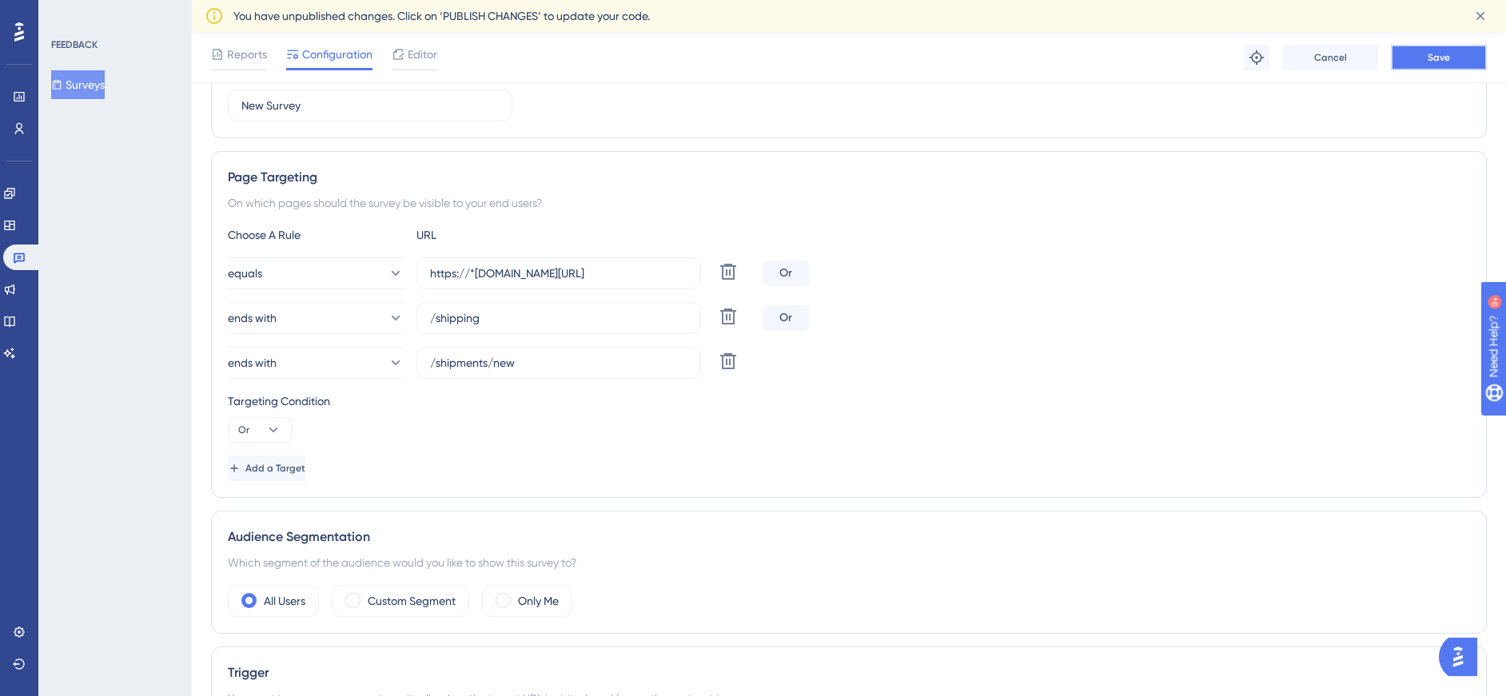
click at [1452, 57] on button "Save" at bounding box center [1439, 58] width 96 height 26
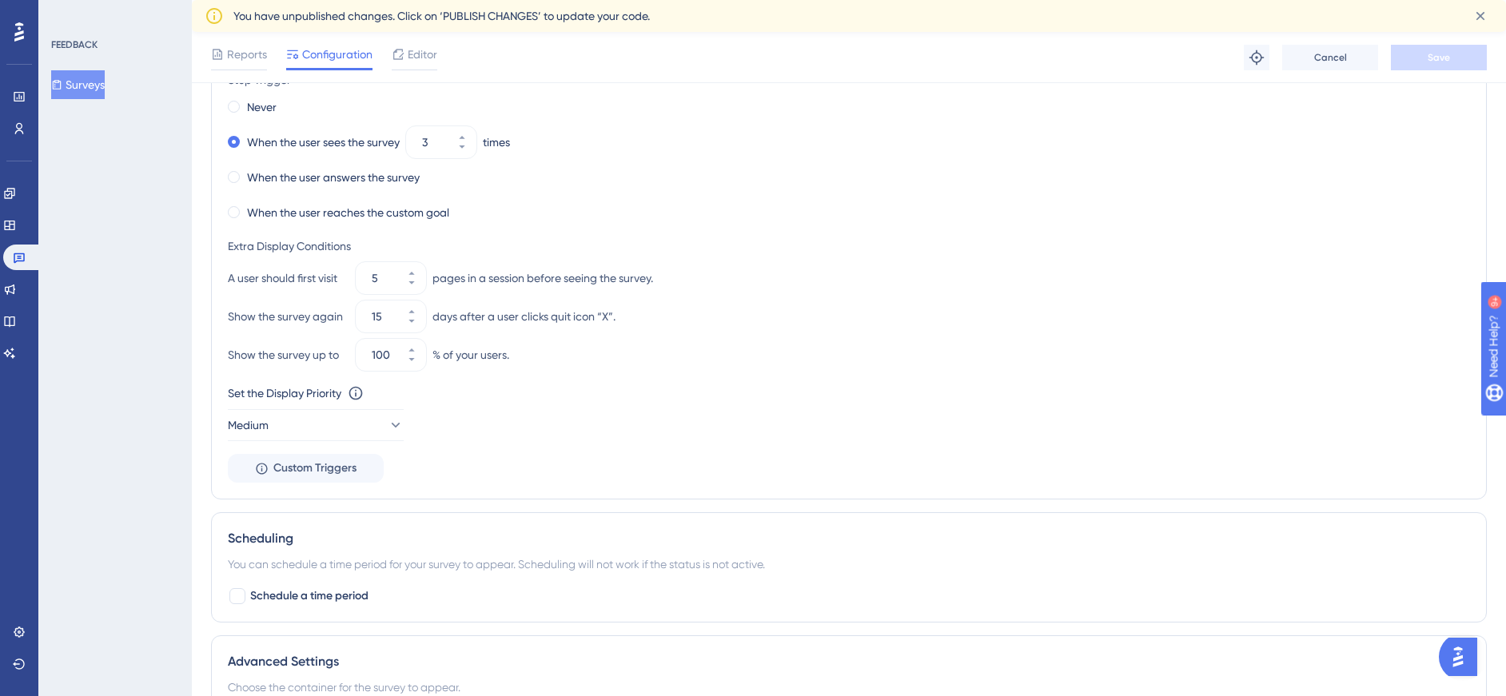
scroll to position [959, 0]
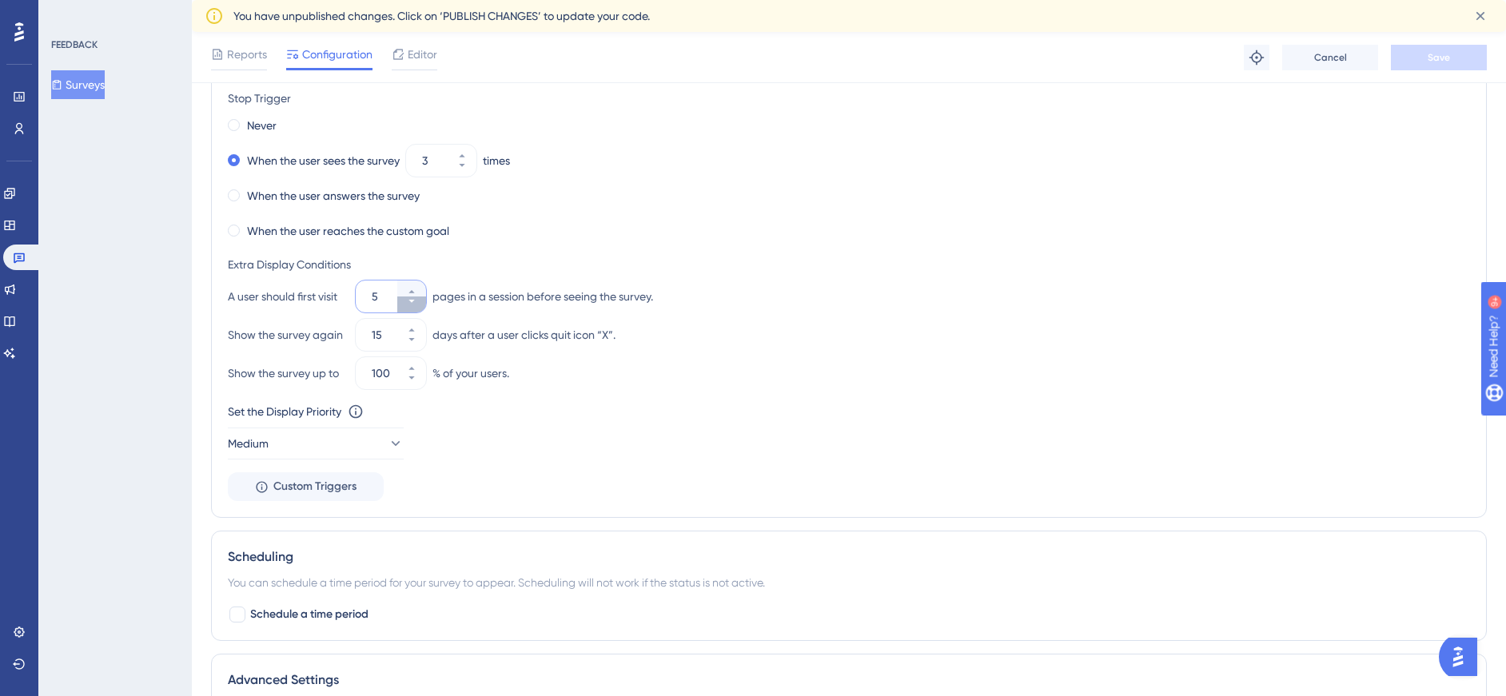
click at [407, 302] on icon at bounding box center [412, 302] width 10 height 10
click at [405, 306] on button "4" at bounding box center [411, 305] width 29 height 16
click at [405, 306] on button "3" at bounding box center [411, 305] width 29 height 16
click at [405, 306] on button "2" at bounding box center [411, 305] width 29 height 16
click at [394, 300] on div "1" at bounding box center [377, 297] width 42 height 32
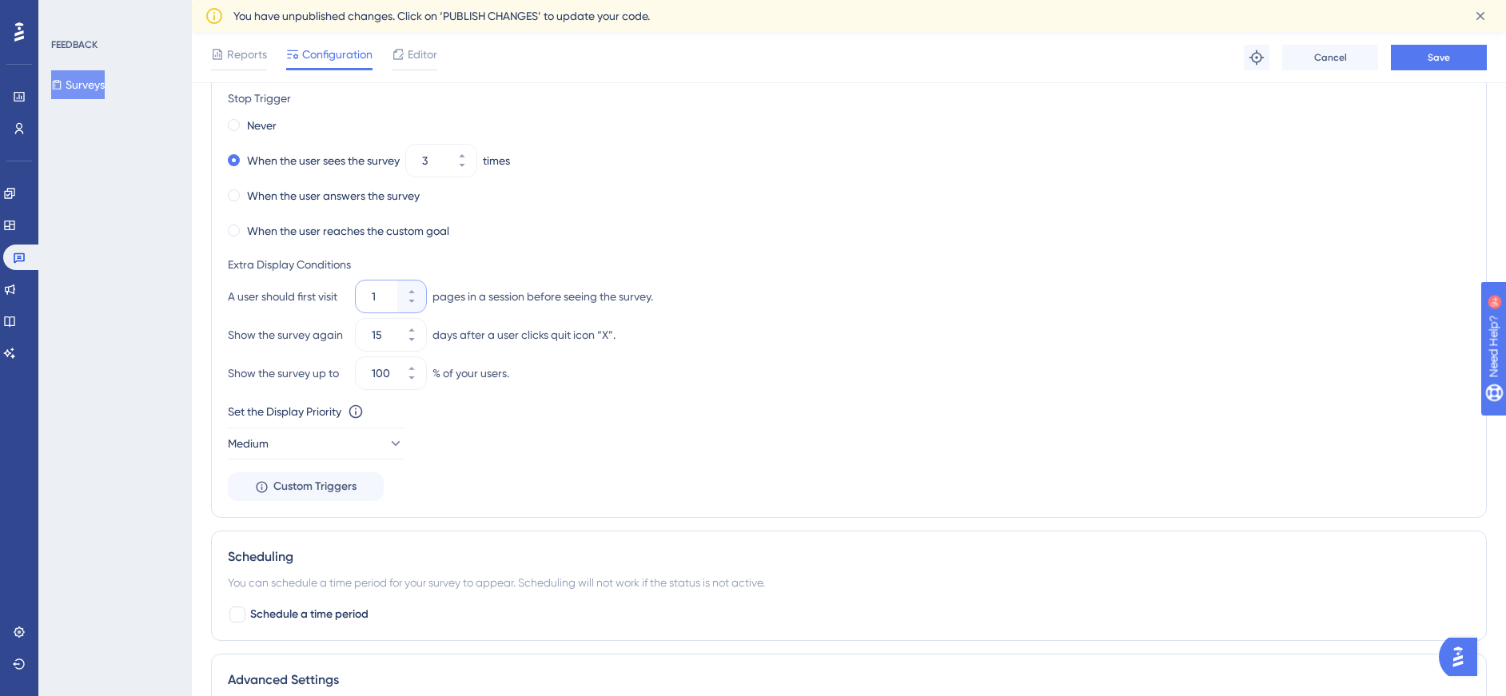
click at [394, 300] on input "1" at bounding box center [383, 296] width 22 height 19
click at [409, 302] on icon at bounding box center [412, 302] width 10 height 10
click at [412, 303] on icon at bounding box center [412, 302] width 10 height 10
type input "1"
click at [774, 209] on div "Never When the user sees the survey 3 times When the user answers the survey Wh…" at bounding box center [849, 178] width 1242 height 128
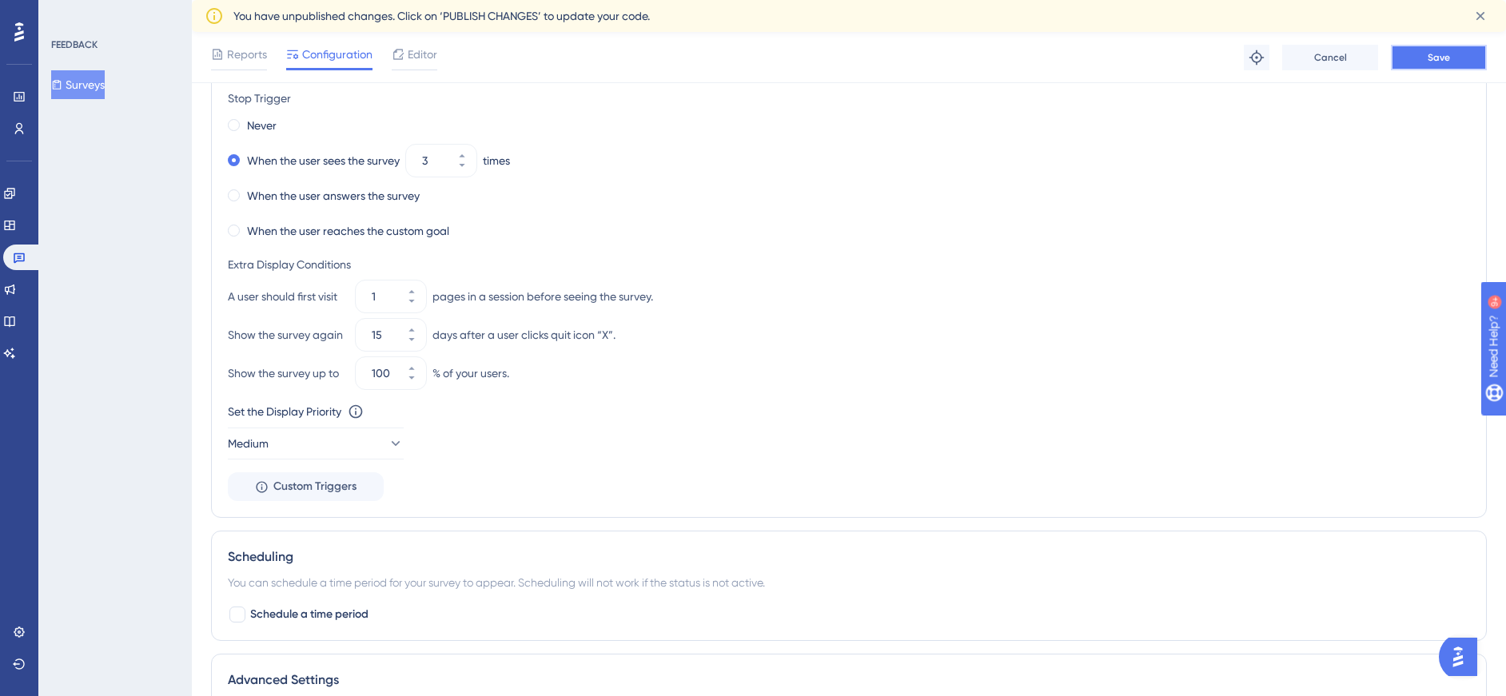
click at [1439, 57] on span "Save" at bounding box center [1439, 57] width 22 height 13
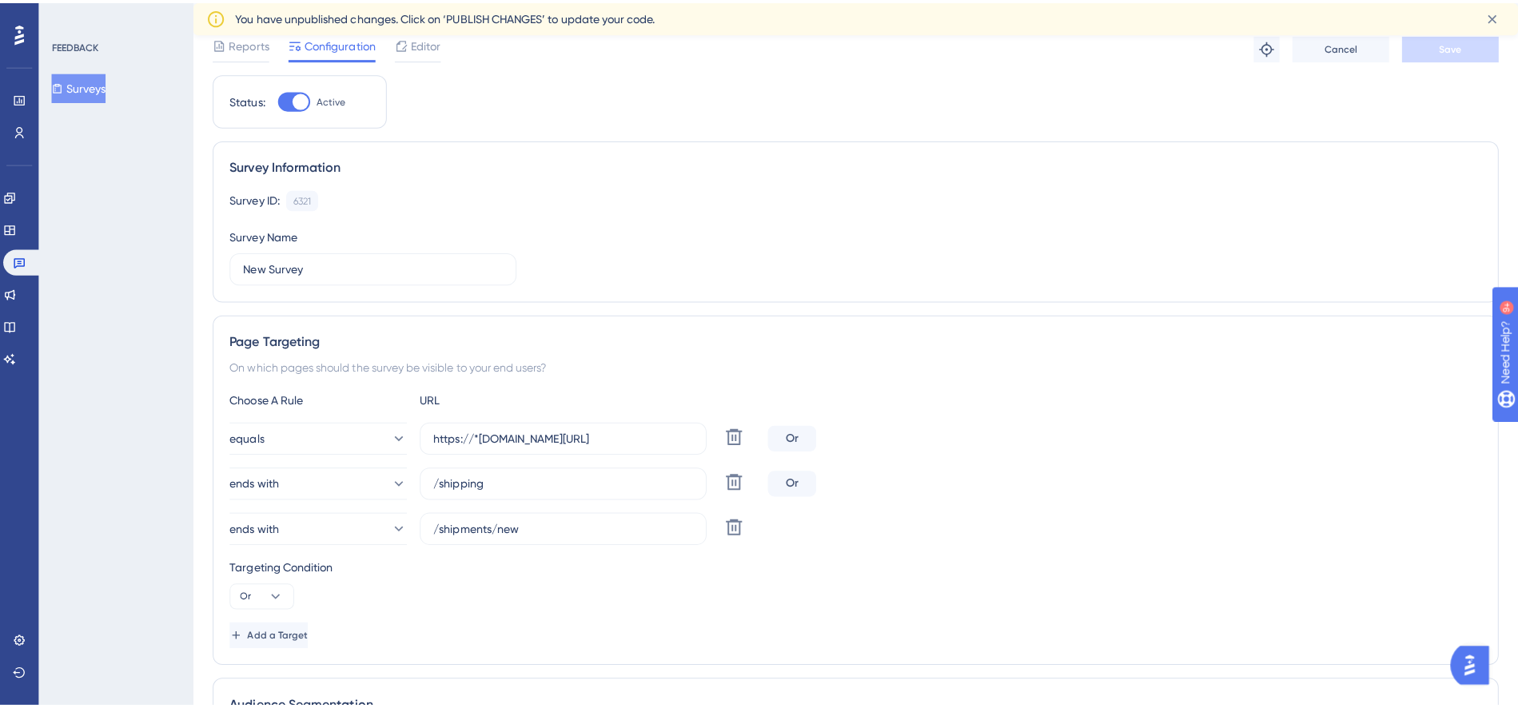
scroll to position [0, 0]
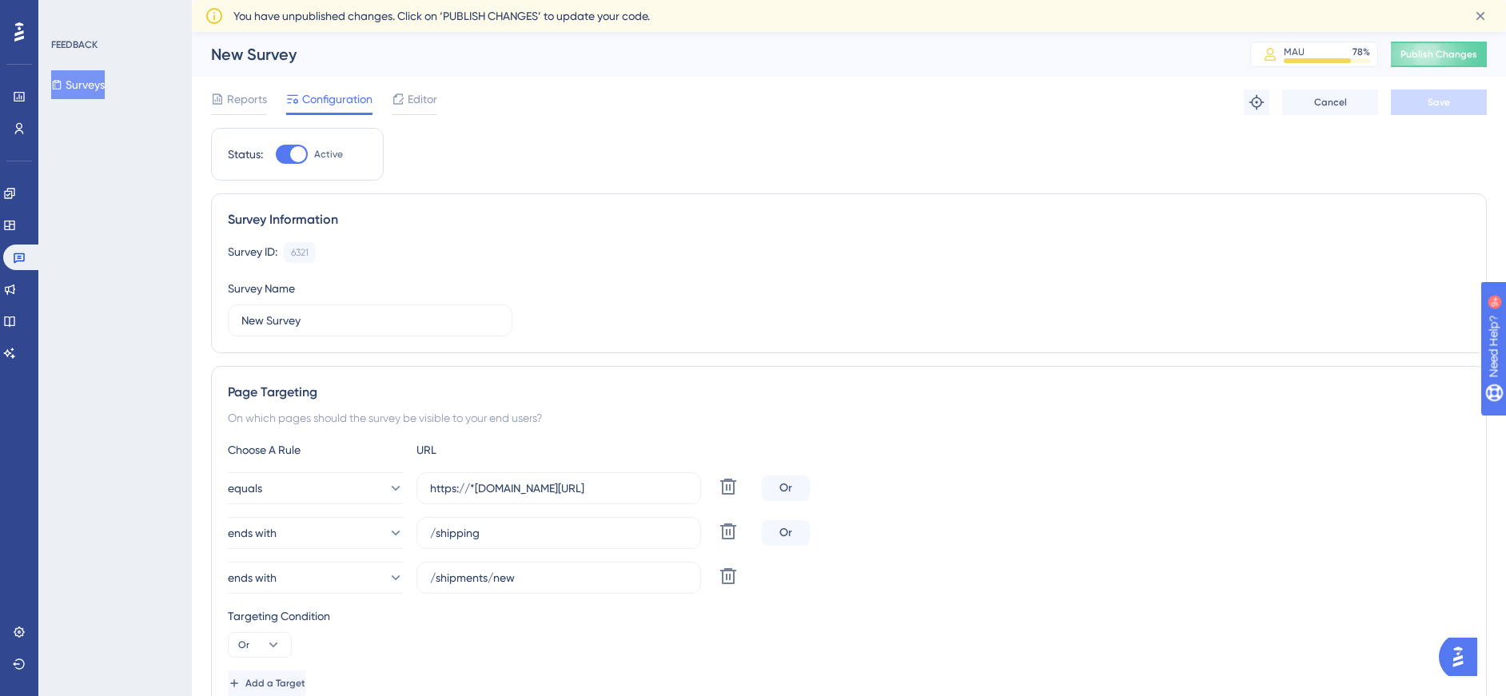
click at [293, 153] on div at bounding box center [298, 154] width 16 height 16
click at [276, 154] on input "Active" at bounding box center [275, 154] width 1 height 1
click at [17, 258] on icon at bounding box center [19, 257] width 13 height 13
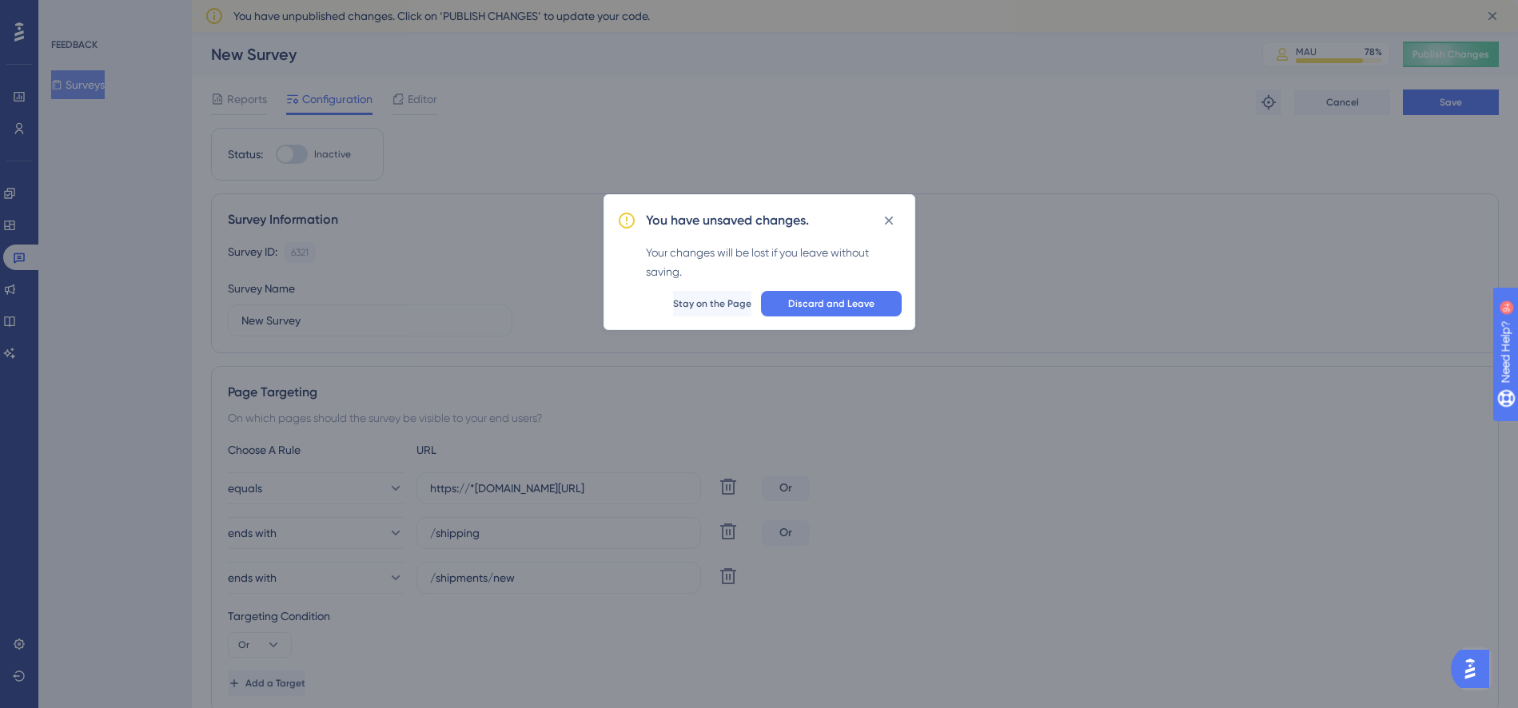
click at [895, 218] on icon at bounding box center [889, 221] width 16 height 16
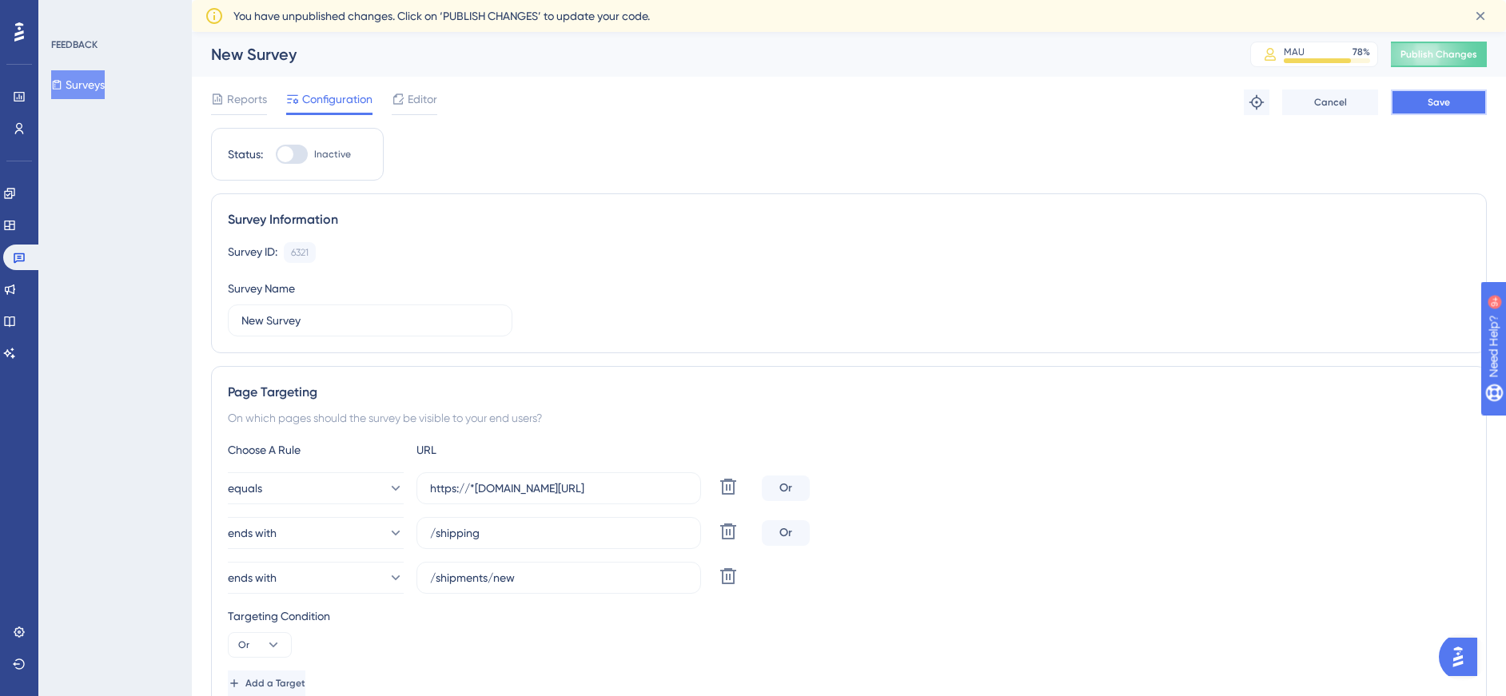
click at [1437, 91] on button "Save" at bounding box center [1439, 103] width 96 height 26
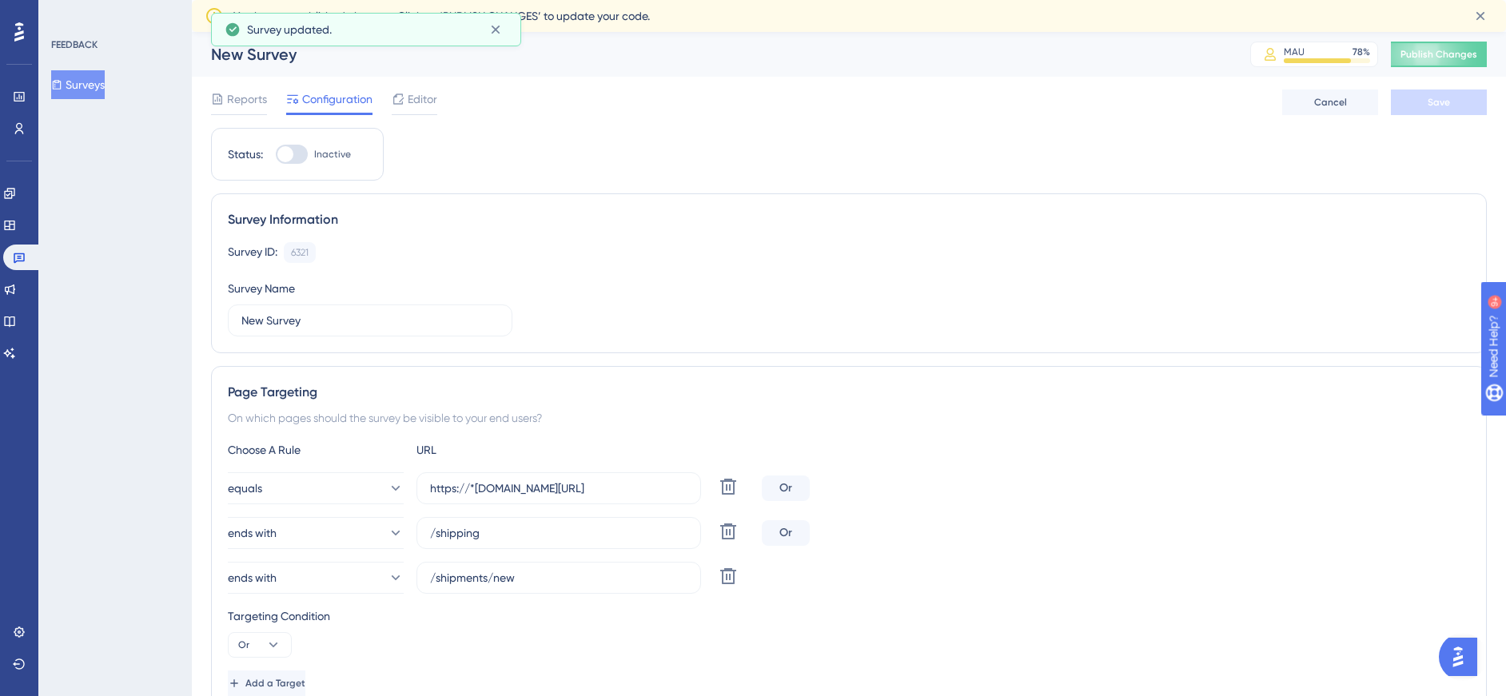
click at [288, 155] on div at bounding box center [285, 154] width 16 height 16
click at [276, 155] on input "Inactive" at bounding box center [275, 154] width 1 height 1
checkbox input "true"
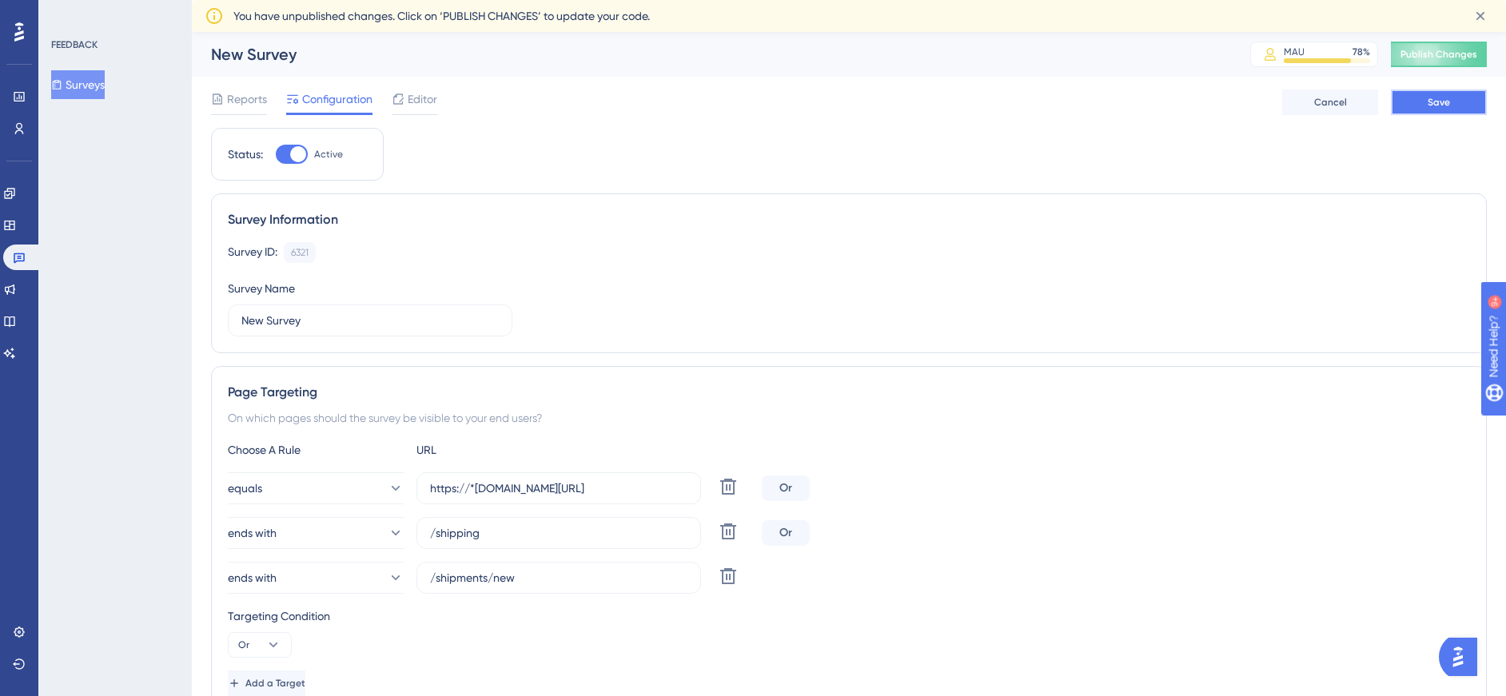
click at [1426, 106] on button "Save" at bounding box center [1439, 103] width 96 height 26
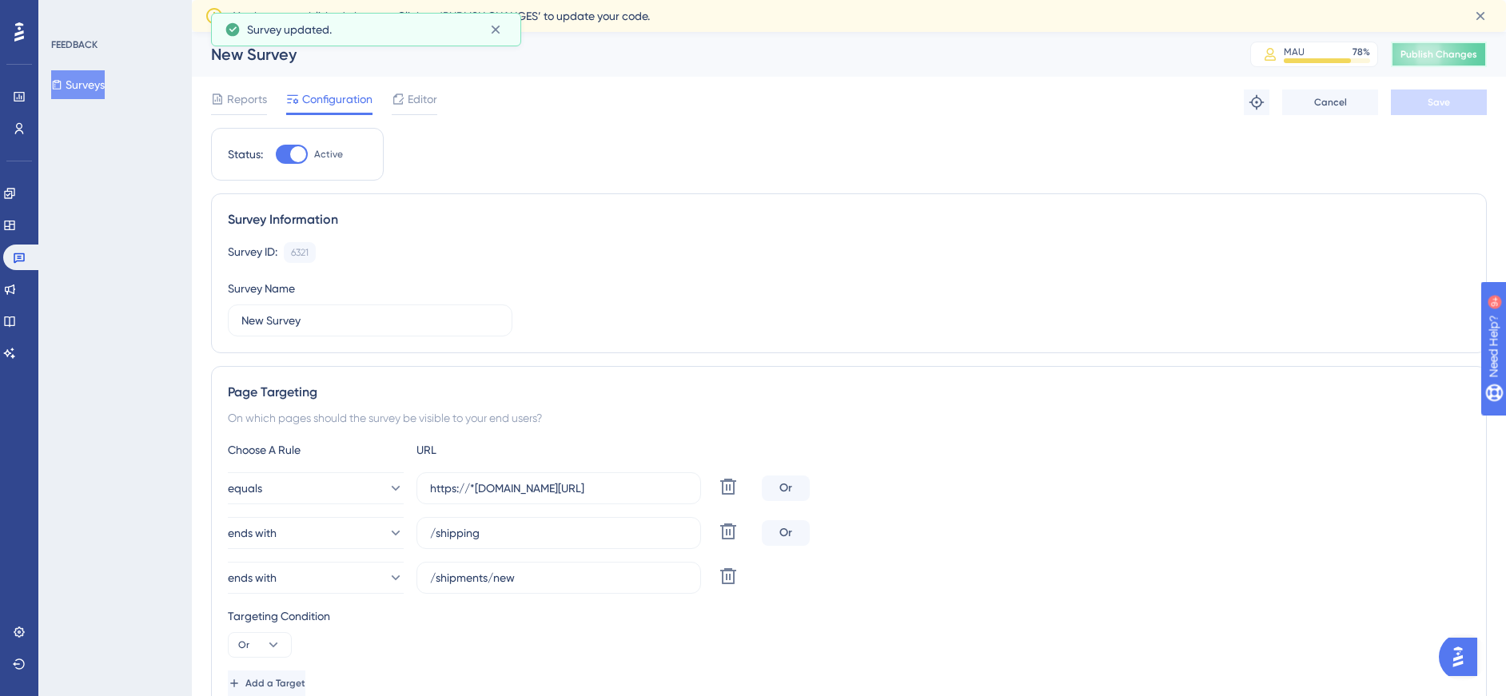
click at [1463, 55] on span "Publish Changes" at bounding box center [1439, 54] width 77 height 13
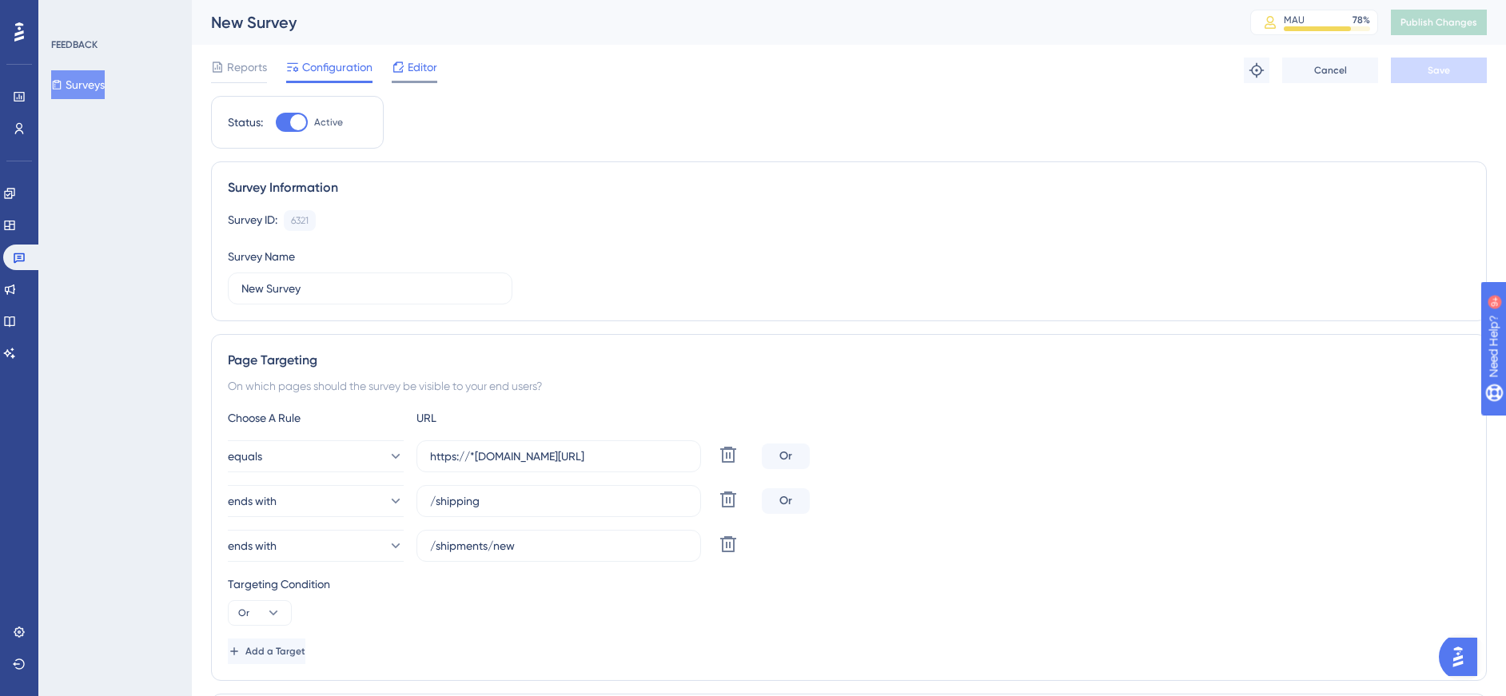
click at [409, 66] on span "Editor" at bounding box center [423, 67] width 30 height 19
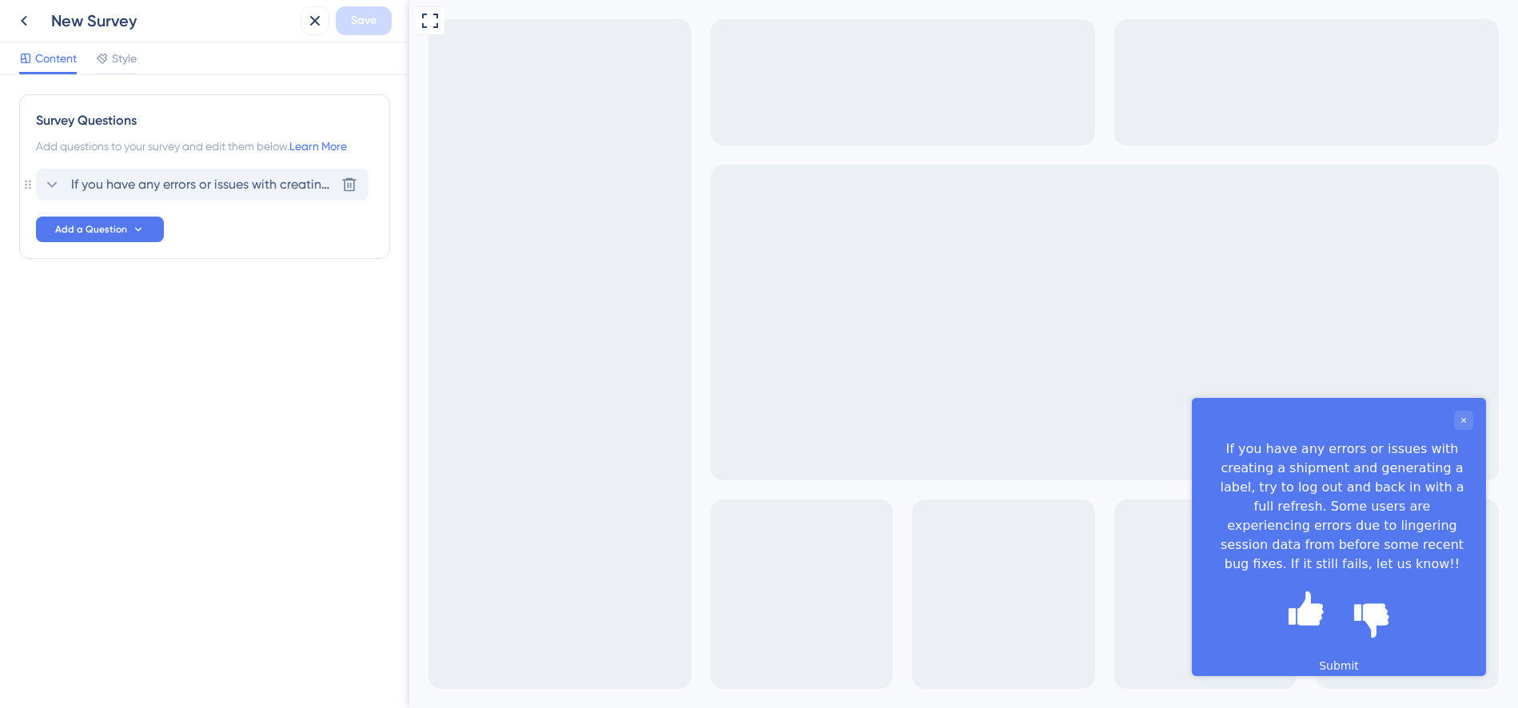
click at [232, 186] on span "If you have any errors or issues with creating a shipment and generating a labe…" at bounding box center [203, 184] width 264 height 19
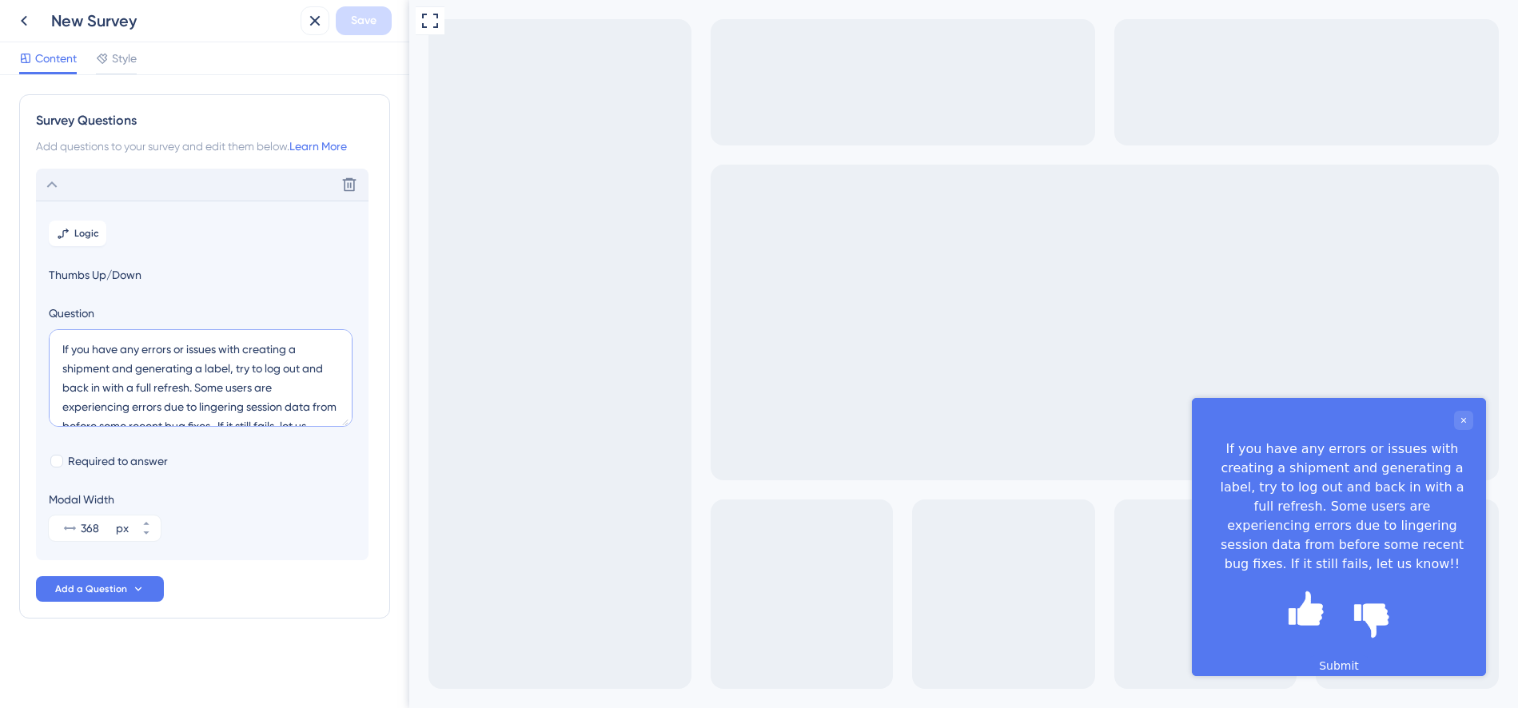
click at [239, 394] on textarea "If you have any errors or issues with creating a shipment and generating a labe…" at bounding box center [201, 378] width 304 height 98
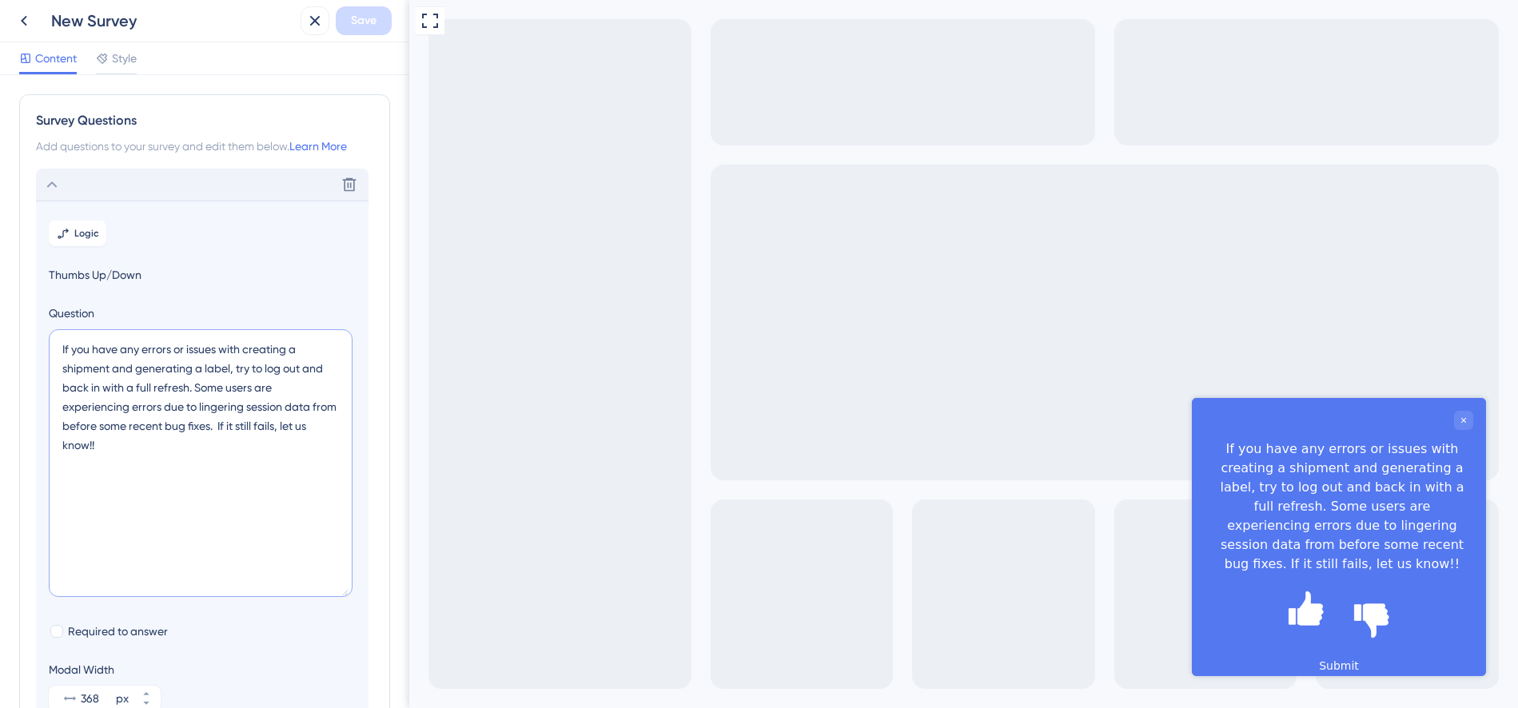
drag, startPoint x: 342, startPoint y: 422, endPoint x: 333, endPoint y: 591, distance: 168.9
click at [333, 591] on textarea "If you have any errors or issues with creating a shipment and generating a labe…" at bounding box center [201, 463] width 304 height 268
click at [165, 447] on textarea "If you have any errors or issues with creating a shipment and generating a labe…" at bounding box center [201, 462] width 304 height 266
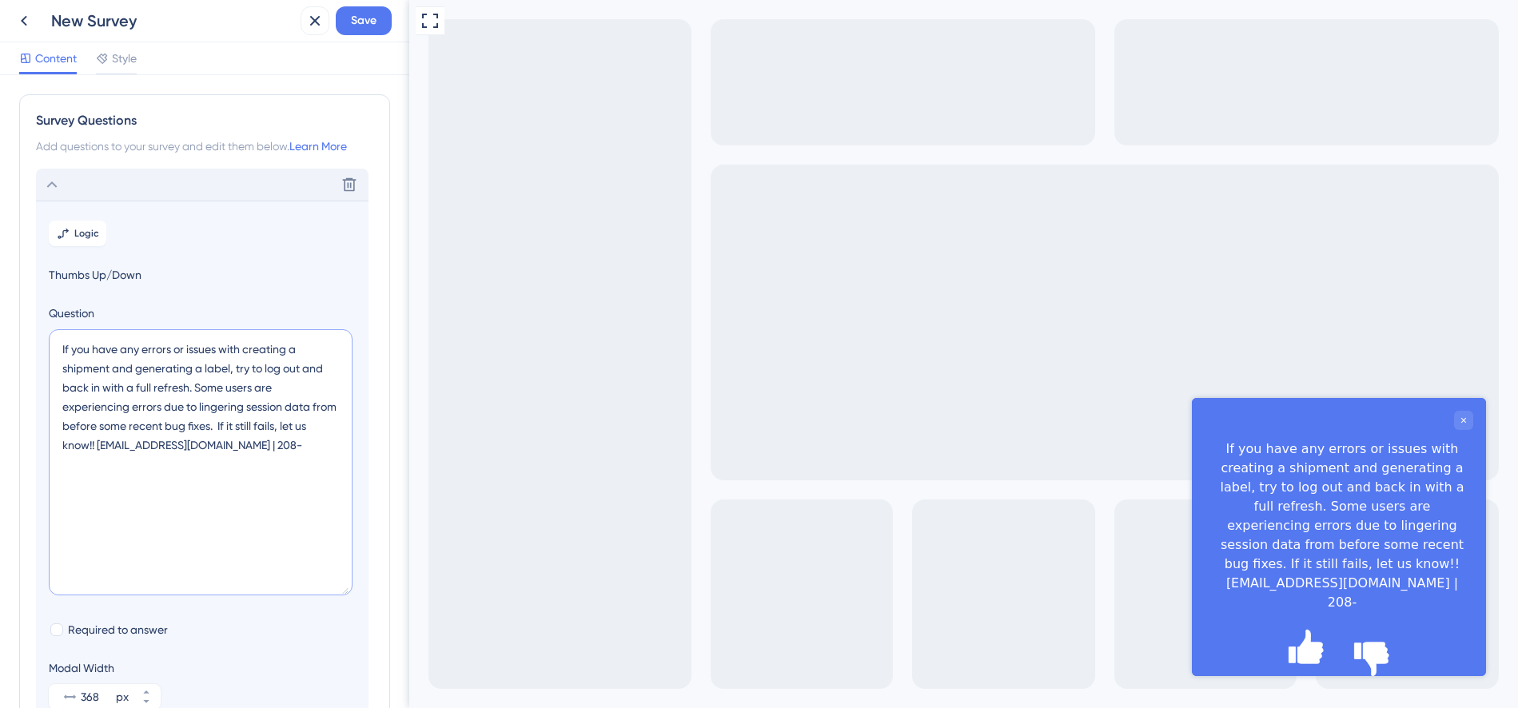
click at [273, 449] on textarea "If you have any errors or issues with creating a shipment and generating a labe…" at bounding box center [201, 462] width 304 height 266
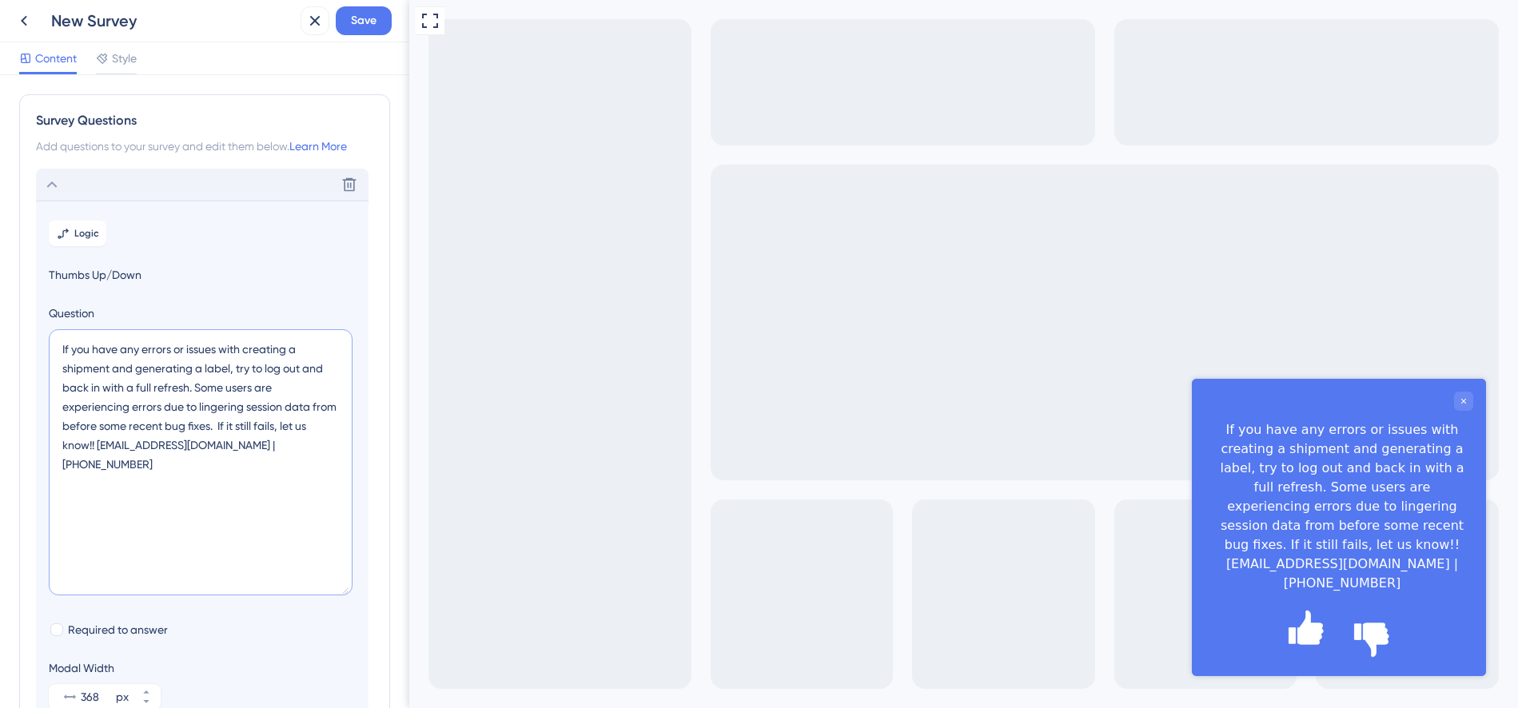
click at [101, 448] on textarea "If you have any errors or issues with creating a shipment and generating a labe…" at bounding box center [201, 462] width 304 height 266
click at [98, 448] on textarea "If you have any errors or issues with creating a shipment and generating a labe…" at bounding box center [201, 462] width 304 height 266
click at [137, 466] on textarea "If you have any errors or issues with creating a shipment and generating a labe…" at bounding box center [201, 462] width 304 height 266
click at [137, 465] on textarea "If you have any errors or issues with creating a shipment and generating a labe…" at bounding box center [201, 462] width 304 height 266
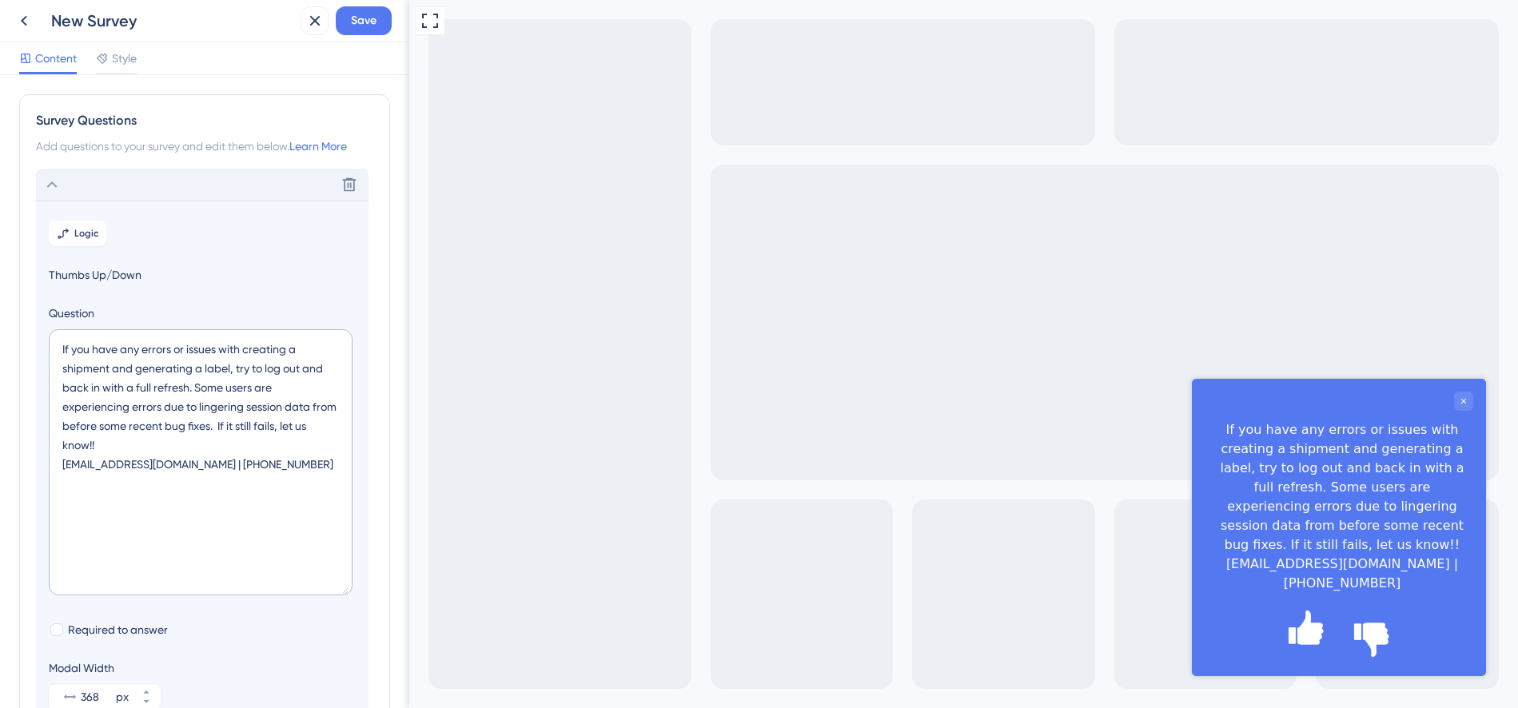
click at [277, 222] on section "Logic Thumbs Up/Down Question If you have any errors or issues with creating a …" at bounding box center [202, 465] width 333 height 528
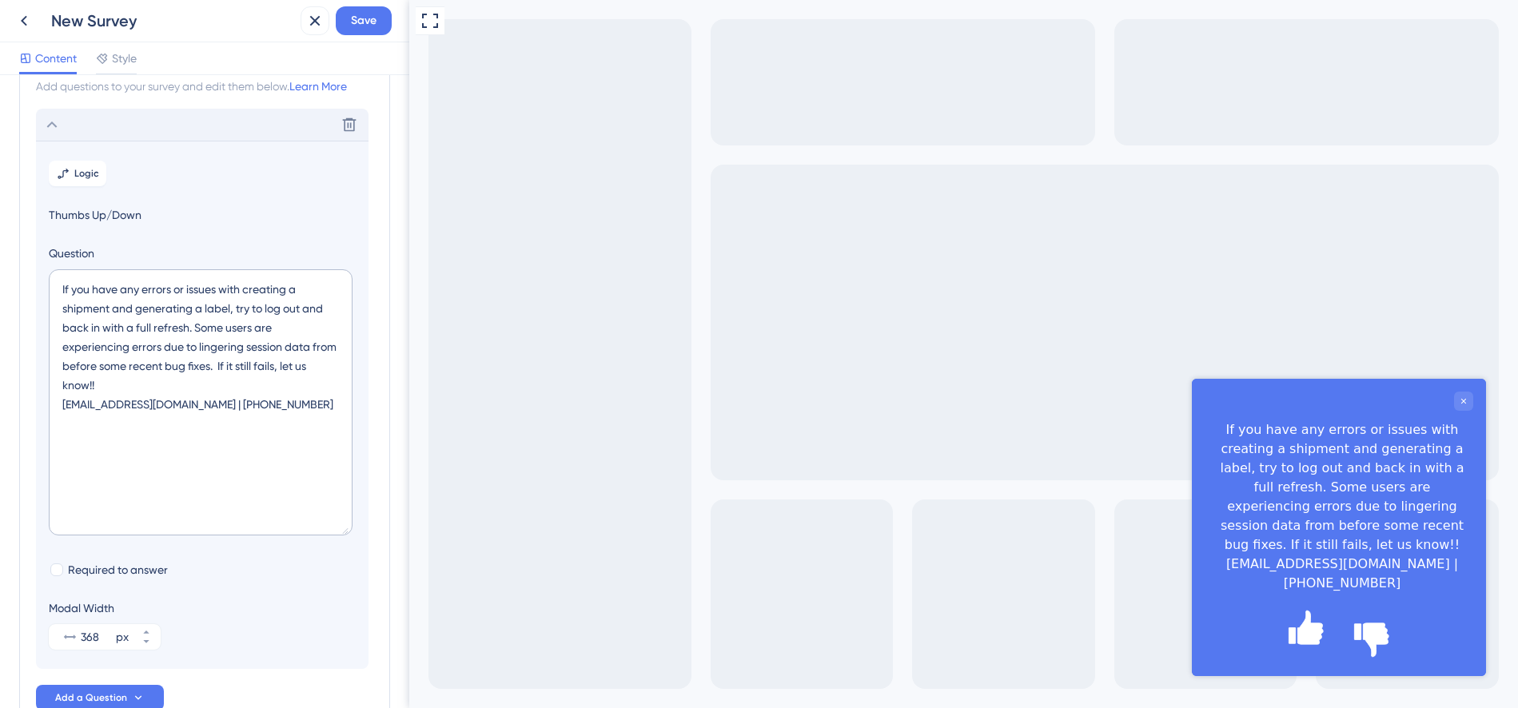
scroll to position [160, 0]
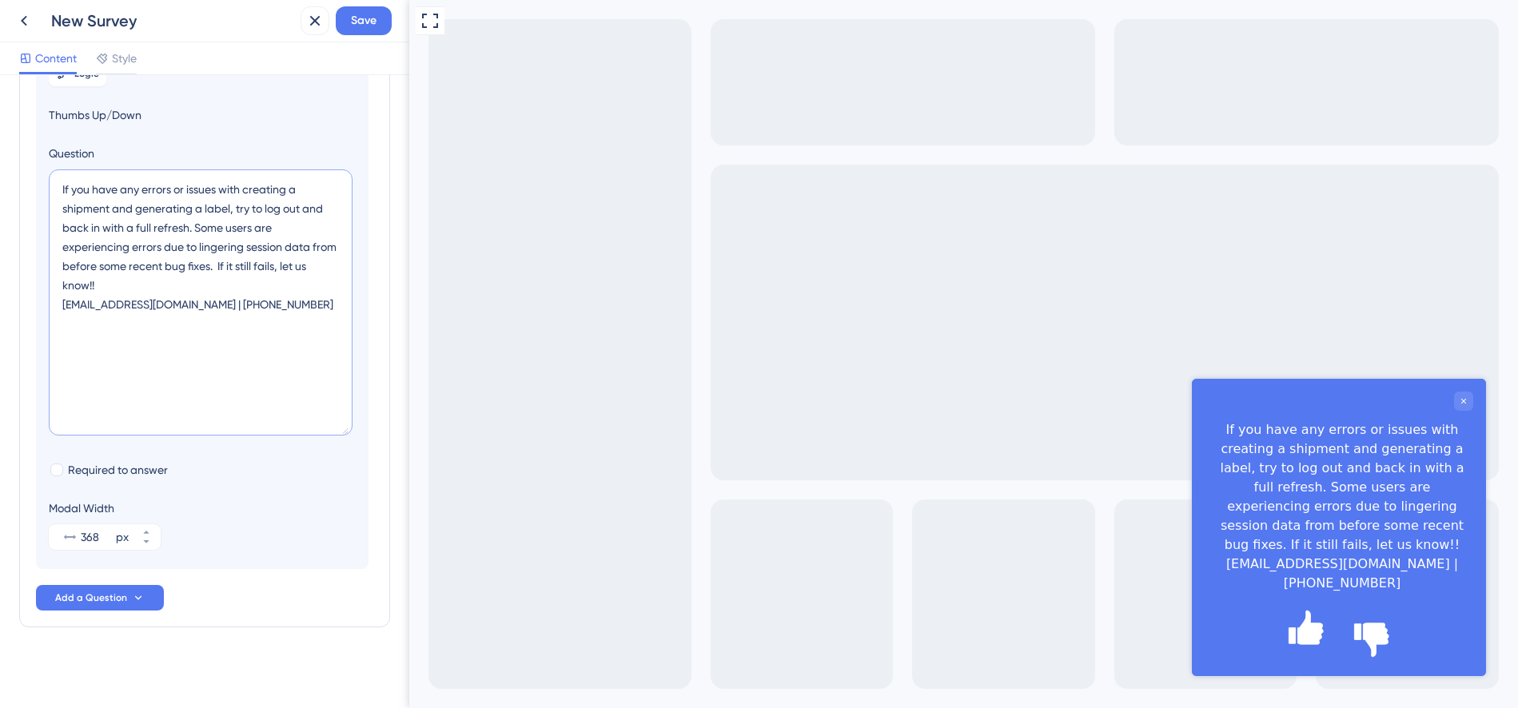
click at [116, 281] on textarea "If you have any errors or issues with creating a shipment and generating a labe…" at bounding box center [201, 302] width 304 height 266
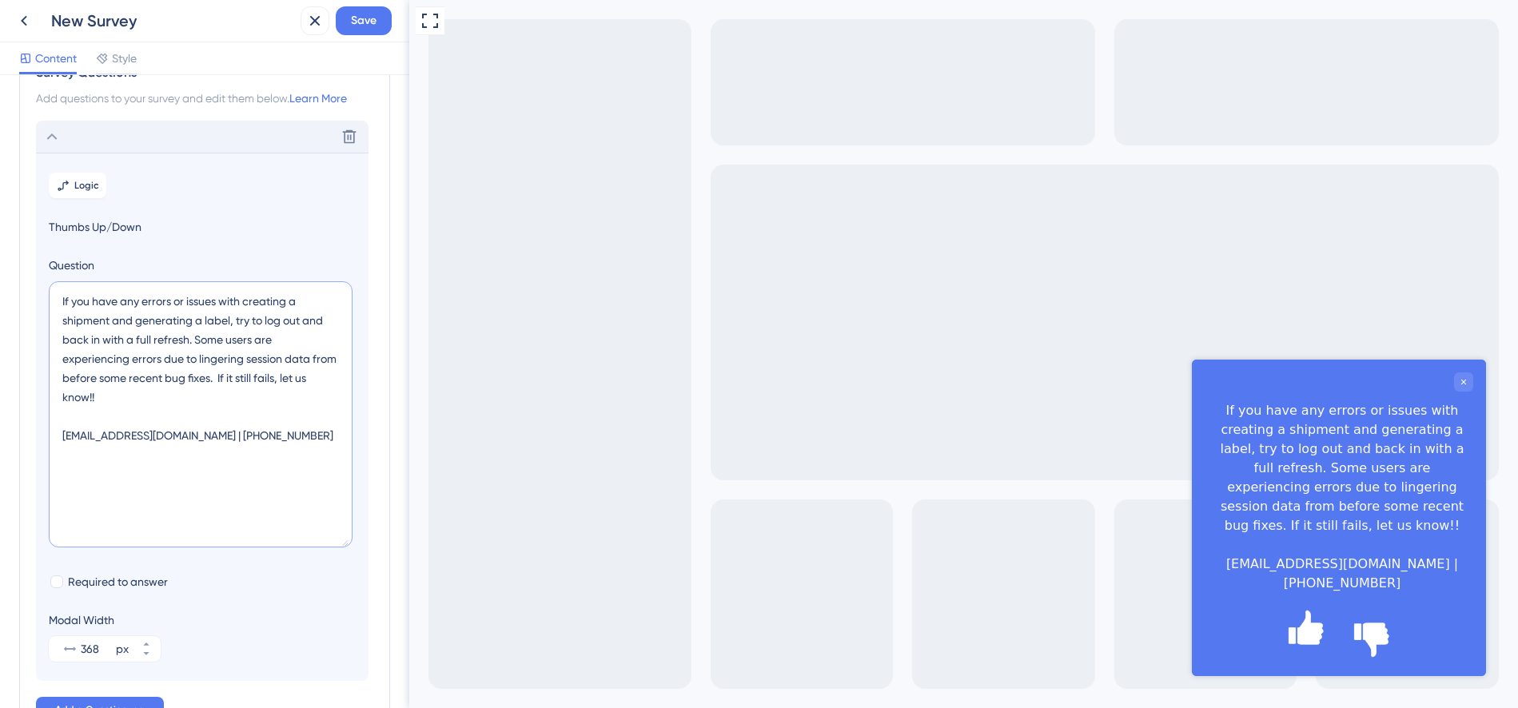
scroll to position [0, 0]
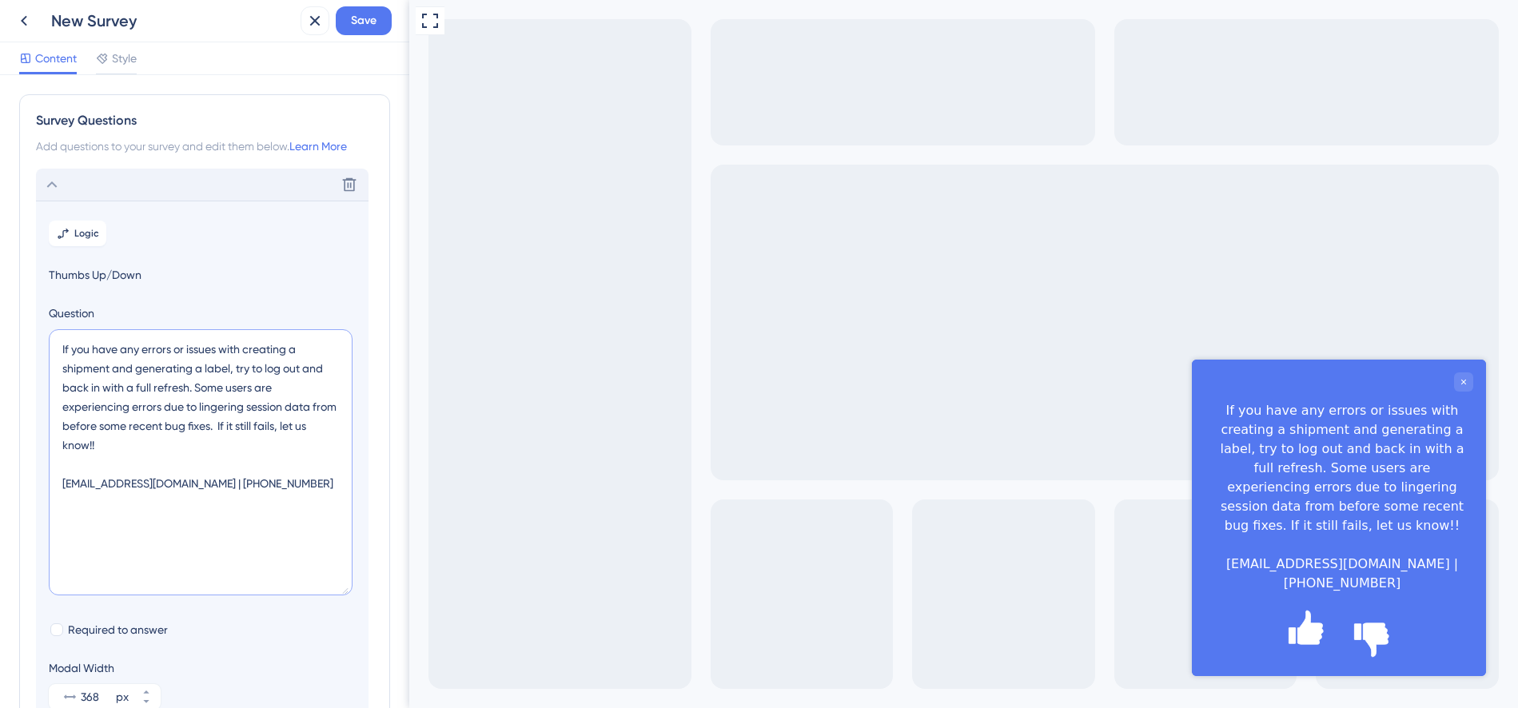
type textarea "If you have any errors or issues with creating a shipment and generating a labe…"
click at [105, 271] on span "Thumbs Up/Down" at bounding box center [202, 274] width 307 height 19
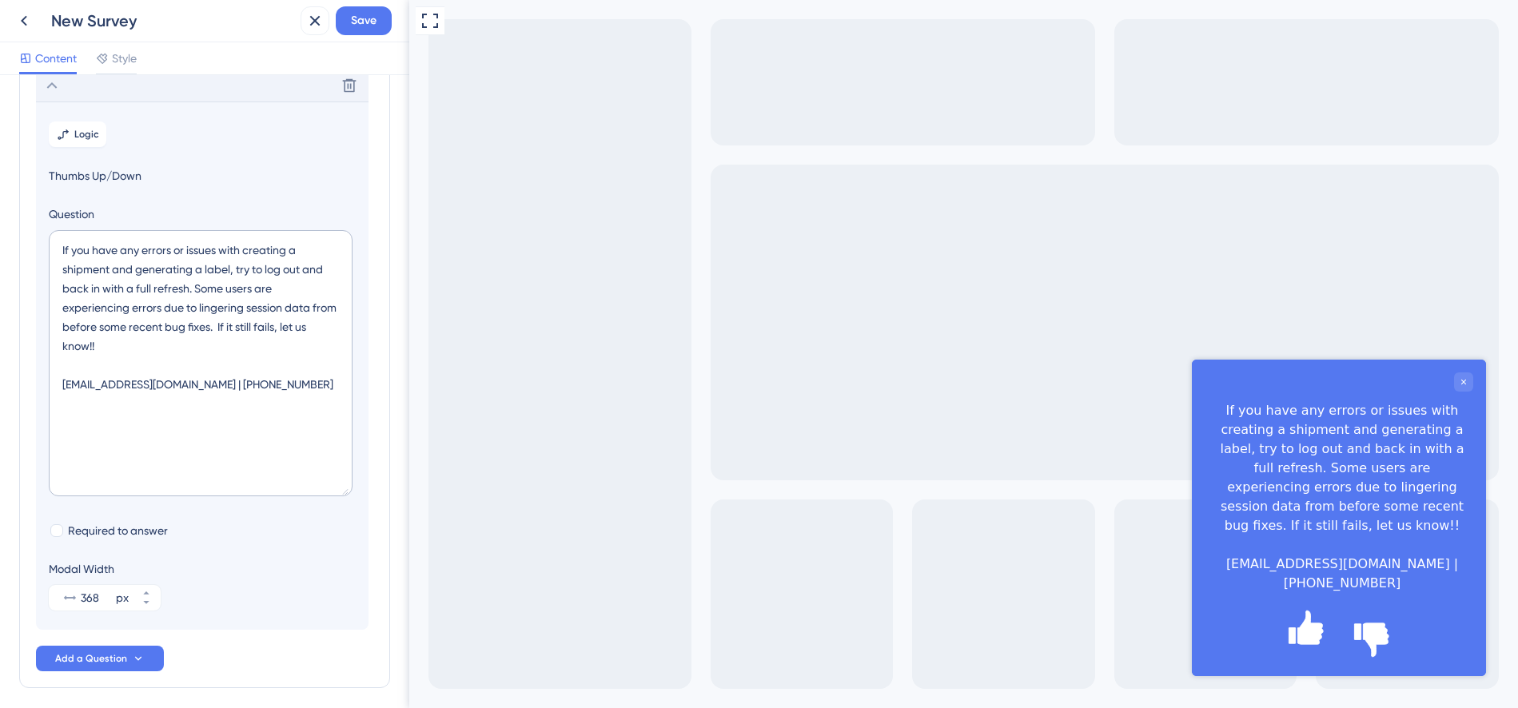
scroll to position [162, 0]
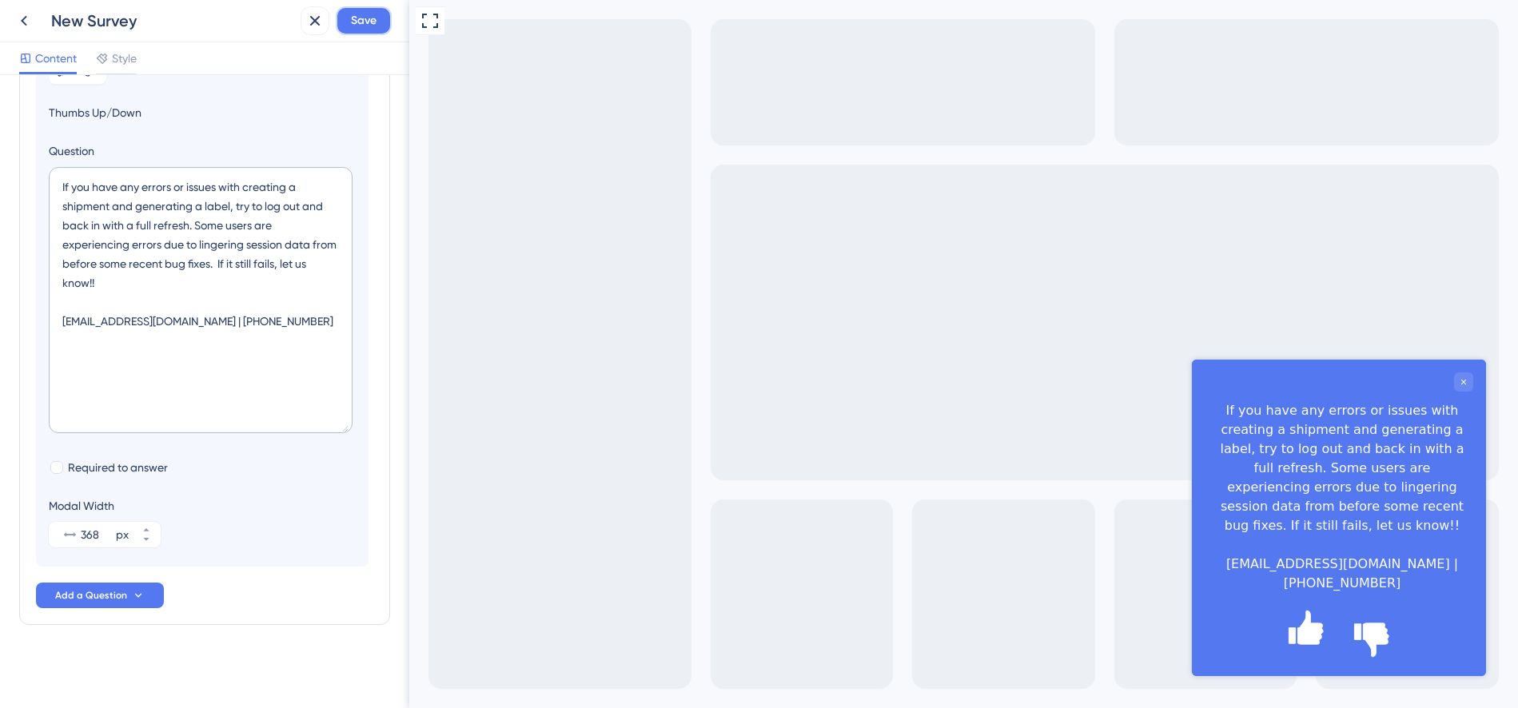
click at [369, 24] on span "Save" at bounding box center [364, 20] width 26 height 19
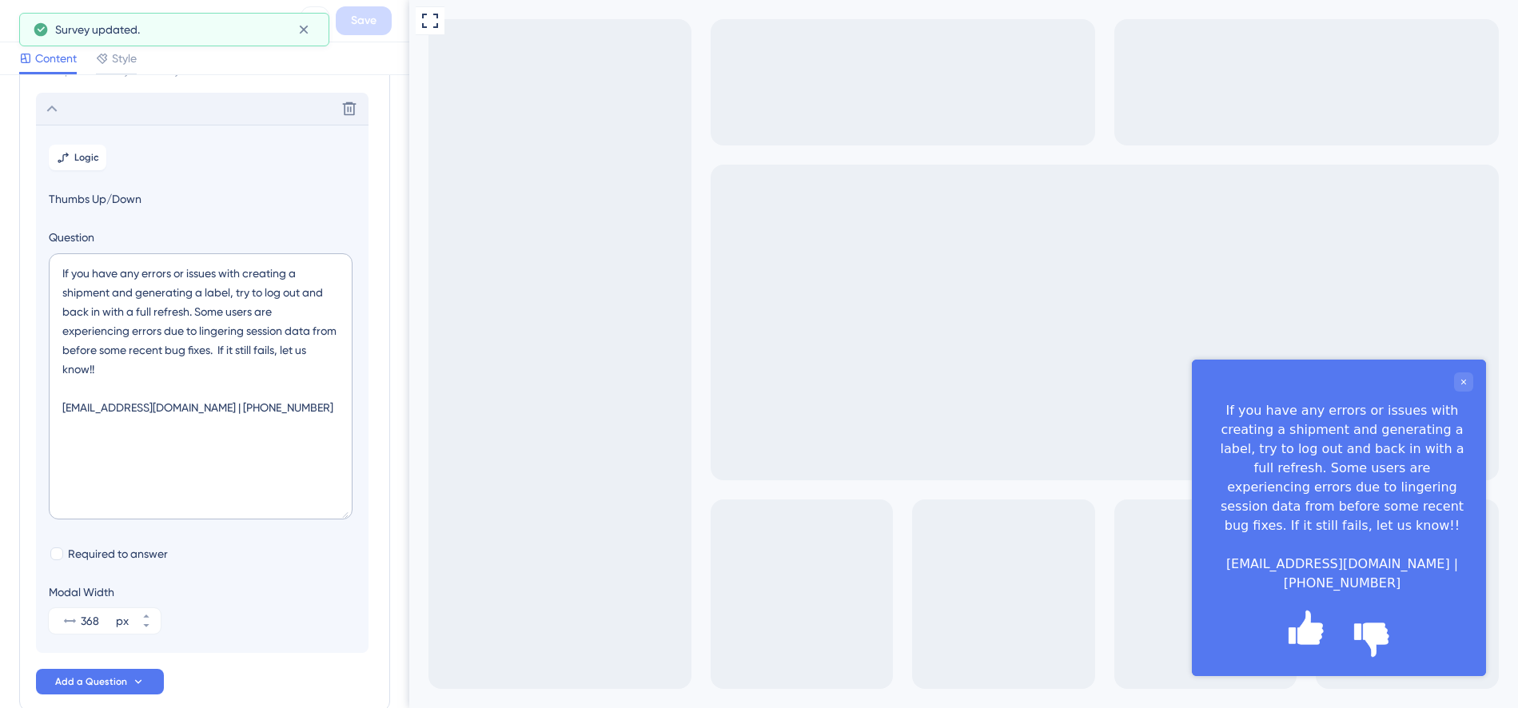
scroll to position [0, 0]
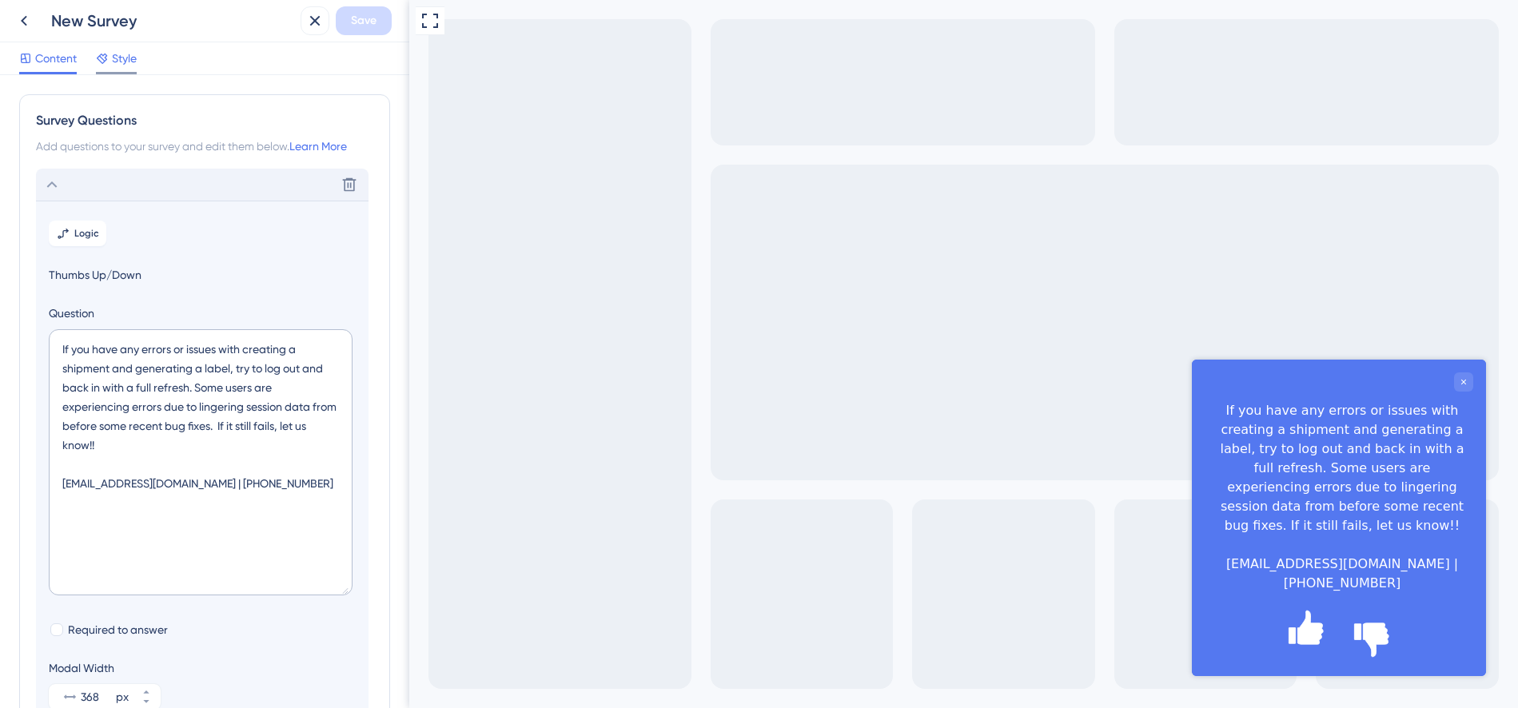
click at [132, 61] on span "Style" at bounding box center [124, 58] width 25 height 19
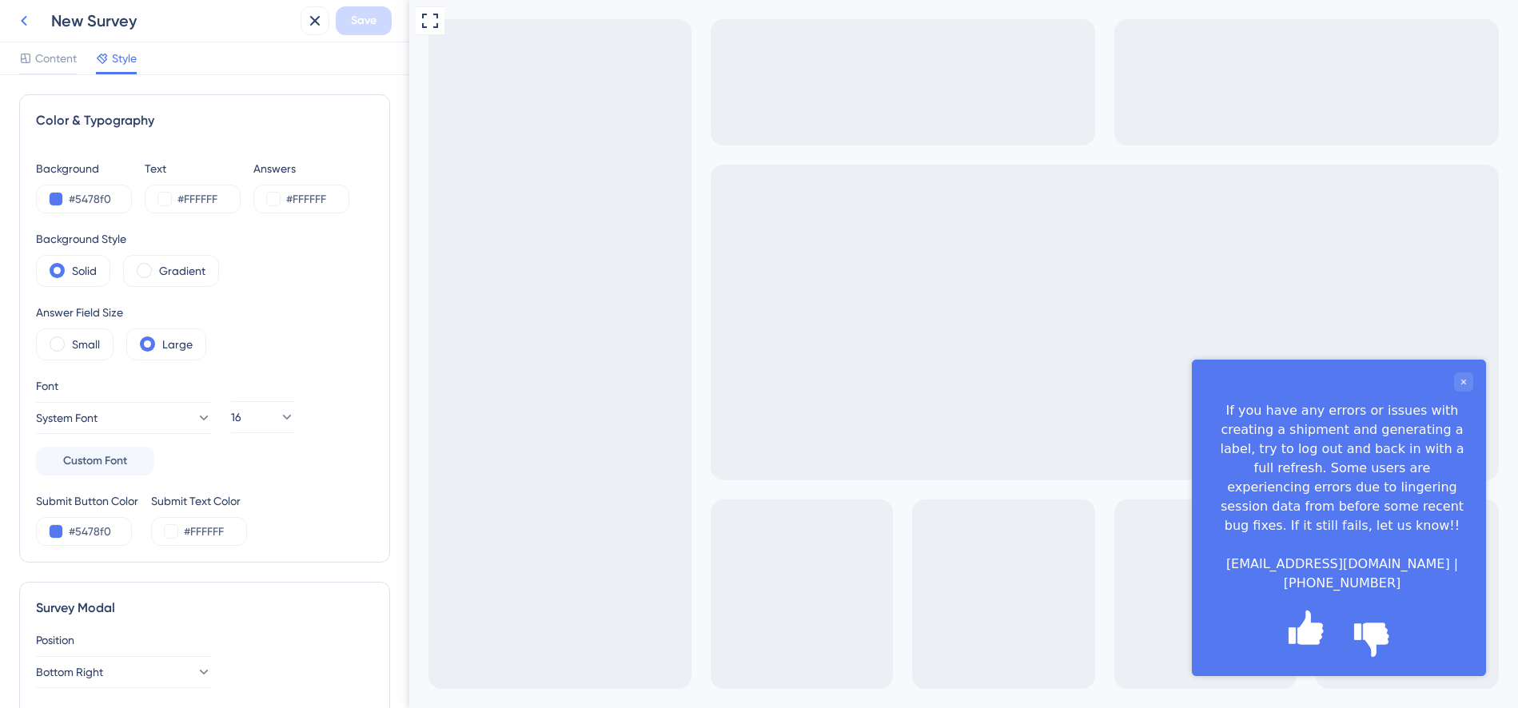
click at [24, 21] on icon at bounding box center [23, 20] width 19 height 19
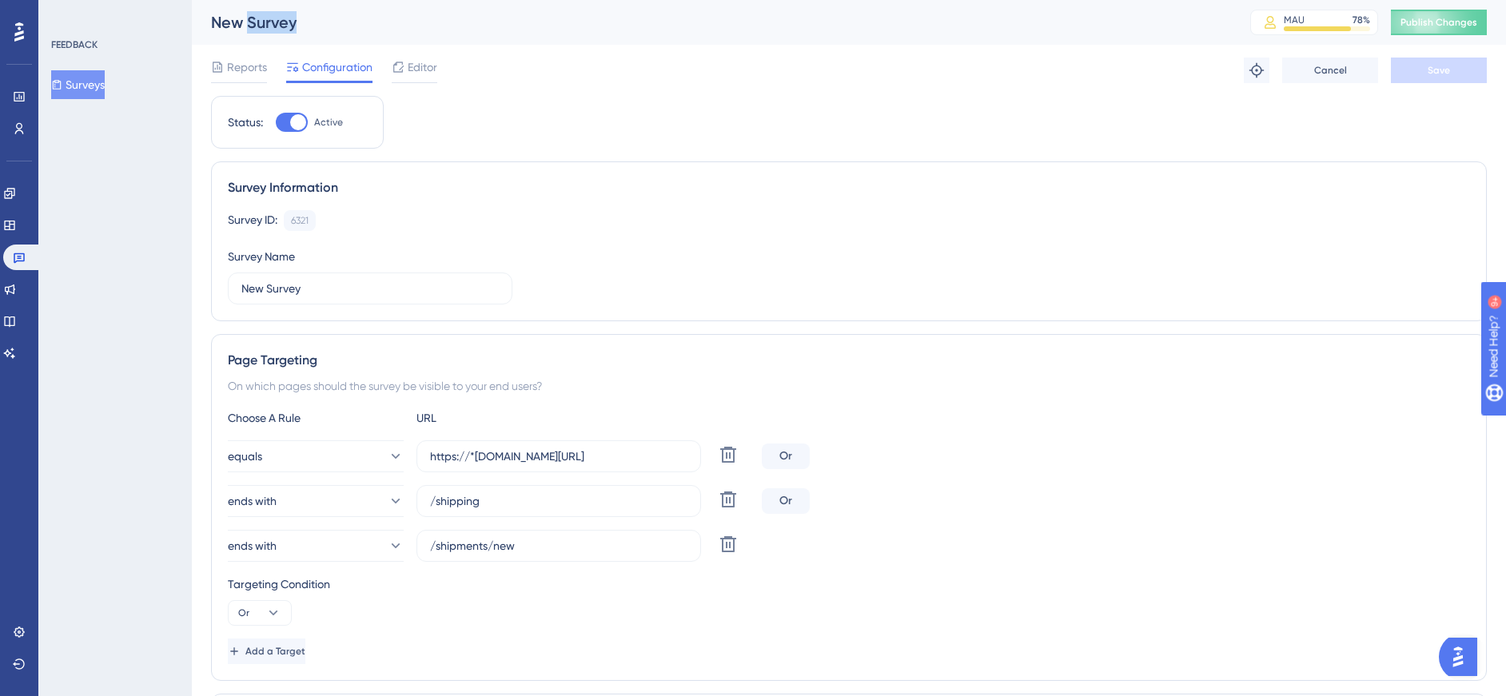
click at [264, 23] on div "New Survey" at bounding box center [710, 22] width 999 height 22
click at [309, 294] on input "New Survey" at bounding box center [369, 289] width 257 height 18
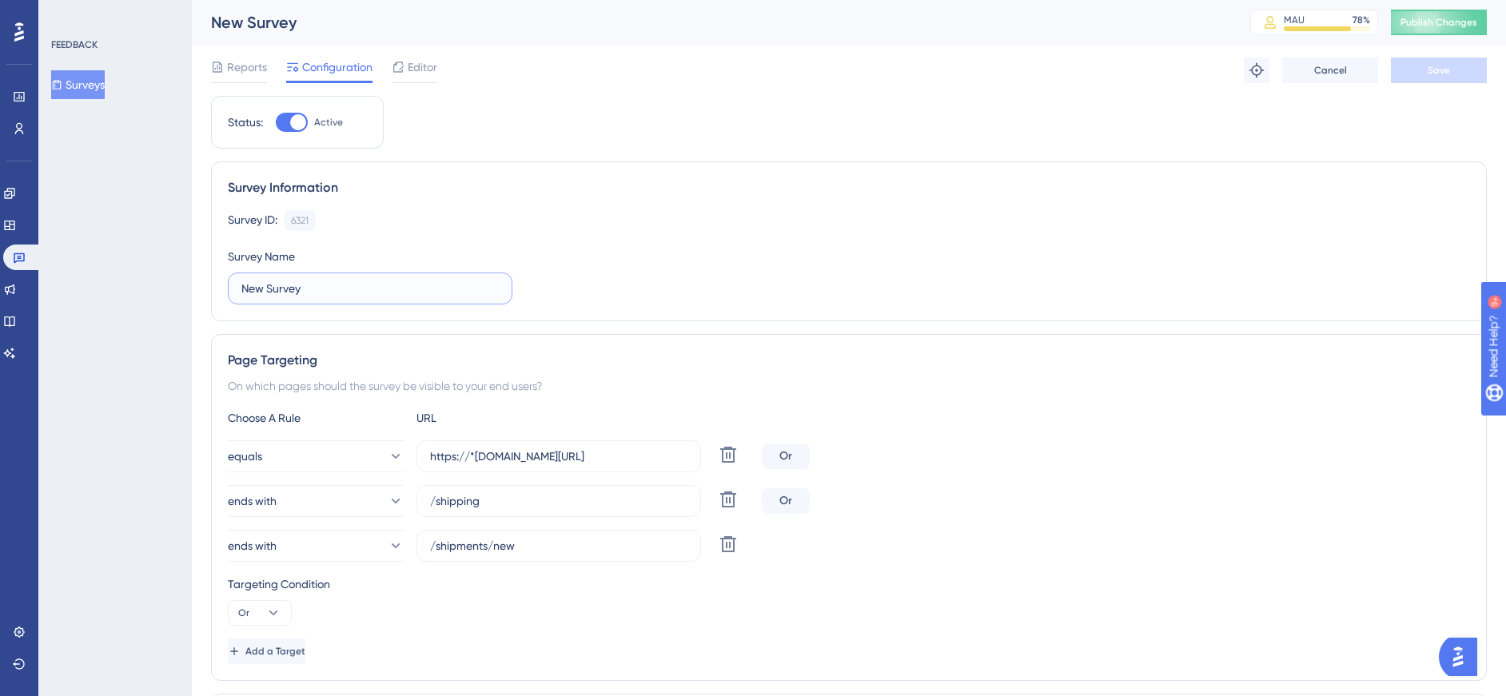
click at [309, 294] on input "New Survey" at bounding box center [369, 289] width 257 height 18
type input "Shipping Errors"
click at [1449, 64] on span "Save" at bounding box center [1439, 70] width 22 height 13
click at [1461, 26] on span "Publish Changes" at bounding box center [1439, 22] width 77 height 13
click at [15, 287] on icon at bounding box center [10, 290] width 10 height 10
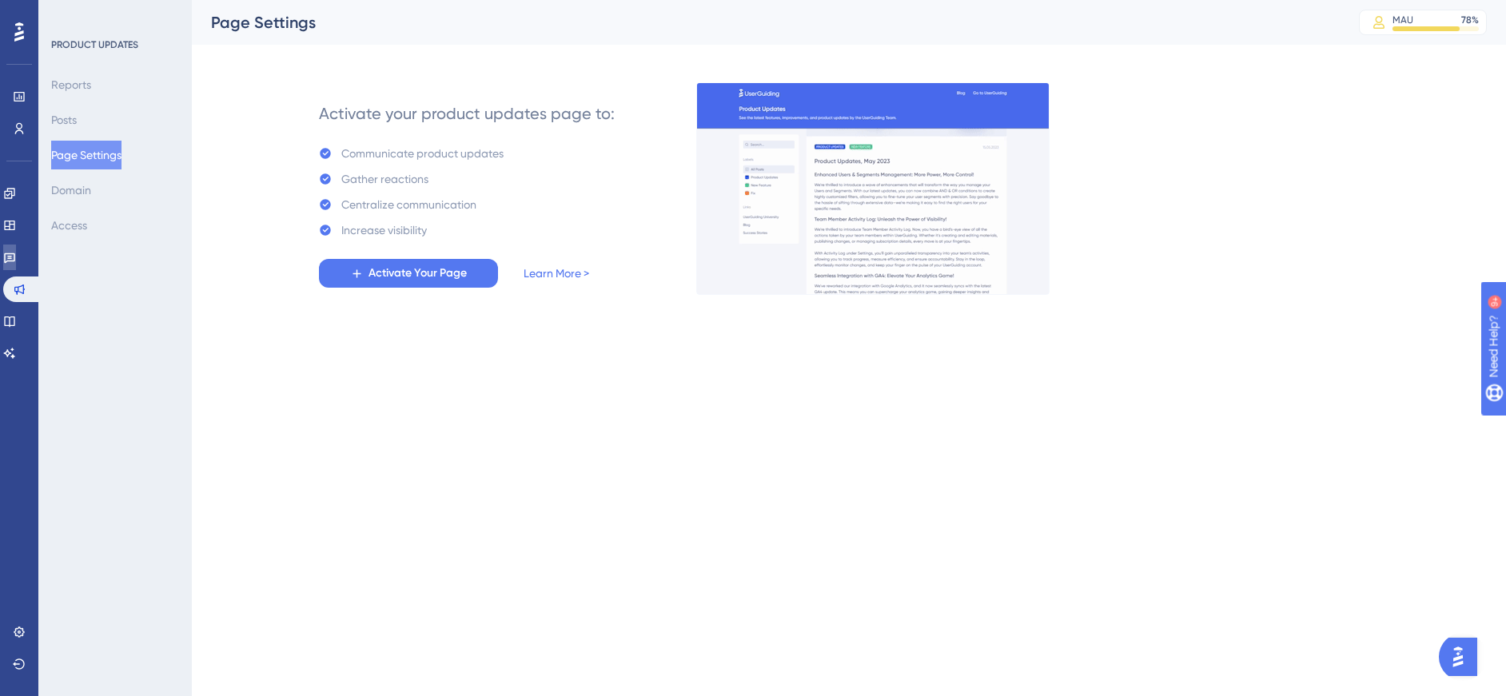
click at [15, 261] on icon at bounding box center [9, 258] width 11 height 10
